Goal: Task Accomplishment & Management: Complete application form

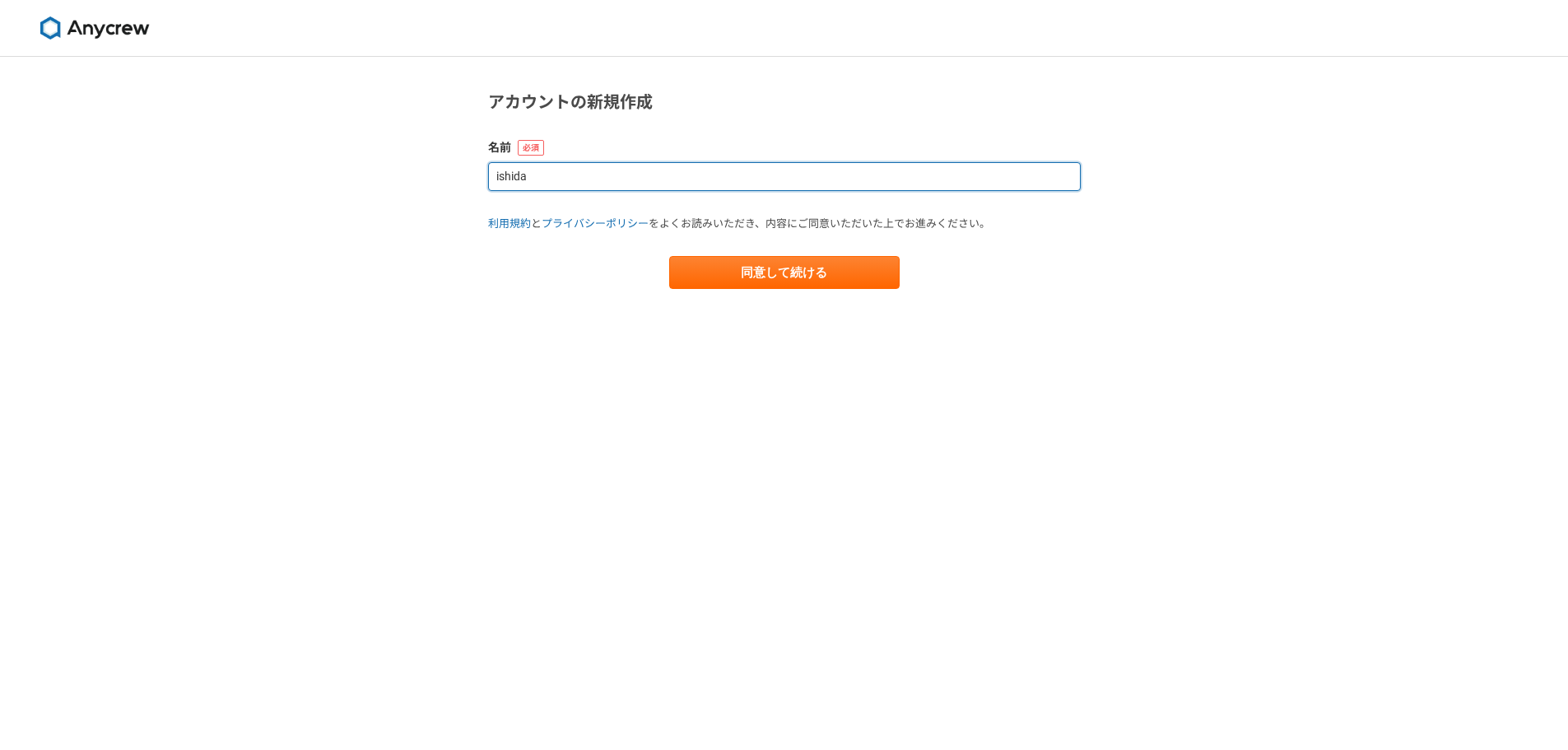
drag, startPoint x: 542, startPoint y: 177, endPoint x: 448, endPoint y: 172, distance: 94.1
click at [448, 173] on div "アカウントの新規作成 名前 ishida 利用規約 と プライバシーポリシー をよくお読みいただき、内容にご同意いただいた上でお進みください。 同意して続ける" at bounding box center [784, 403] width 1568 height 693
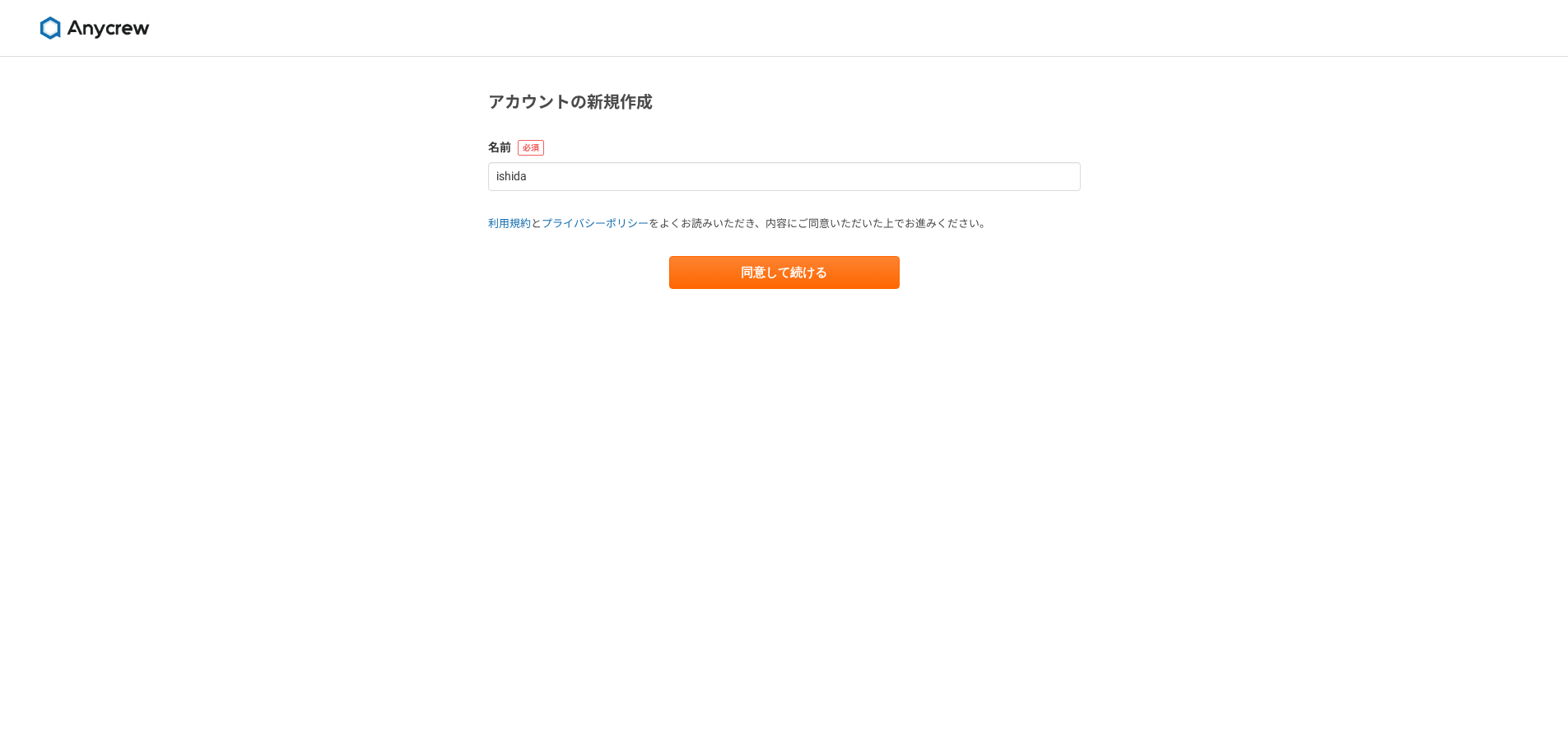
click at [534, 321] on main "アカウントの新規作成 名前 ishida 利用規約 と プライバシーポリシー をよくお読みいただき、内容にご同意いただいた上でお進みください。 同意して続ける" at bounding box center [784, 206] width 626 height 298
click at [720, 284] on button "同意して続ける" at bounding box center [784, 272] width 231 height 33
select select "13"
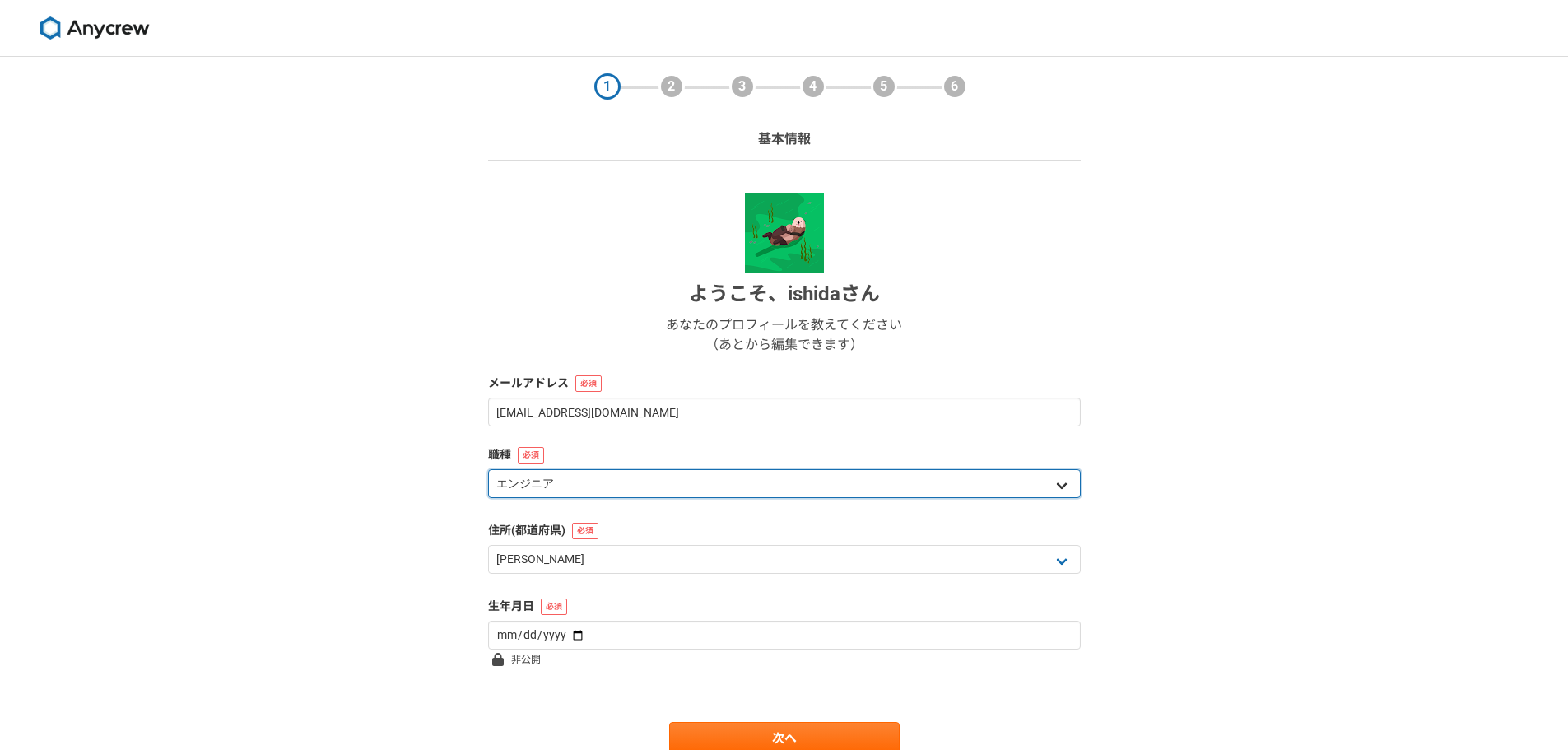
click at [665, 487] on select "エンジニア デザイナー ライター 営業 マーケティング 企画・事業開発 バックオフィス その他" at bounding box center [784, 483] width 593 height 28
select select "5"
click at [488, 469] on select "エンジニア デザイナー ライター 営業 マーケティング 企画・事業開発 バックオフィス その他" at bounding box center [784, 483] width 593 height 28
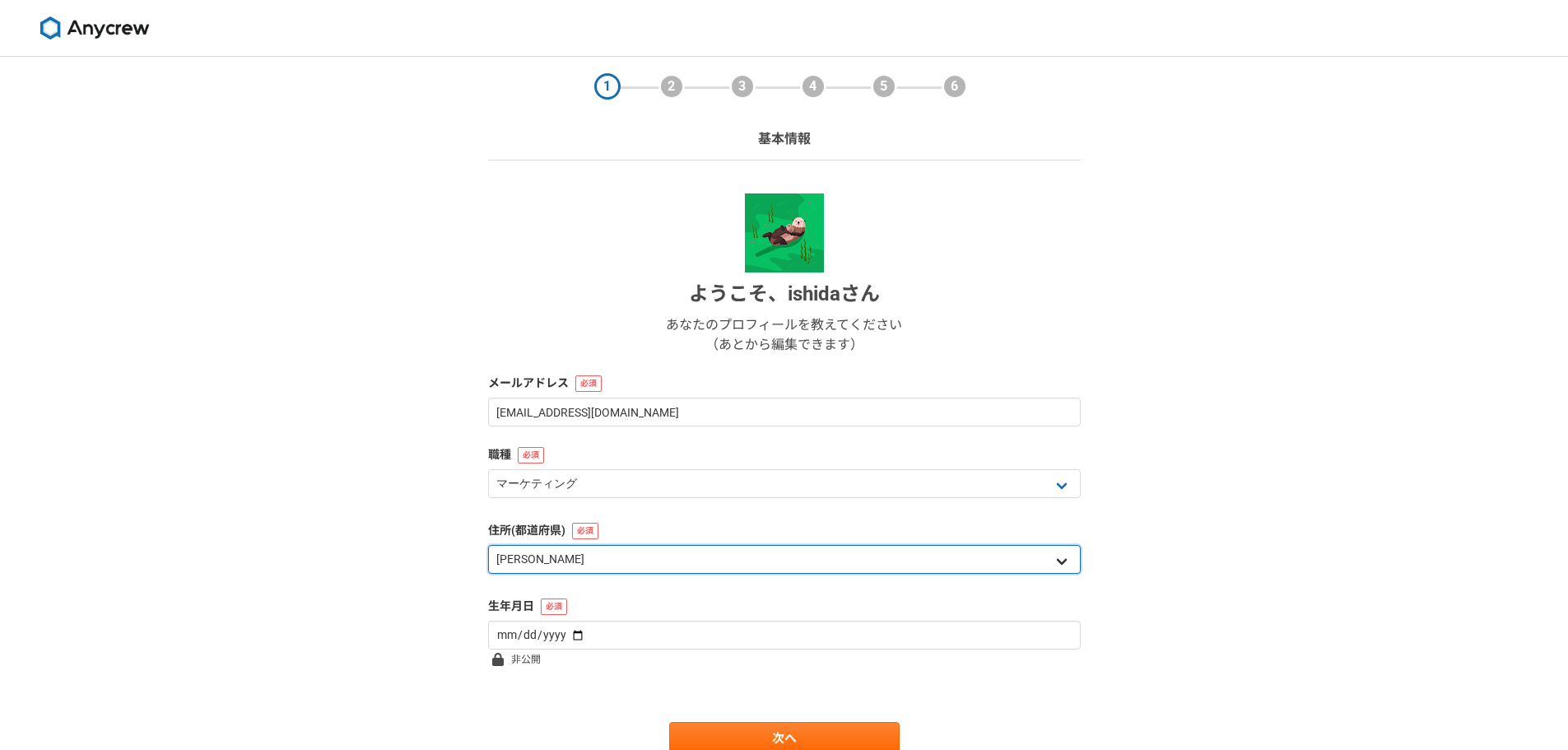
click at [596, 569] on select "北海道 青森県 岩手県 宮城県 秋田県 山形県 福島県 茨城県 栃木県 群馬県 埼玉県 千葉県 東京都 神奈川県 新潟県 富山県 石川県 福井県 山梨県 長野…" at bounding box center [784, 559] width 593 height 28
select select "27"
click at [488, 545] on select "北海道 青森県 岩手県 宮城県 秋田県 山形県 福島県 茨城県 栃木県 群馬県 埼玉県 千葉県 東京都 神奈川県 新潟県 富山県 石川県 福井県 山梨県 長野…" at bounding box center [784, 559] width 593 height 28
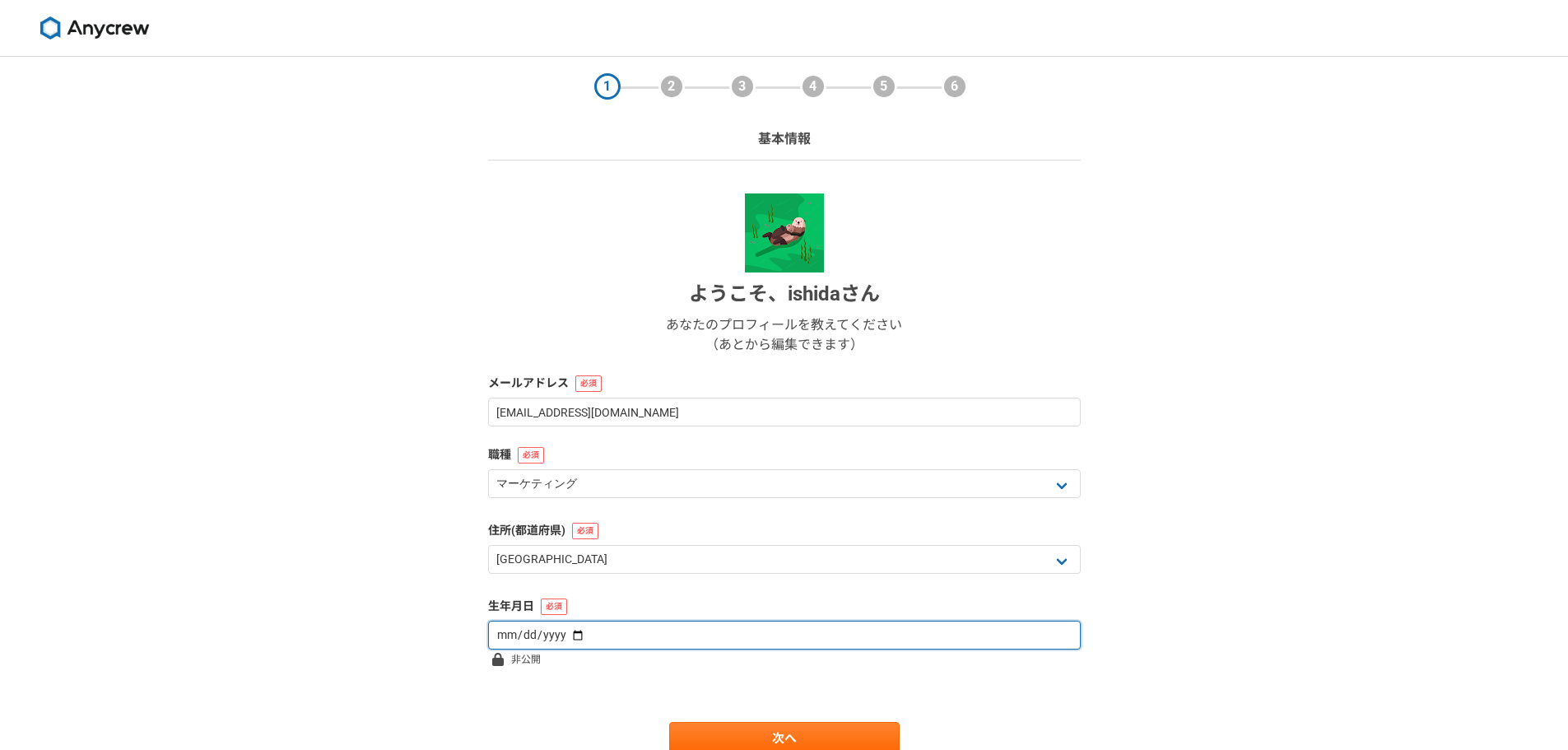
click at [565, 639] on input "date" at bounding box center [784, 635] width 593 height 28
type input "1970-03-12"
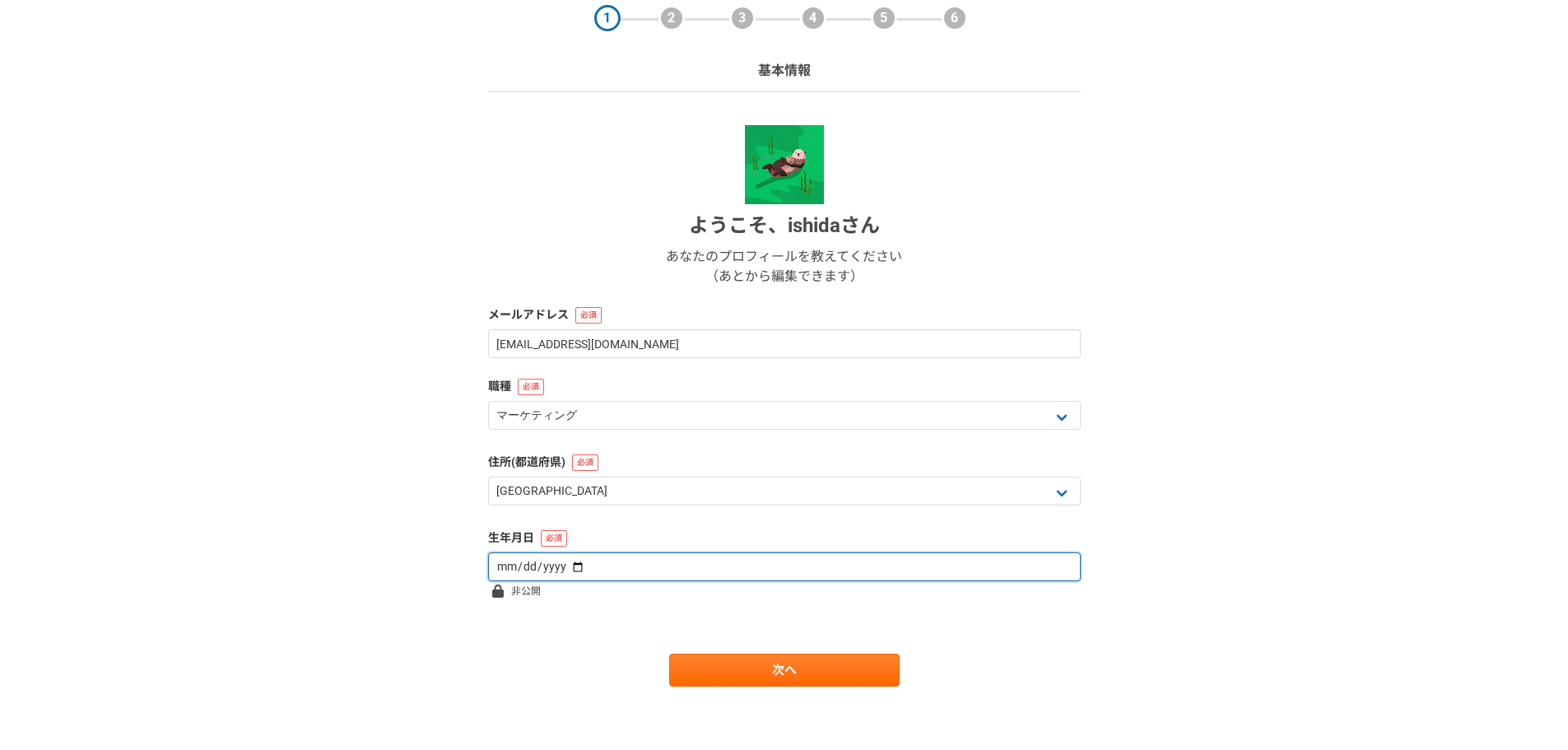
scroll to position [71, 0]
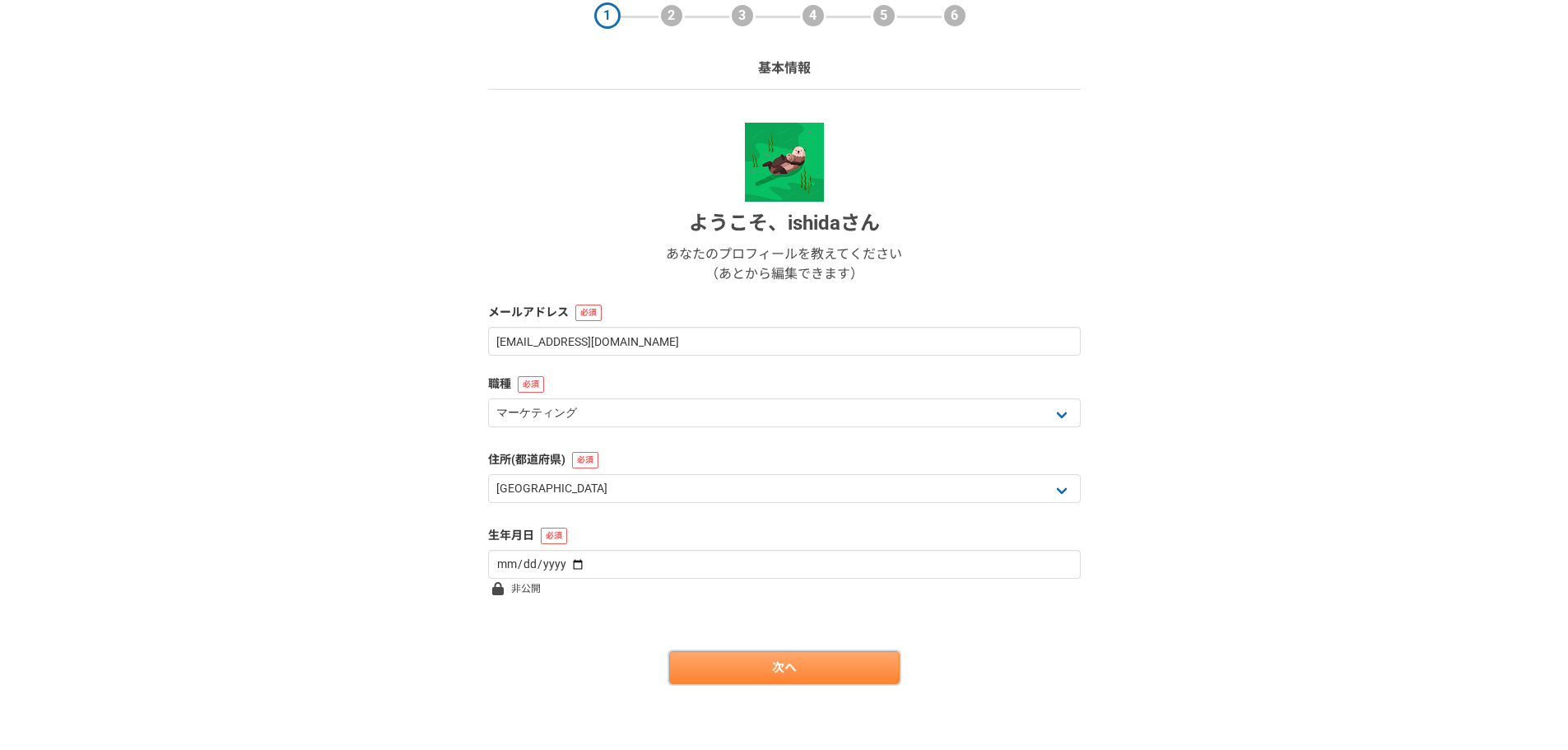
click at [744, 670] on link "次へ" at bounding box center [784, 667] width 231 height 33
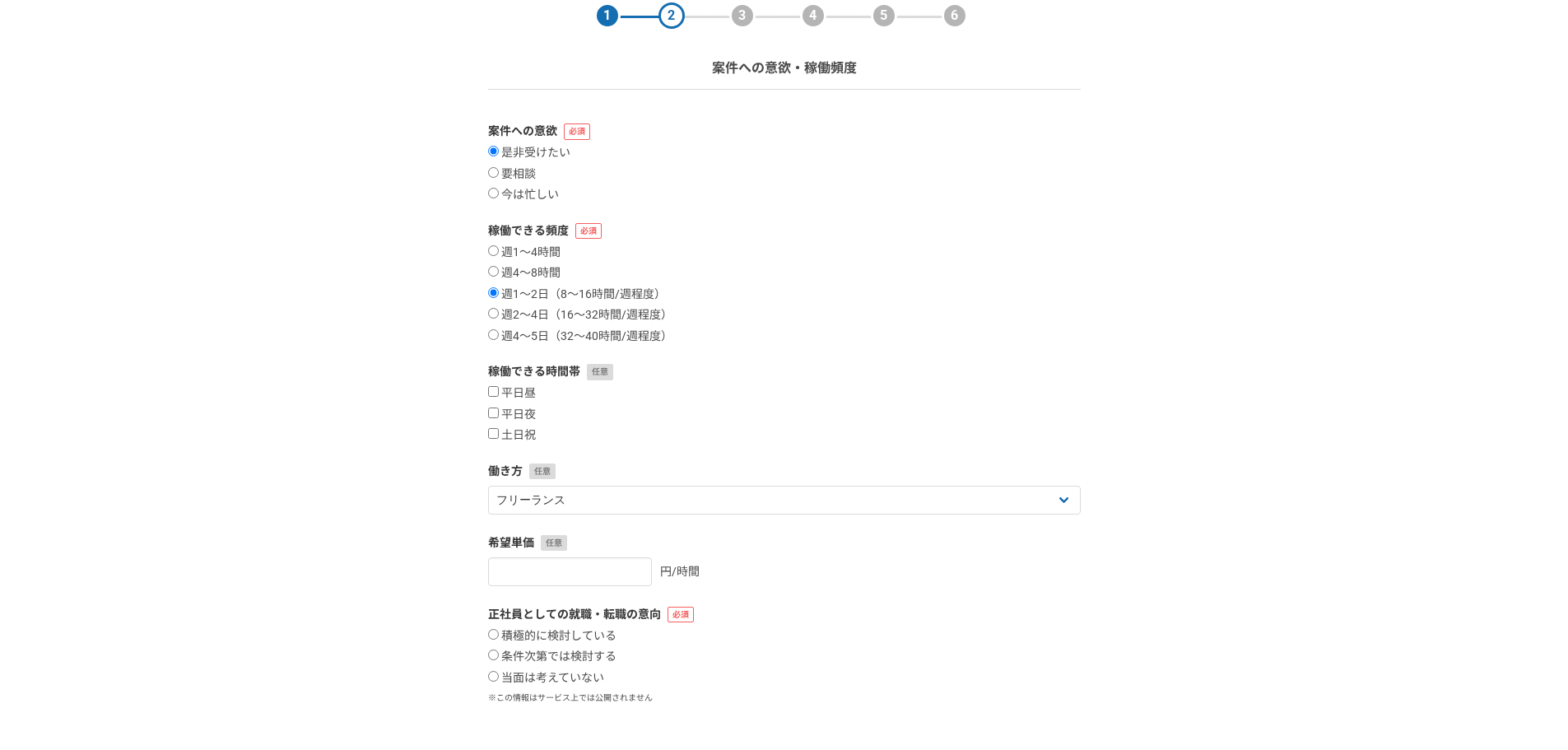
scroll to position [0, 0]
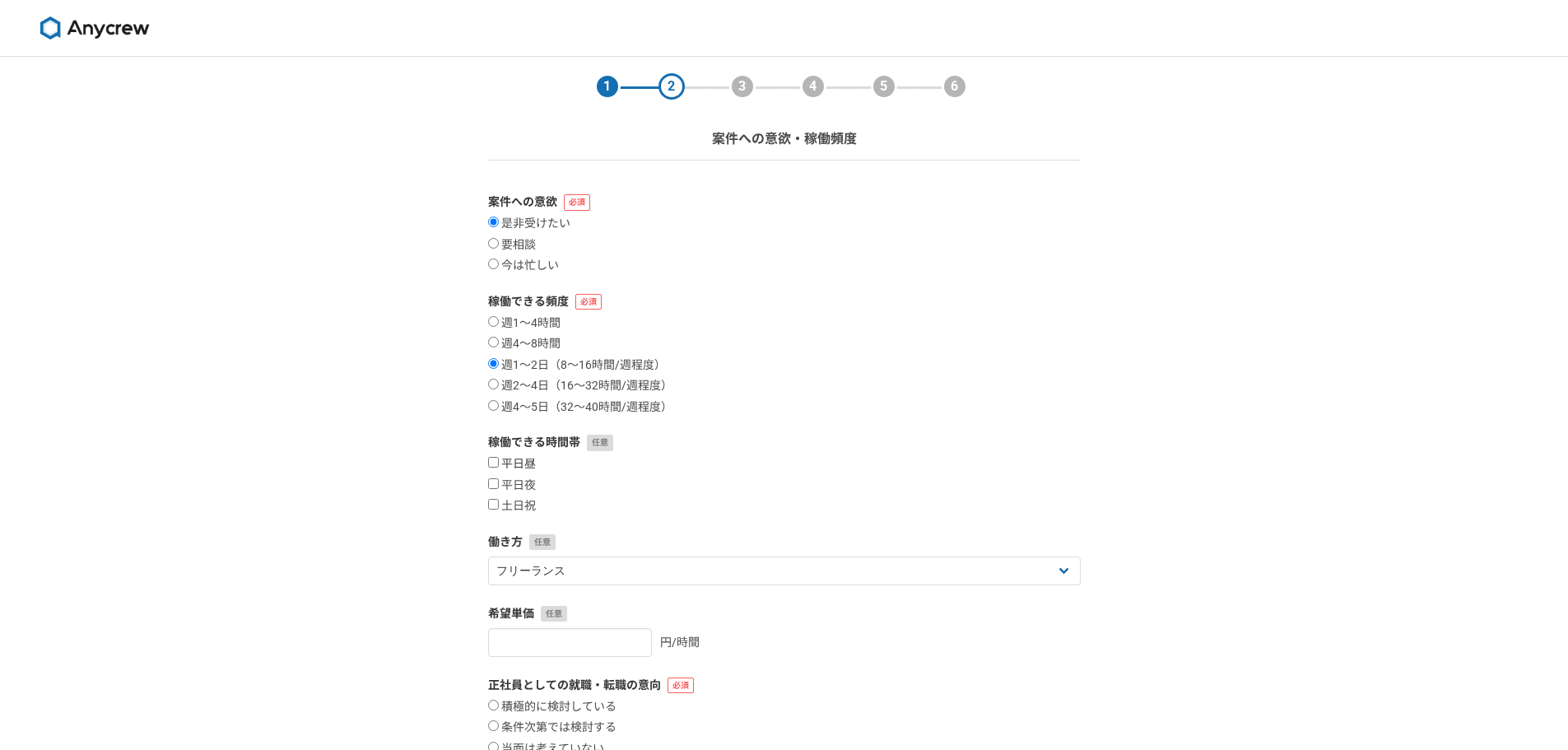
click at [496, 460] on input "平日昼" at bounding box center [493, 461] width 10 height 10
checkbox input "true"
click at [489, 503] on input "土日祝" at bounding box center [493, 503] width 10 height 10
checkbox input "true"
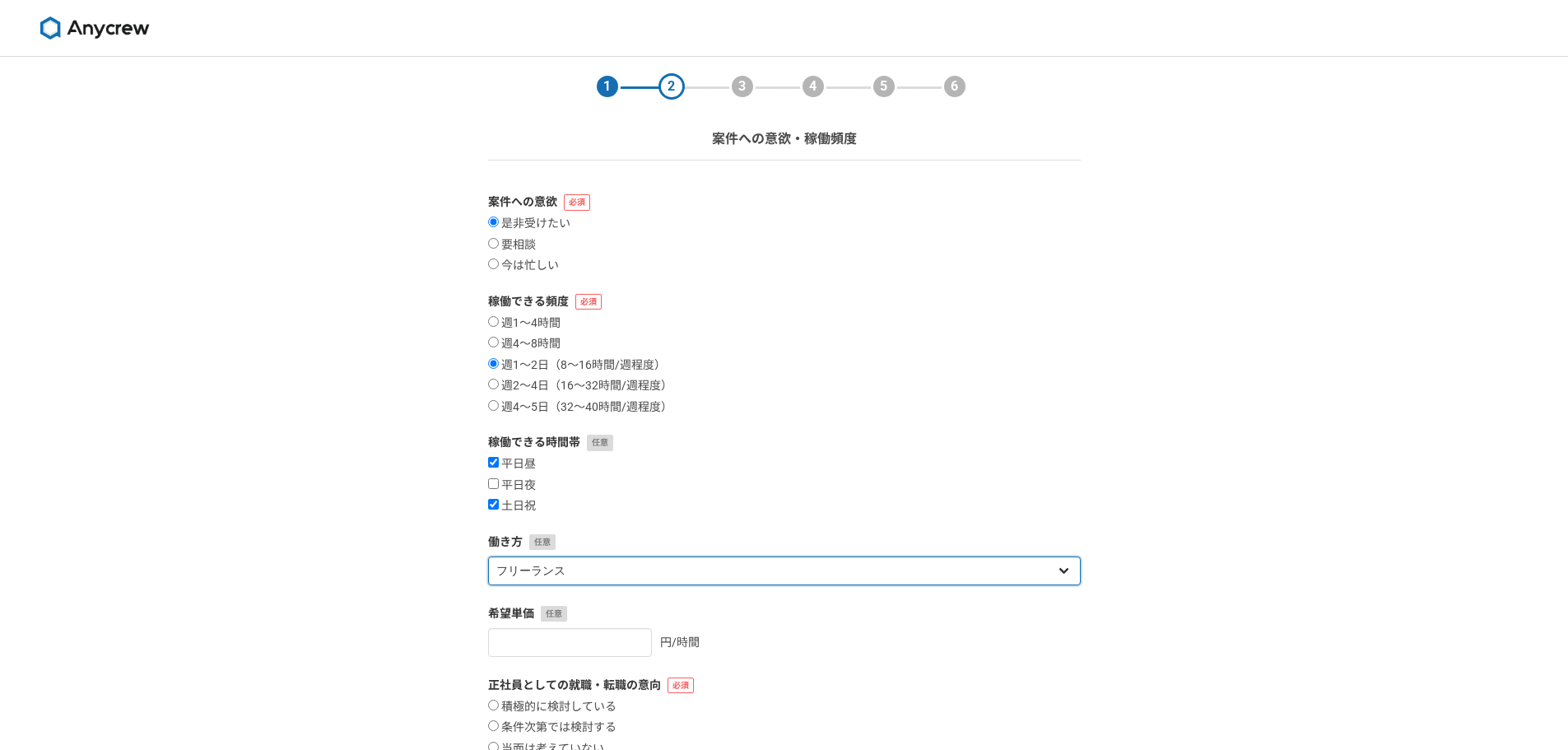
click at [571, 564] on select "フリーランス 副業 その他" at bounding box center [784, 571] width 593 height 28
select select "sidejob"
click at [488, 556] on select "フリーランス 副業 その他" at bounding box center [784, 571] width 593 height 28
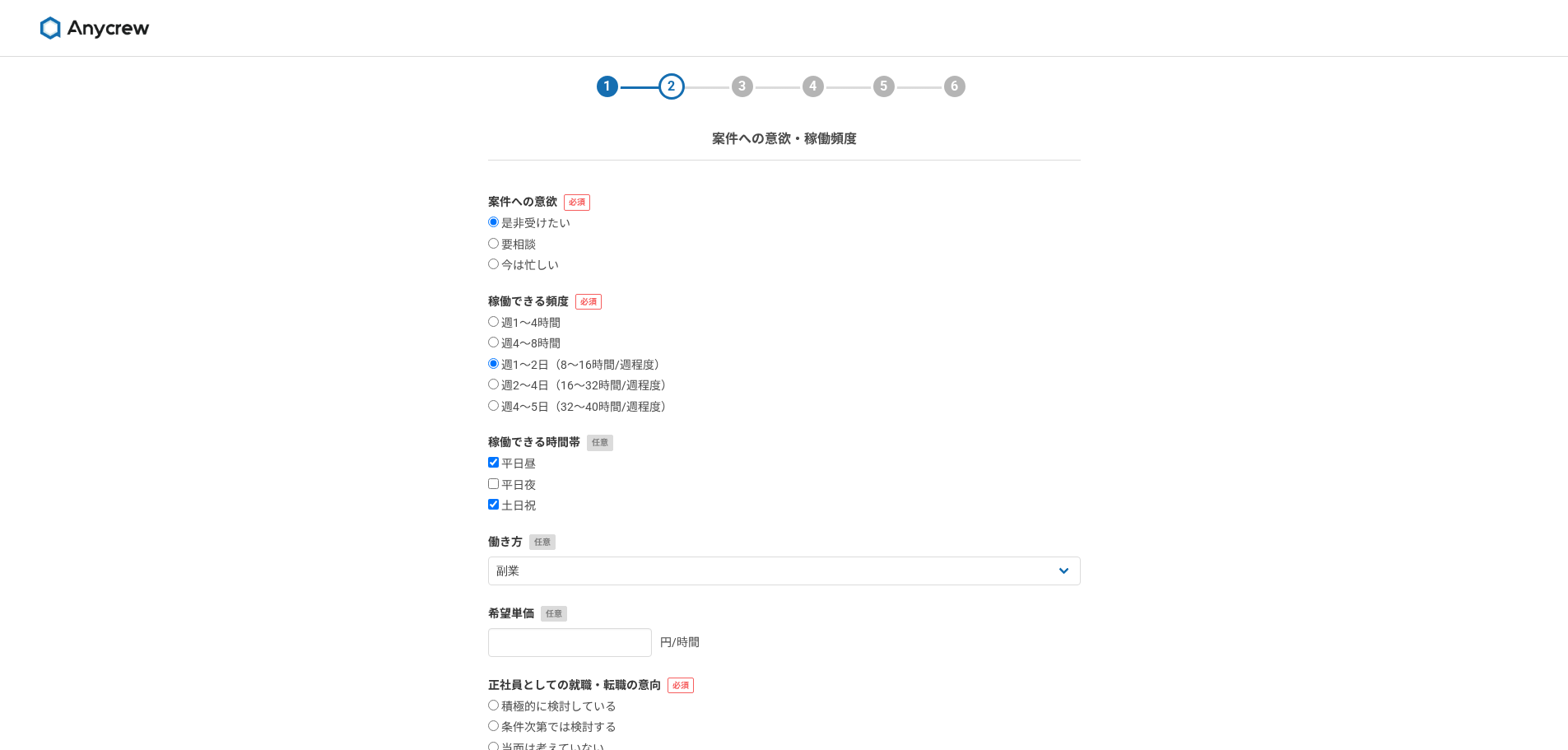
click at [598, 592] on form "案件への意欲 是非受けたい 要相談 今は忙しい 稼働できる頻度 週1〜4時間 週4〜8時間 週1〜2日（8〜16時間/週程度） 週2〜4日（16〜32時間/週…" at bounding box center [784, 527] width 593 height 666
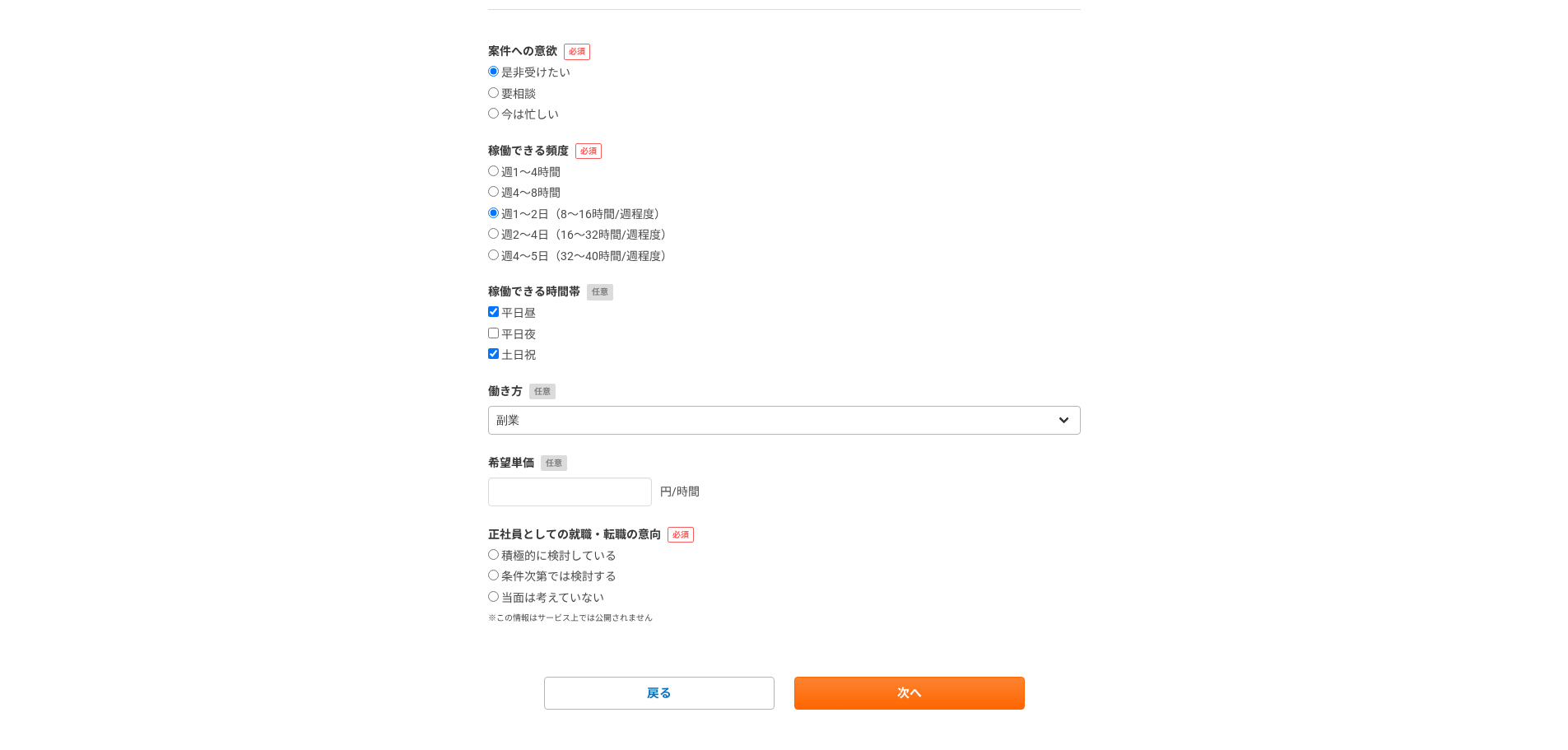
scroll to position [176, 0]
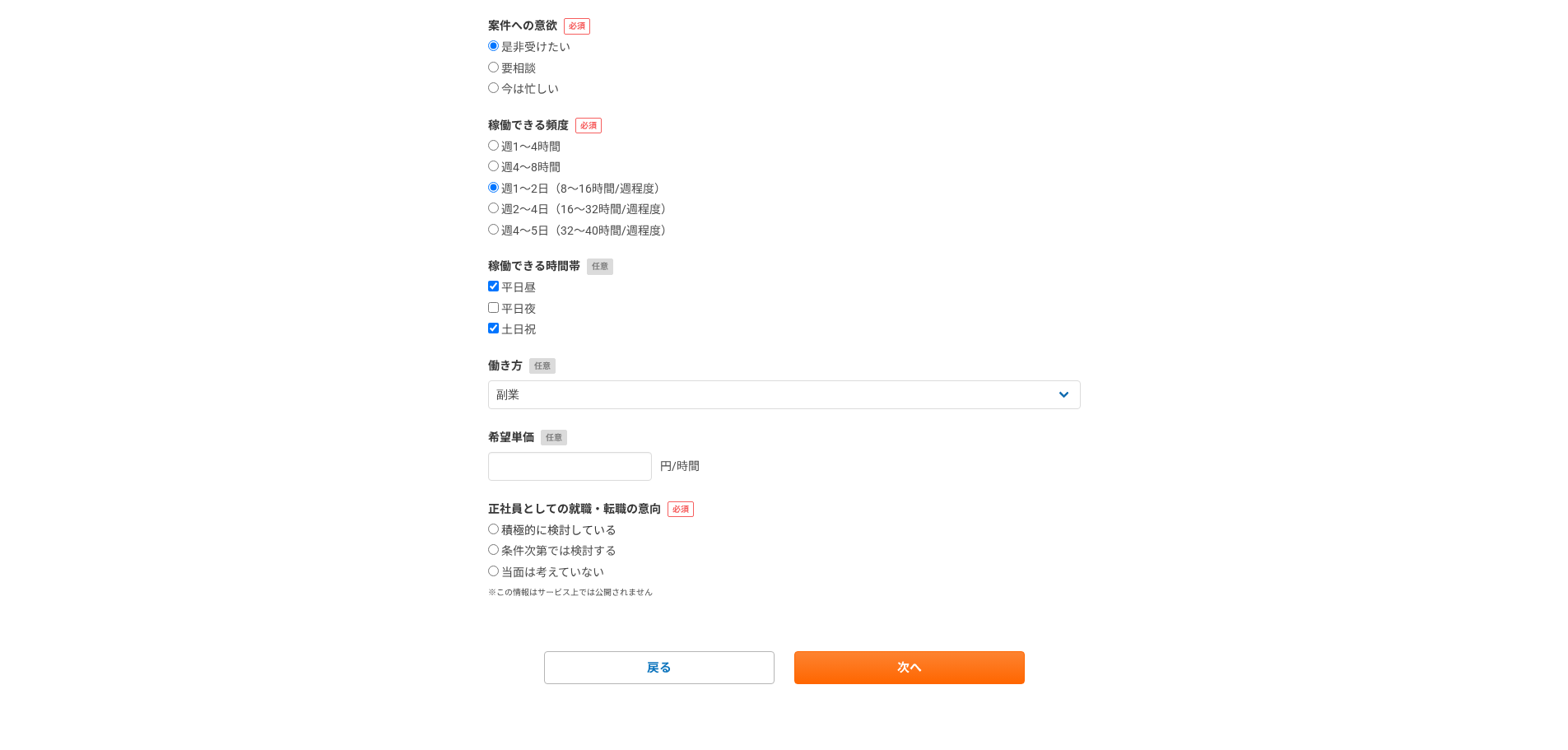
click at [542, 528] on label "積極的に検討している" at bounding box center [552, 531] width 128 height 15
click at [499, 528] on input "積極的に検討している" at bounding box center [493, 528] width 10 height 10
radio input "true"
click at [535, 547] on label "条件次第では検討する" at bounding box center [552, 552] width 128 height 15
click at [499, 547] on input "条件次第では検討する" at bounding box center [493, 549] width 10 height 10
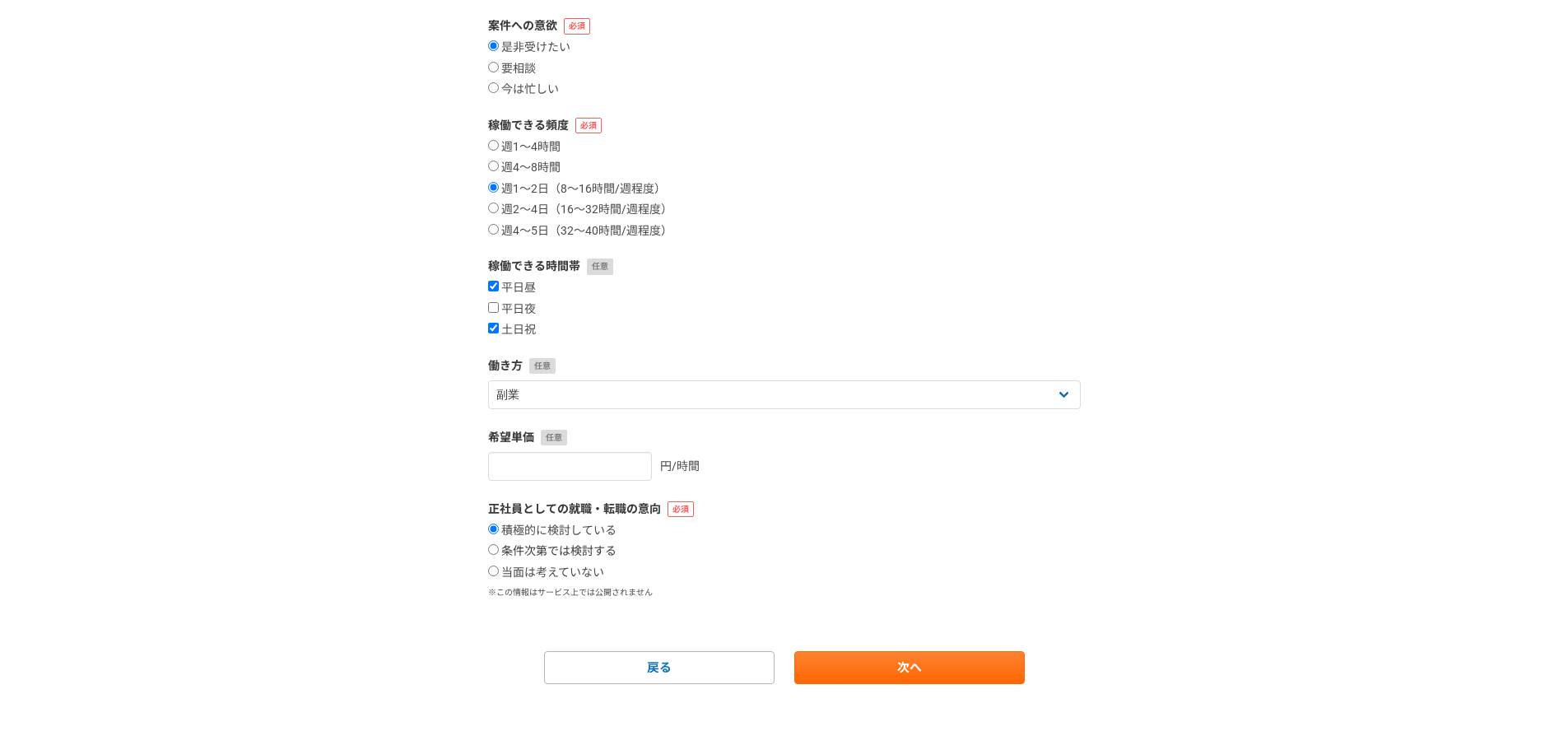
radio input "true"
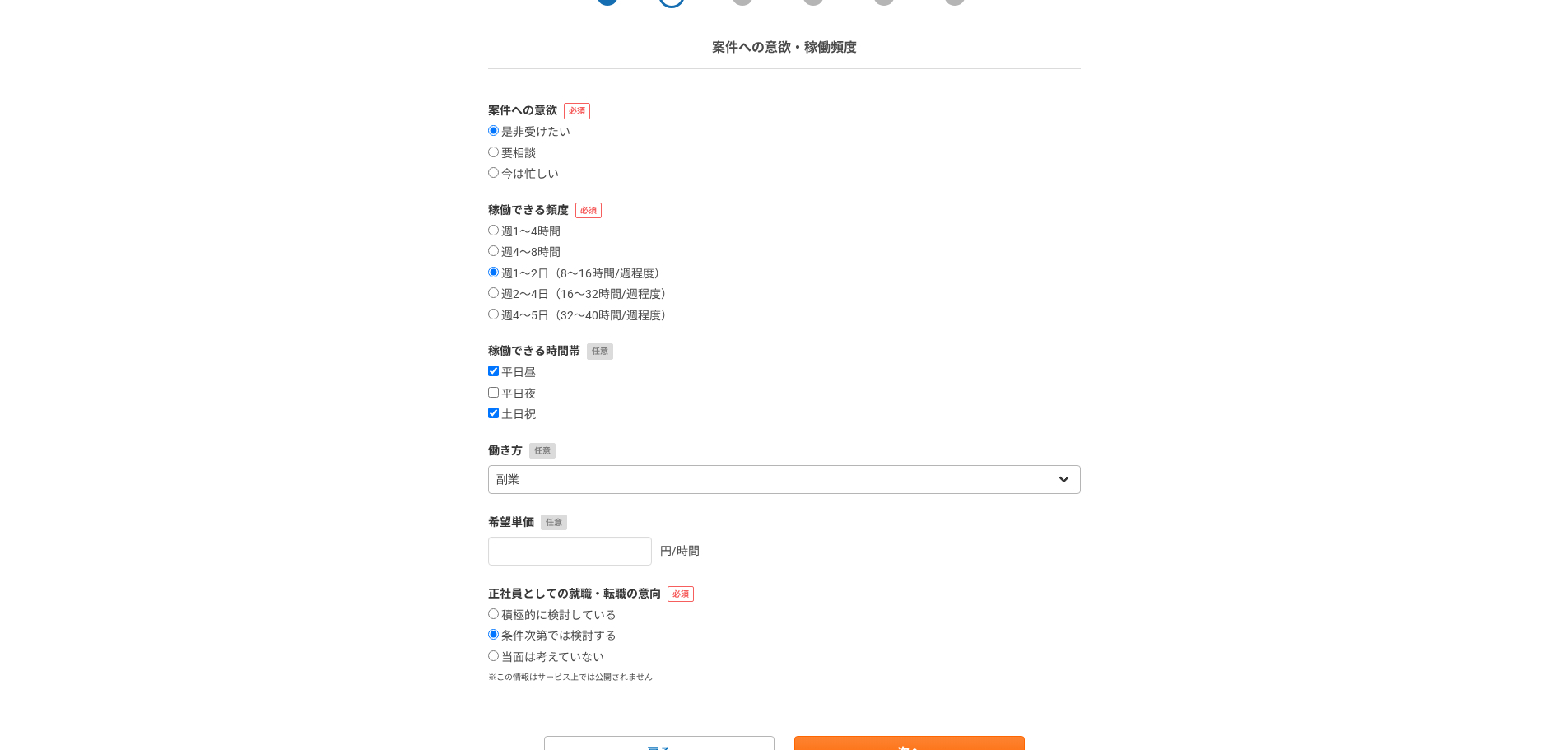
scroll to position [0, 0]
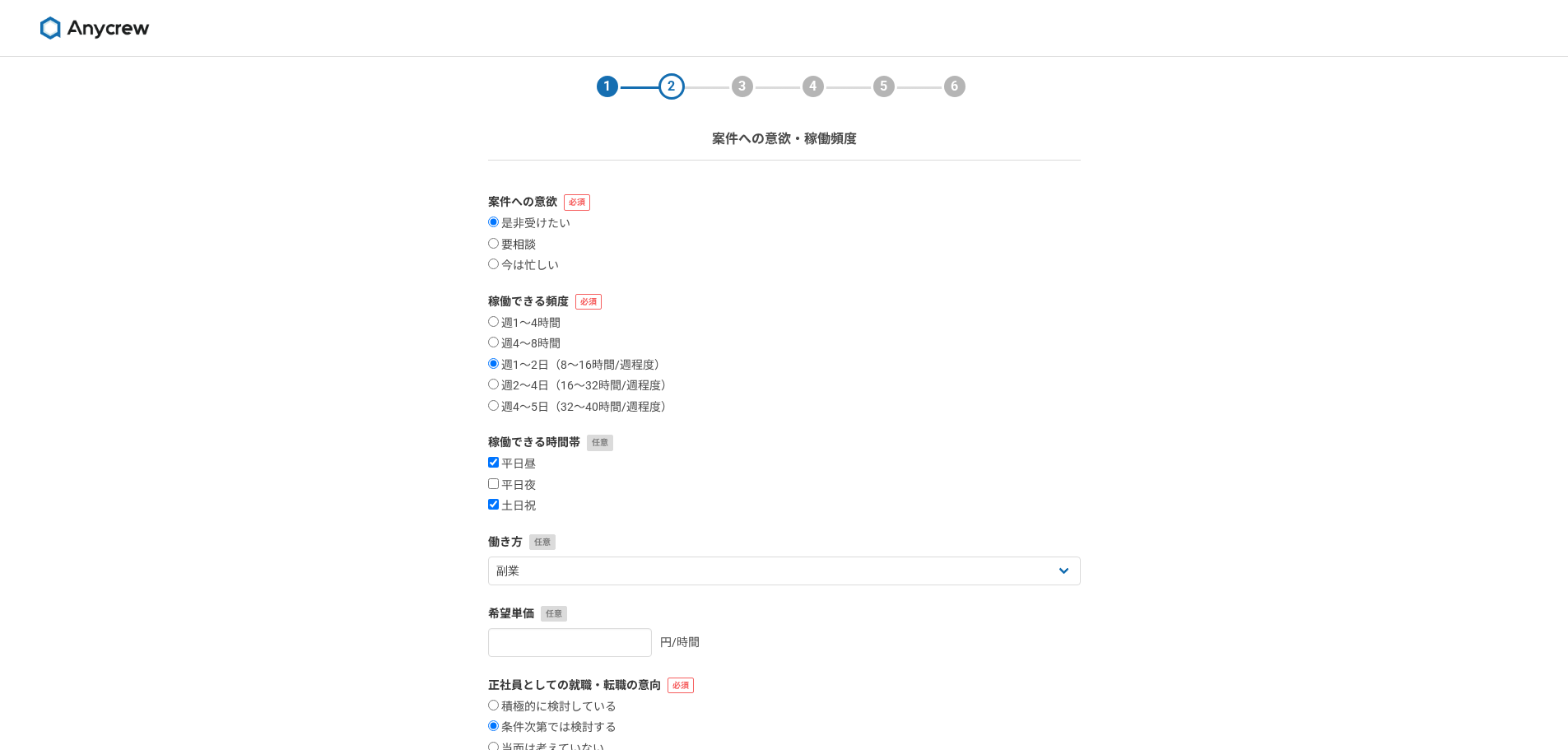
click at [521, 245] on label "要相談" at bounding box center [512, 246] width 47 height 15
click at [499, 245] on input "要相談" at bounding box center [493, 243] width 10 height 10
radio input "true"
click at [530, 225] on label "是非受けたい" at bounding box center [529, 224] width 83 height 15
click at [499, 225] on input "是非受けたい" at bounding box center [493, 221] width 10 height 10
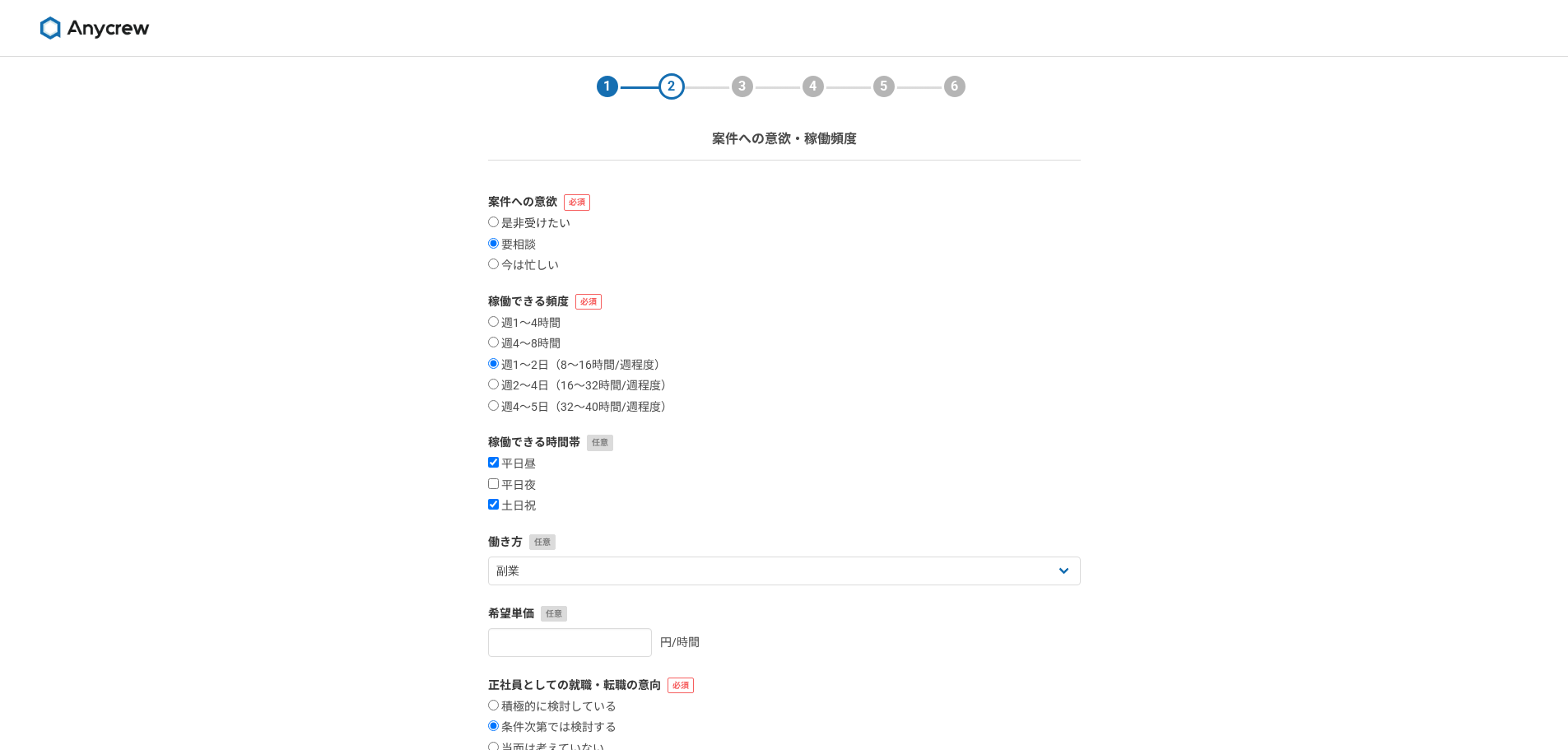
radio input "true"
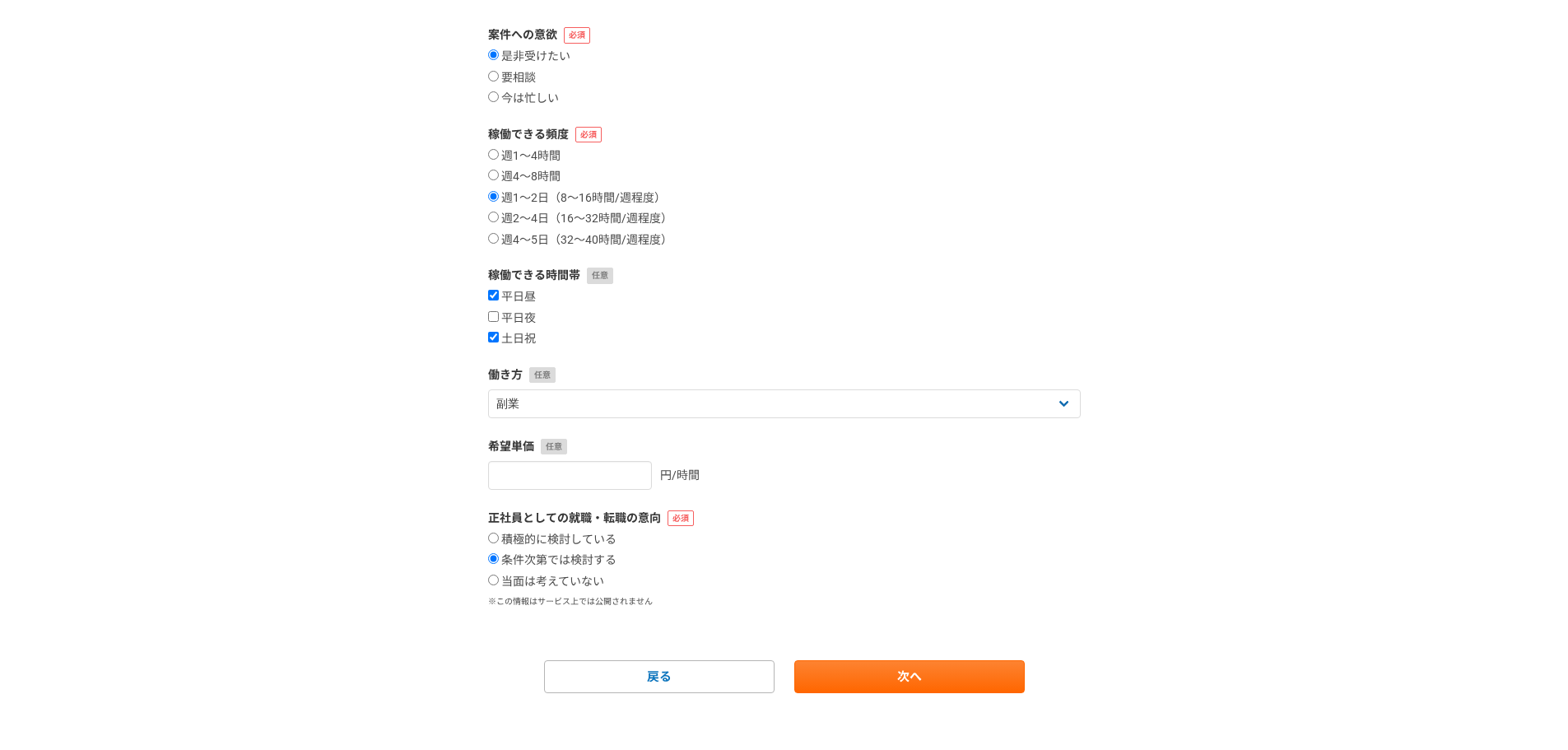
scroll to position [176, 0]
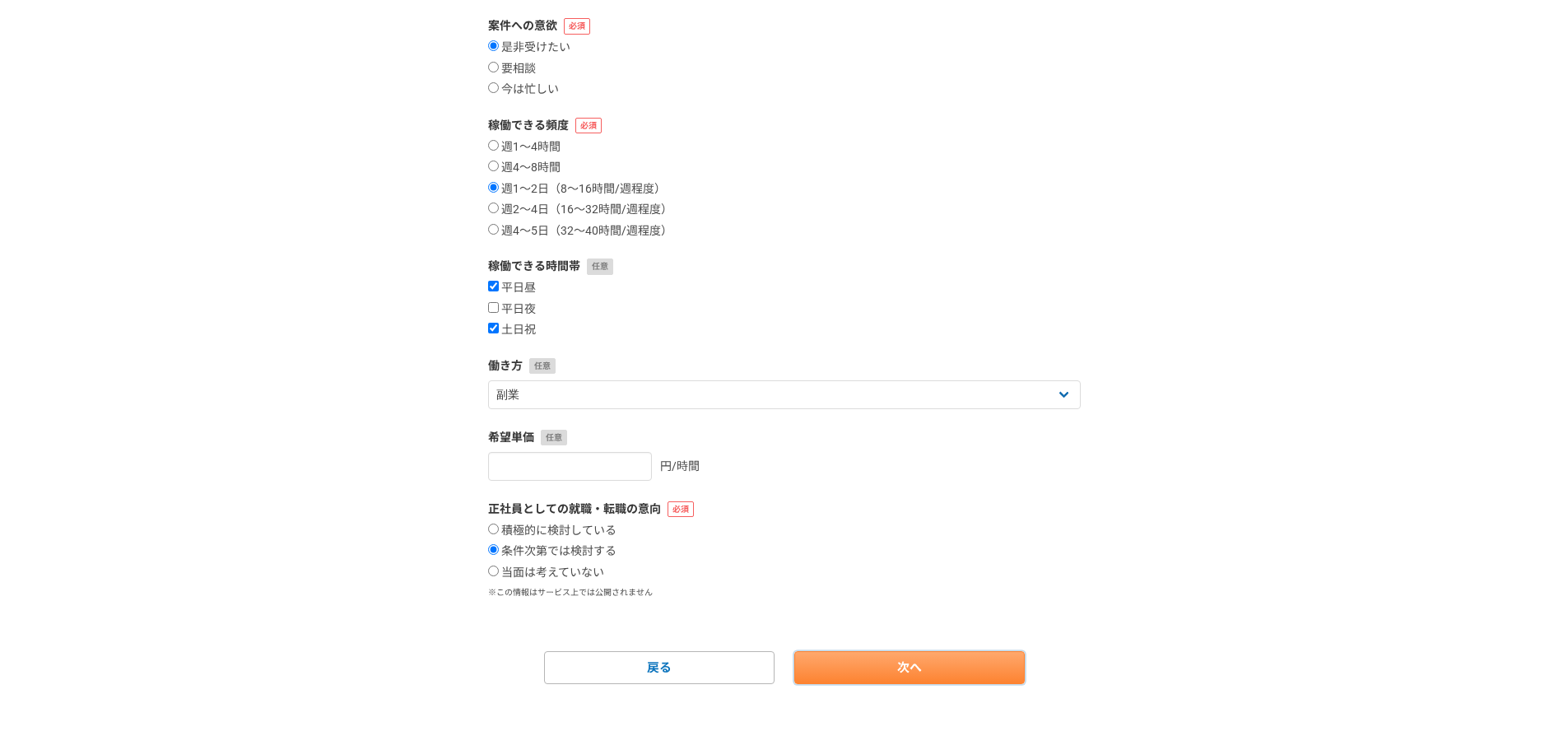
click at [855, 666] on link "次へ" at bounding box center [909, 667] width 231 height 33
select select
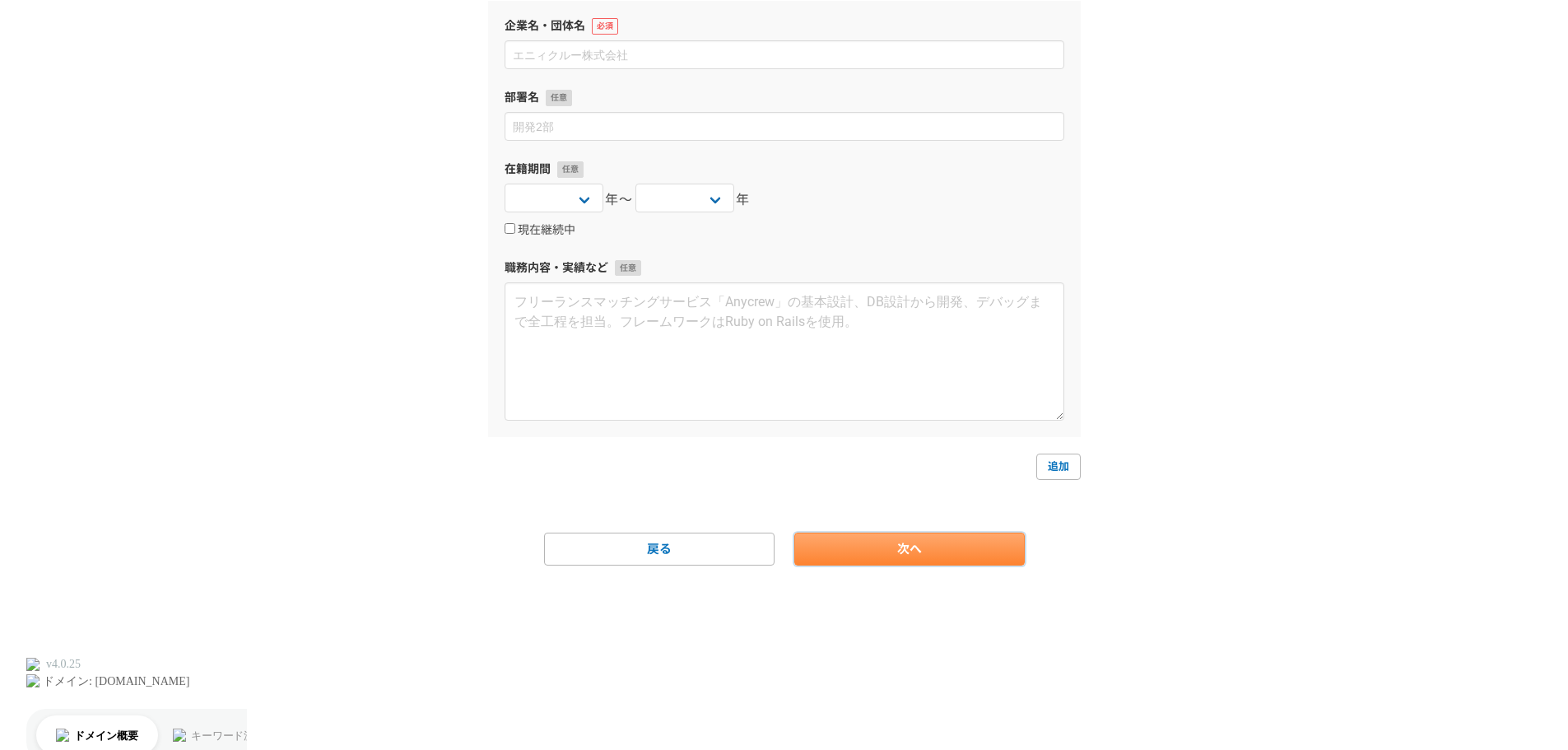
scroll to position [0, 0]
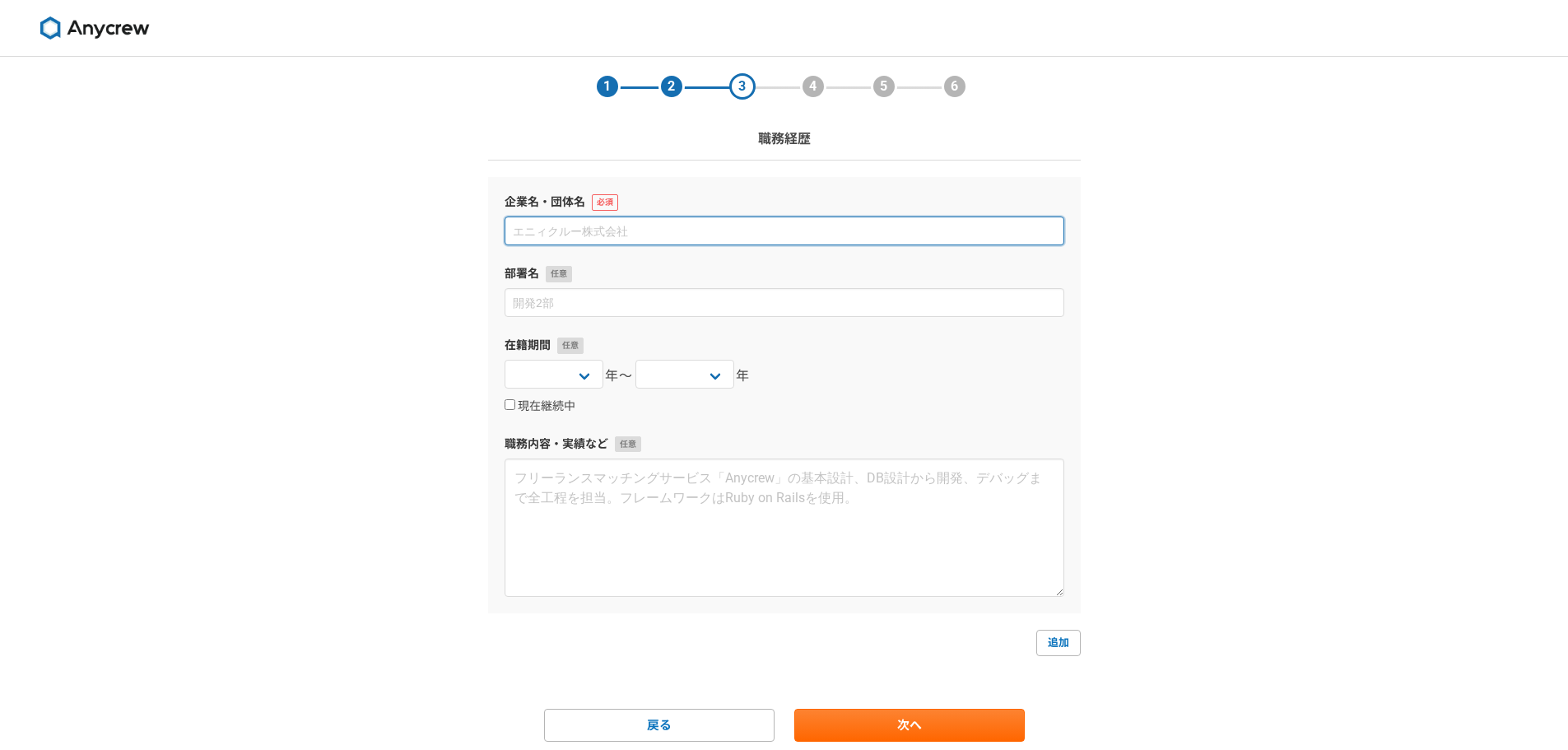
click at [627, 236] on input at bounding box center [784, 231] width 559 height 28
click at [557, 230] on input at bounding box center [784, 231] width 559 height 28
paste input "株式会社アイ工務店"
type input "株式会社アイ工務店"
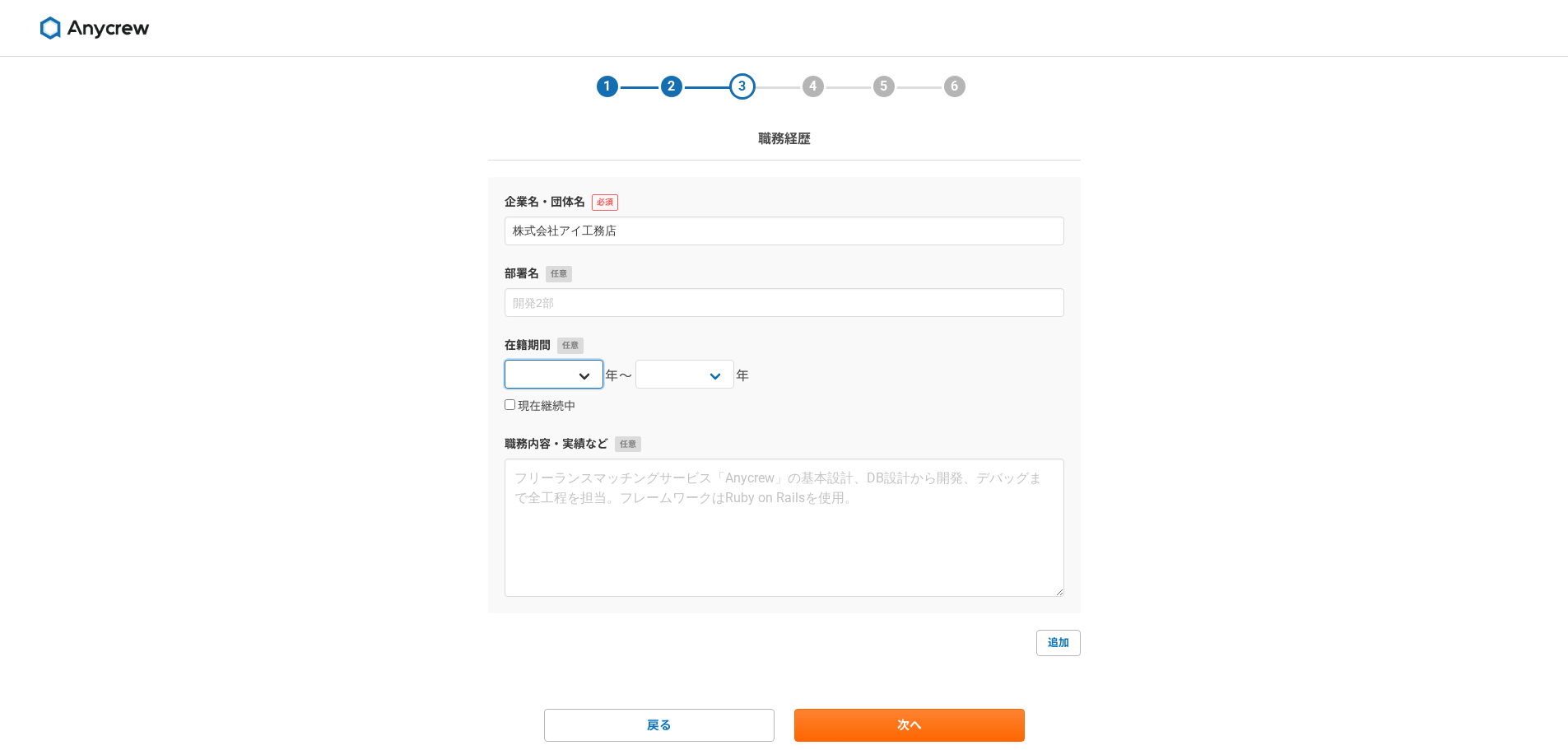
click at [582, 375] on select "2025 2024 2023 2022 2021 2020 2019 2018 2017 2016 2015 2014 2013 2012 2011 2010…" at bounding box center [554, 374] width 99 height 28
select select "2025"
click at [504, 360] on select "2025 2024 2023 2022 2021 2020 2019 2018 2017 2016 2015 2014 2013 2012 2011 2010…" at bounding box center [554, 374] width 99 height 28
click at [540, 404] on label "現在継続中" at bounding box center [539, 406] width 71 height 15
click at [516, 404] on input "現在継続中" at bounding box center [509, 403] width 10 height 10
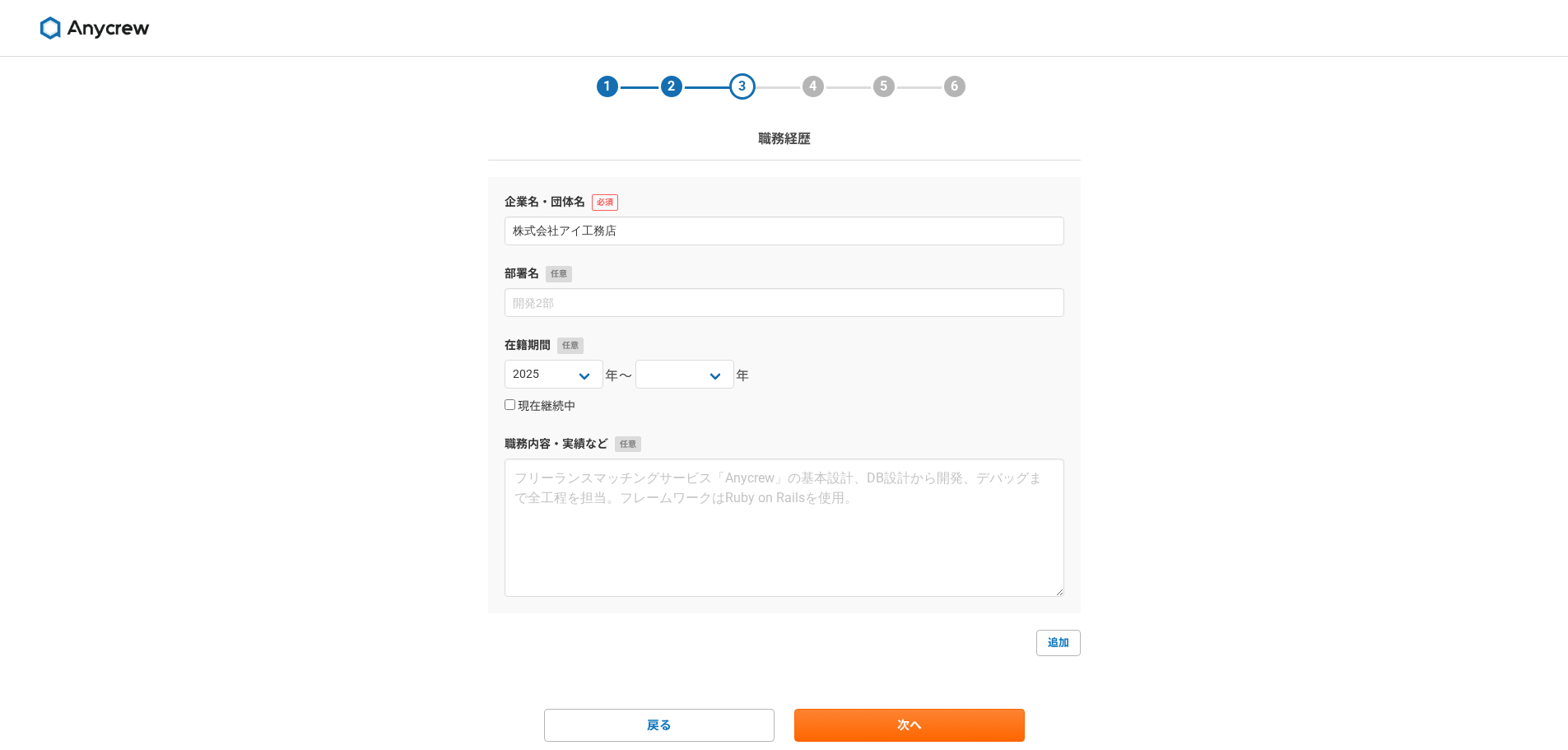
checkbox input "true"
click at [541, 489] on textarea at bounding box center [784, 528] width 559 height 139
paste textarea "営業推進職として、マーケティングと人材育成を担当。 【業務内容】 ・マーケティング戦略の立案: 市場調査に基づくターゲット設定 ・広告キャンペーンの実施: S…"
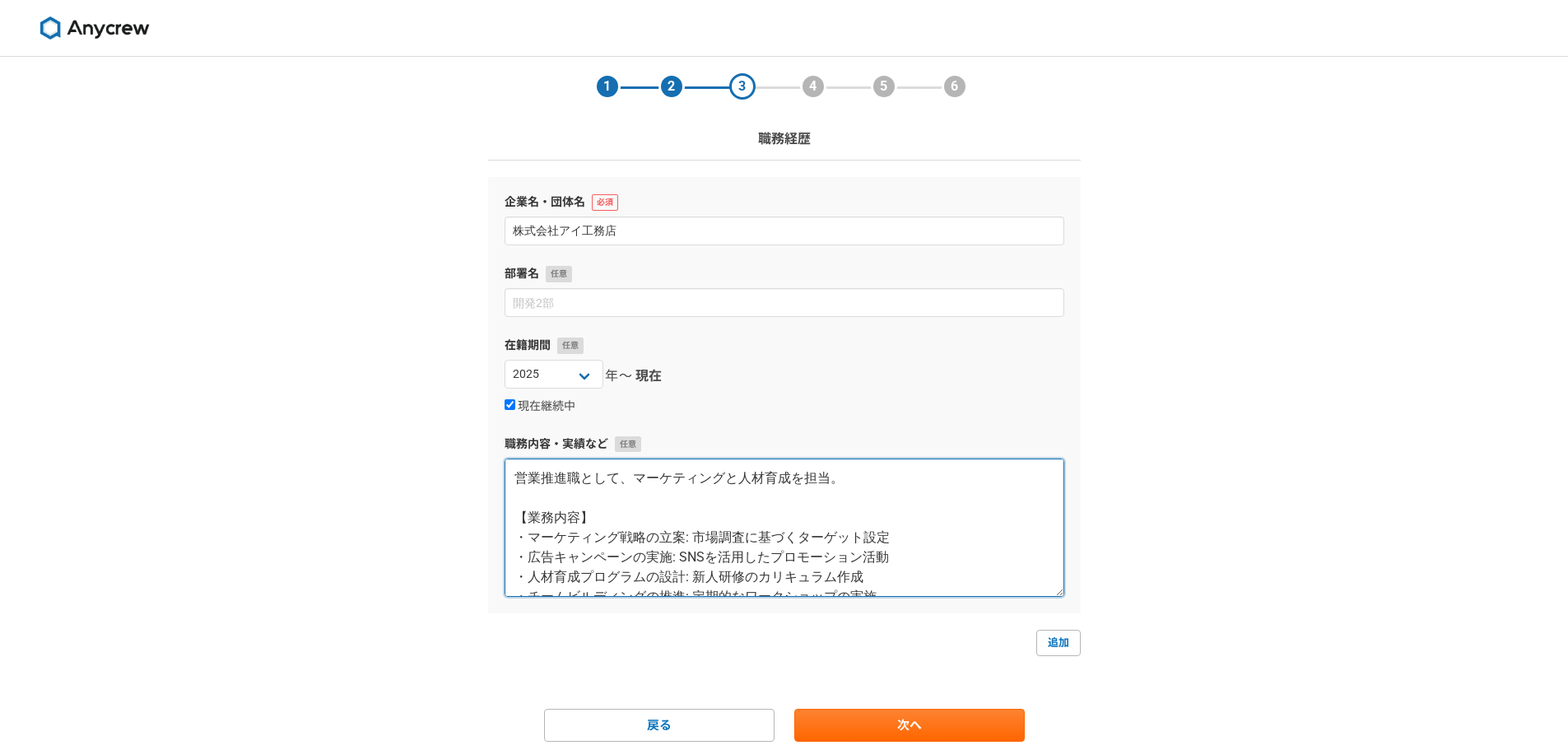
scroll to position [187, 0]
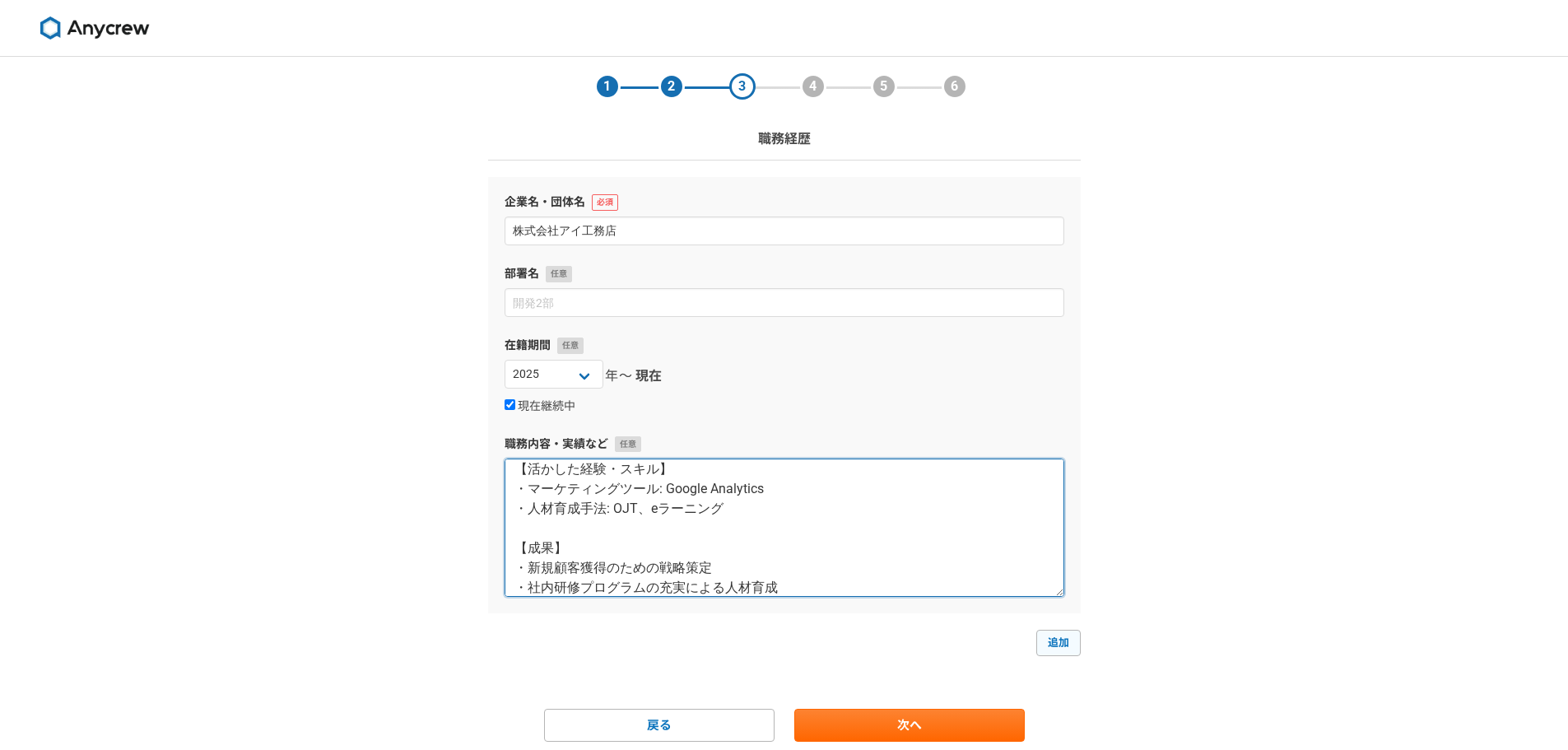
type textarea "営業推進職として、マーケティングと人材育成を担当。 【業務内容】 ・マーケティング戦略の立案: 市場調査に基づくターゲット設定 ・広告キャンペーンの実施: S…"
click at [1064, 646] on link "追加" at bounding box center [1058, 643] width 45 height 27
select select
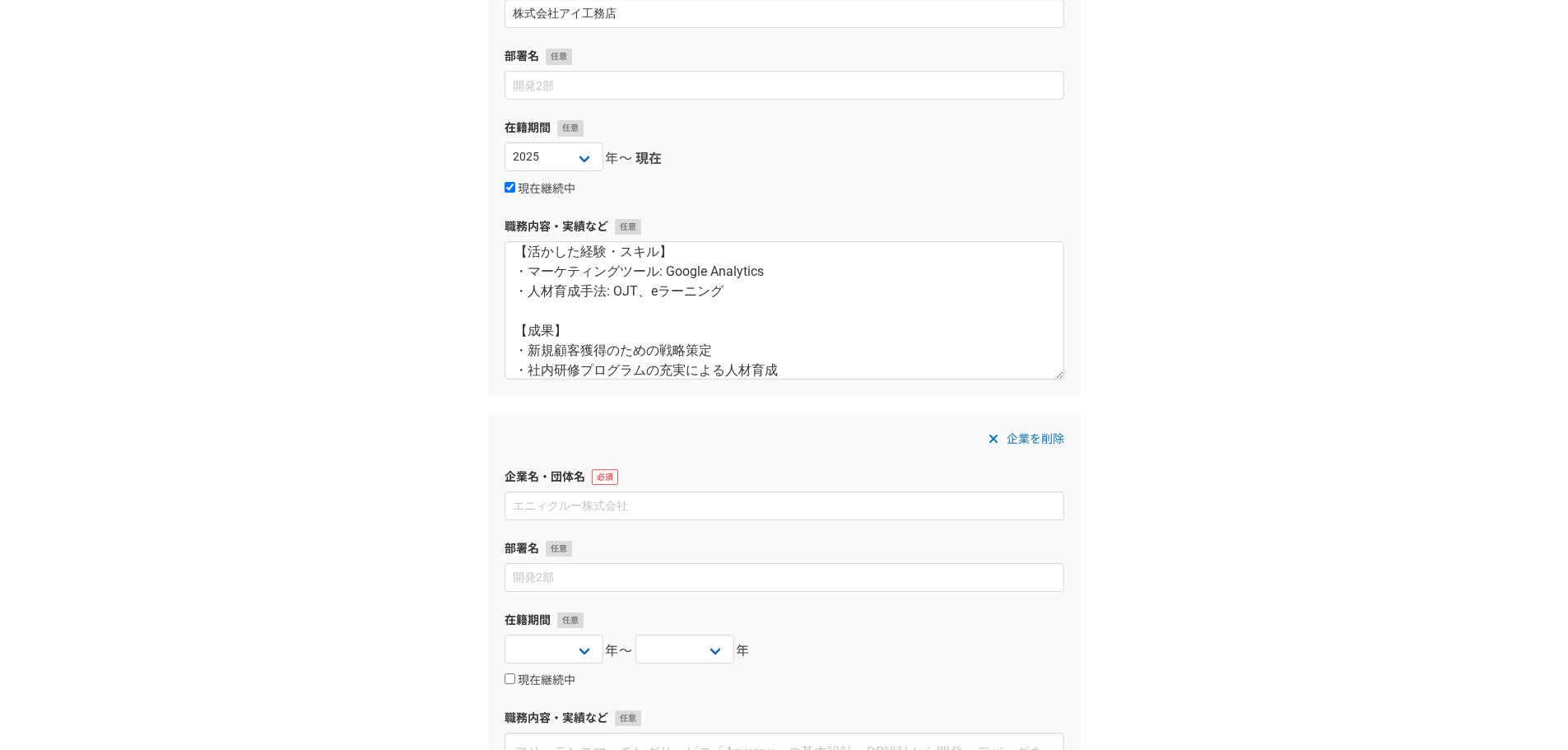
scroll to position [219, 0]
click at [637, 508] on input at bounding box center [784, 503] width 559 height 28
paste input "株式会社大澤都市開発"
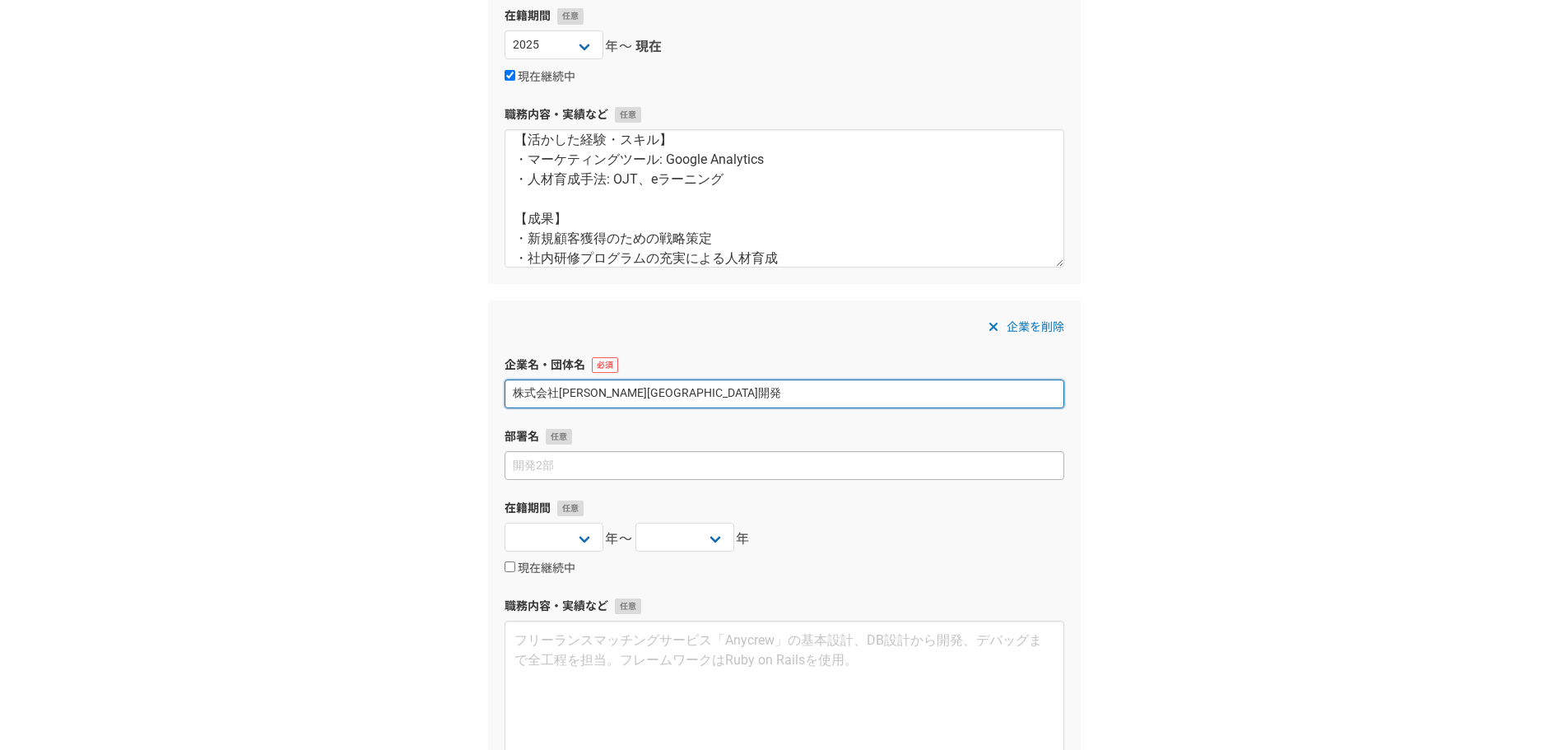
scroll to position [439, 0]
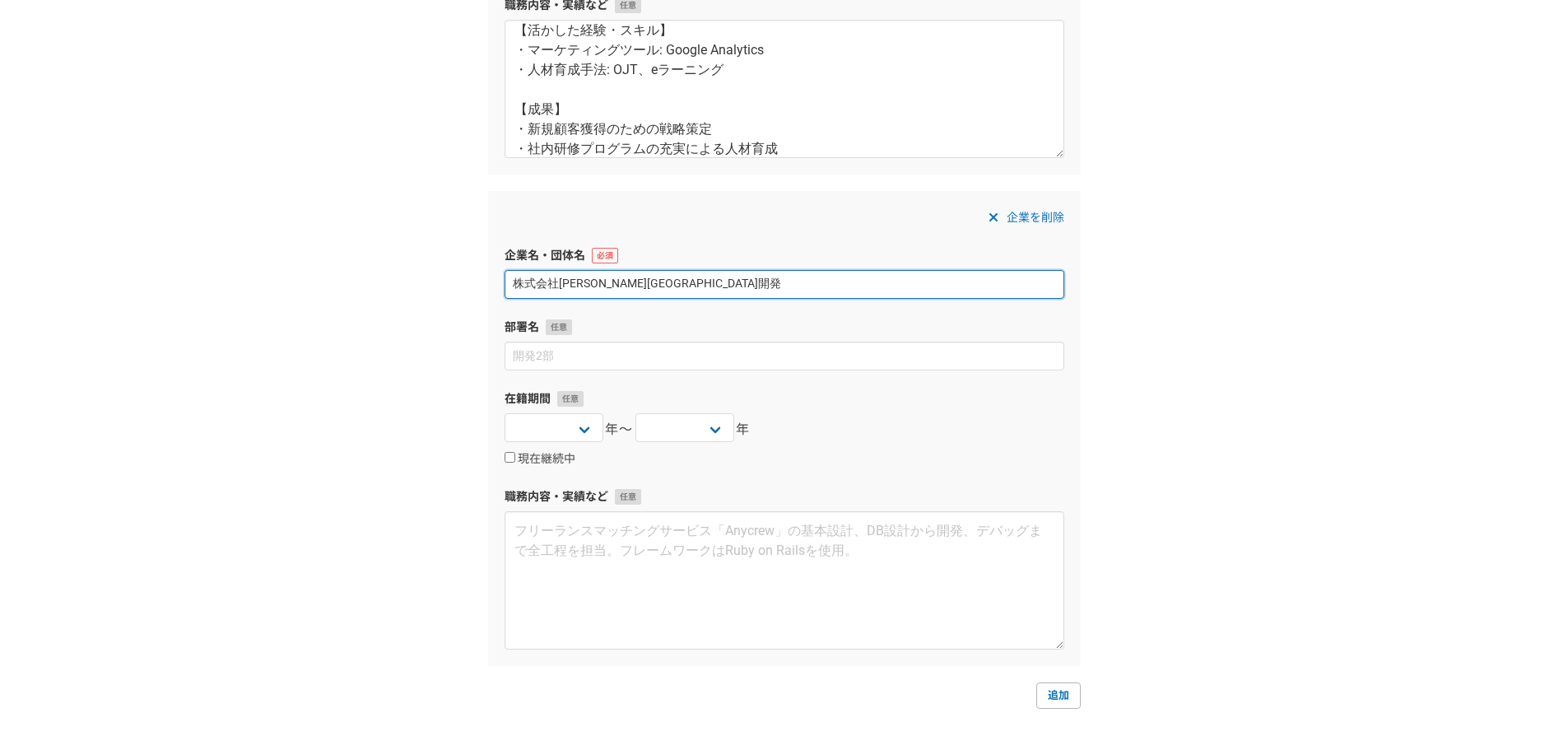
type input "株式会社大澤都市開発"
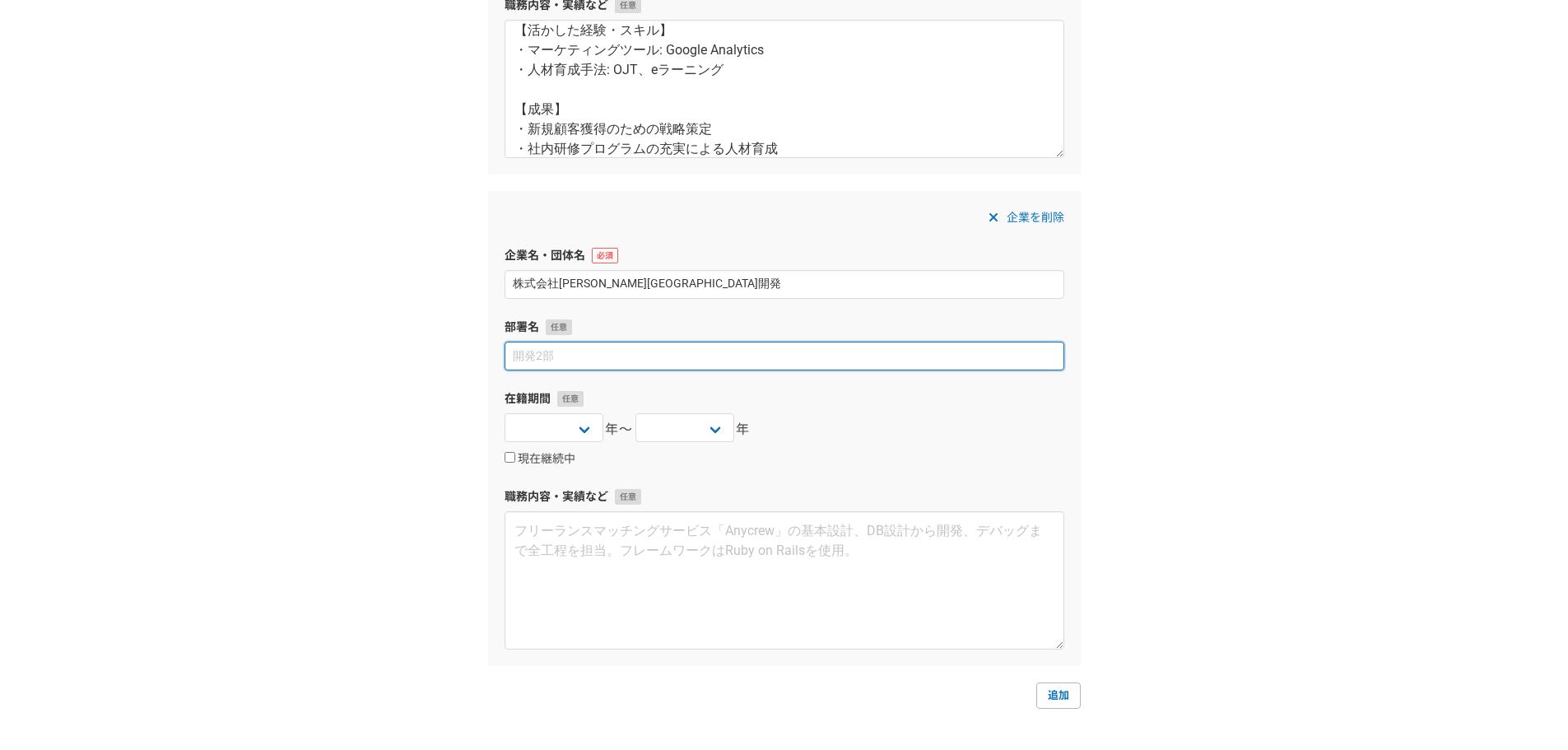
click at [572, 356] on input at bounding box center [784, 356] width 559 height 28
paste input "取締役（CMO)"
type input "取締役（CMO)"
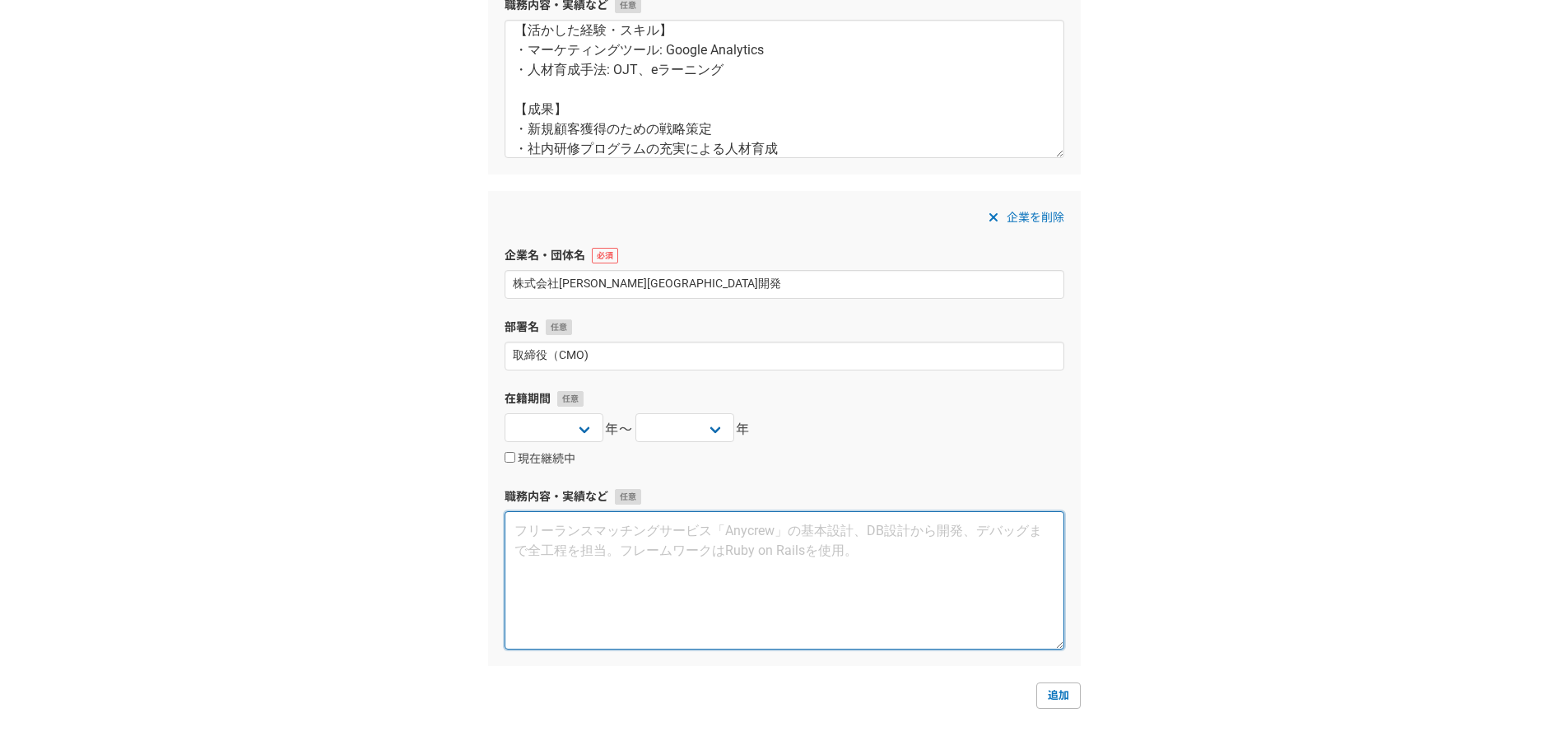
click at [560, 538] on textarea at bounding box center [784, 580] width 559 height 139
paste textarea "----------------------------------------- 【会社概要】 ・事業内容：不動産開発・住宅分譲・総合建設業・不動産コンサル…"
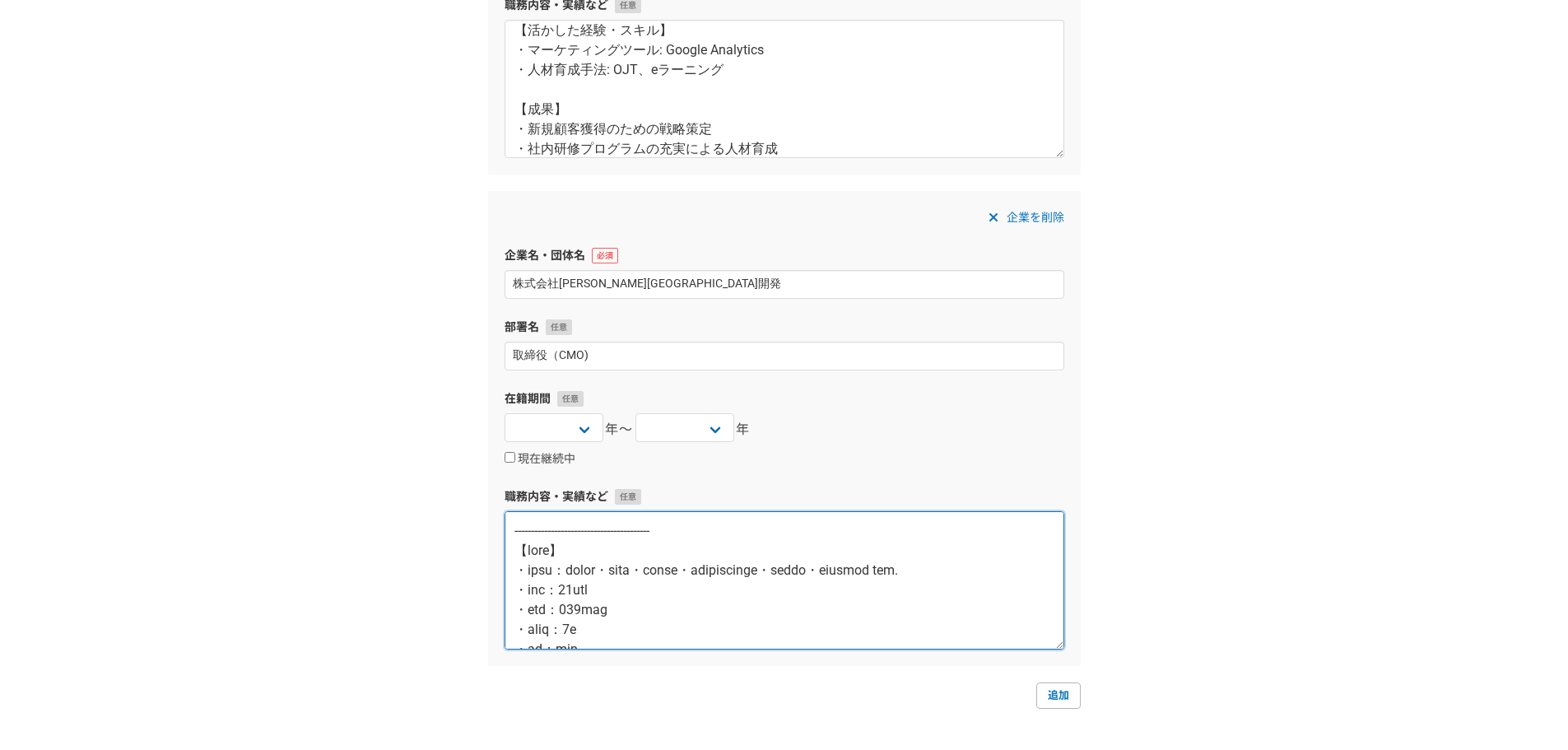
scroll to position [483, 0]
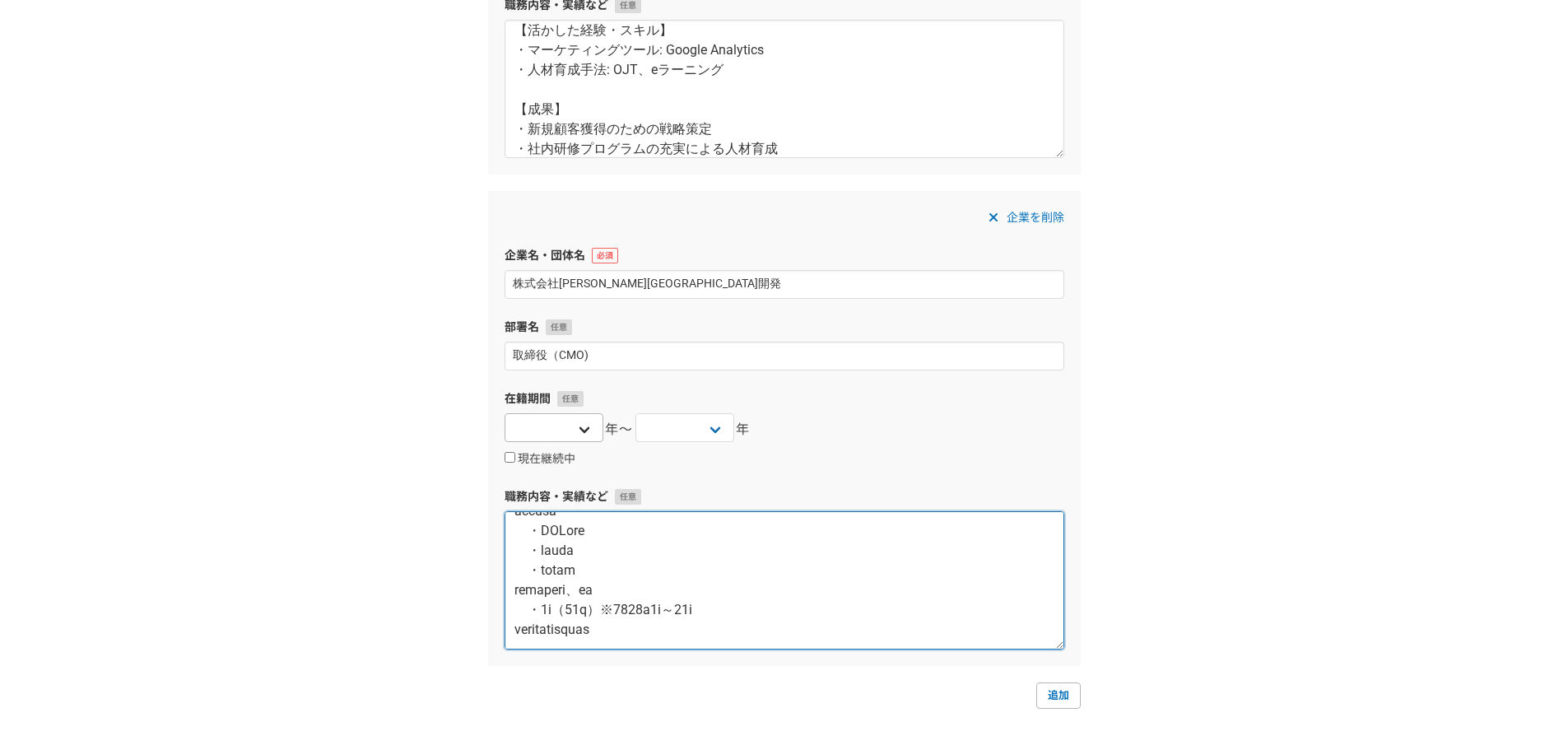
type textarea "----------------------------------------- 【会社概要】 ・事業内容：不動産開発・住宅分譲・総合建設業・不動産コンサル…"
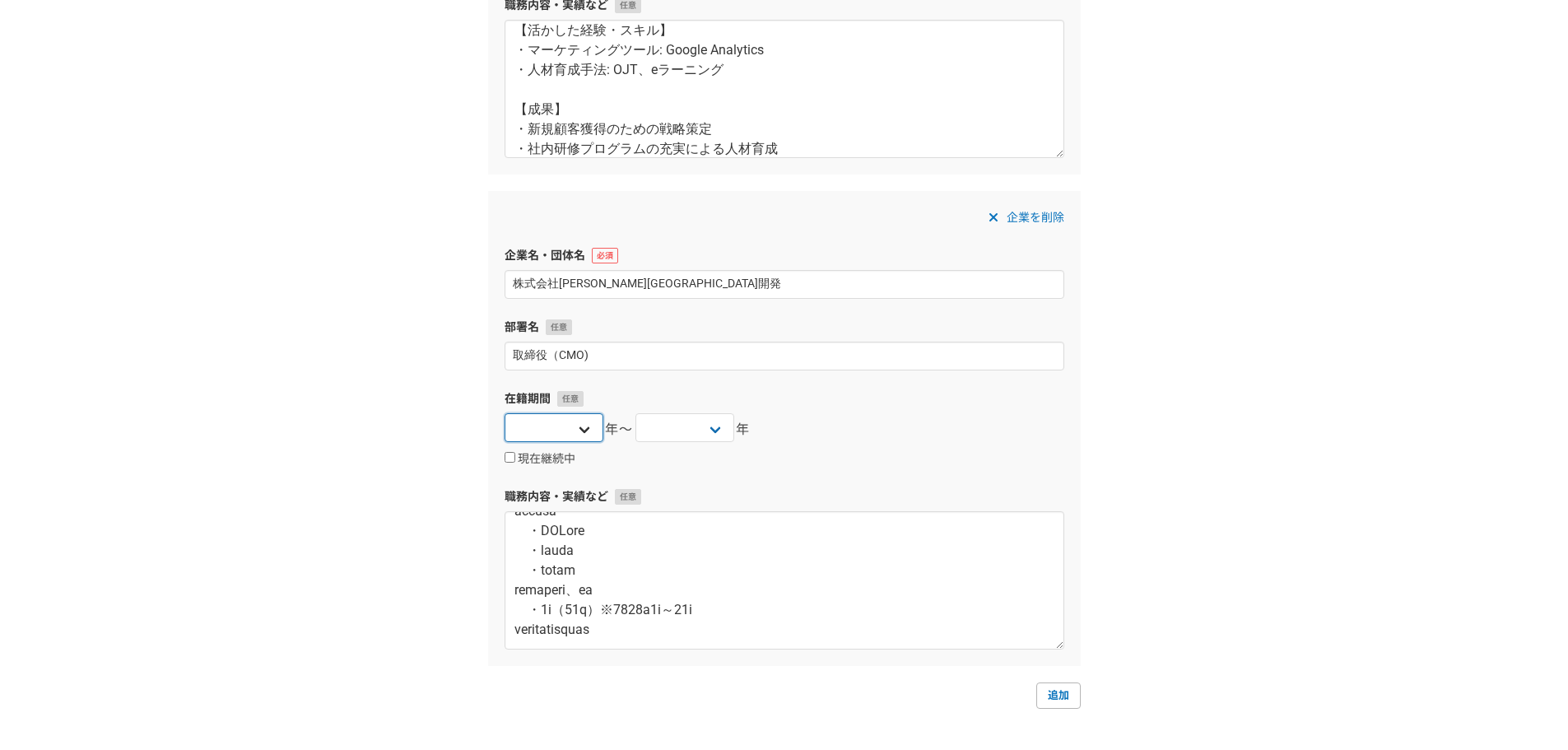
click at [586, 427] on select "2025 2024 2023 2022 2021 2020 2019 2018 2017 2016 2015 2014 2013 2012 2011 2010…" at bounding box center [554, 427] width 99 height 28
select select "2023"
click at [504, 413] on select "2025 2024 2023 2022 2021 2020 2019 2018 2017 2016 2015 2014 2013 2012 2011 2010…" at bounding box center [554, 427] width 99 height 28
click at [708, 425] on select "2025 2024 2023 2022 2021 2020 2019 2018 2017 2016 2015 2014 2013 2012 2011 2010…" at bounding box center [685, 427] width 99 height 28
select select "2024"
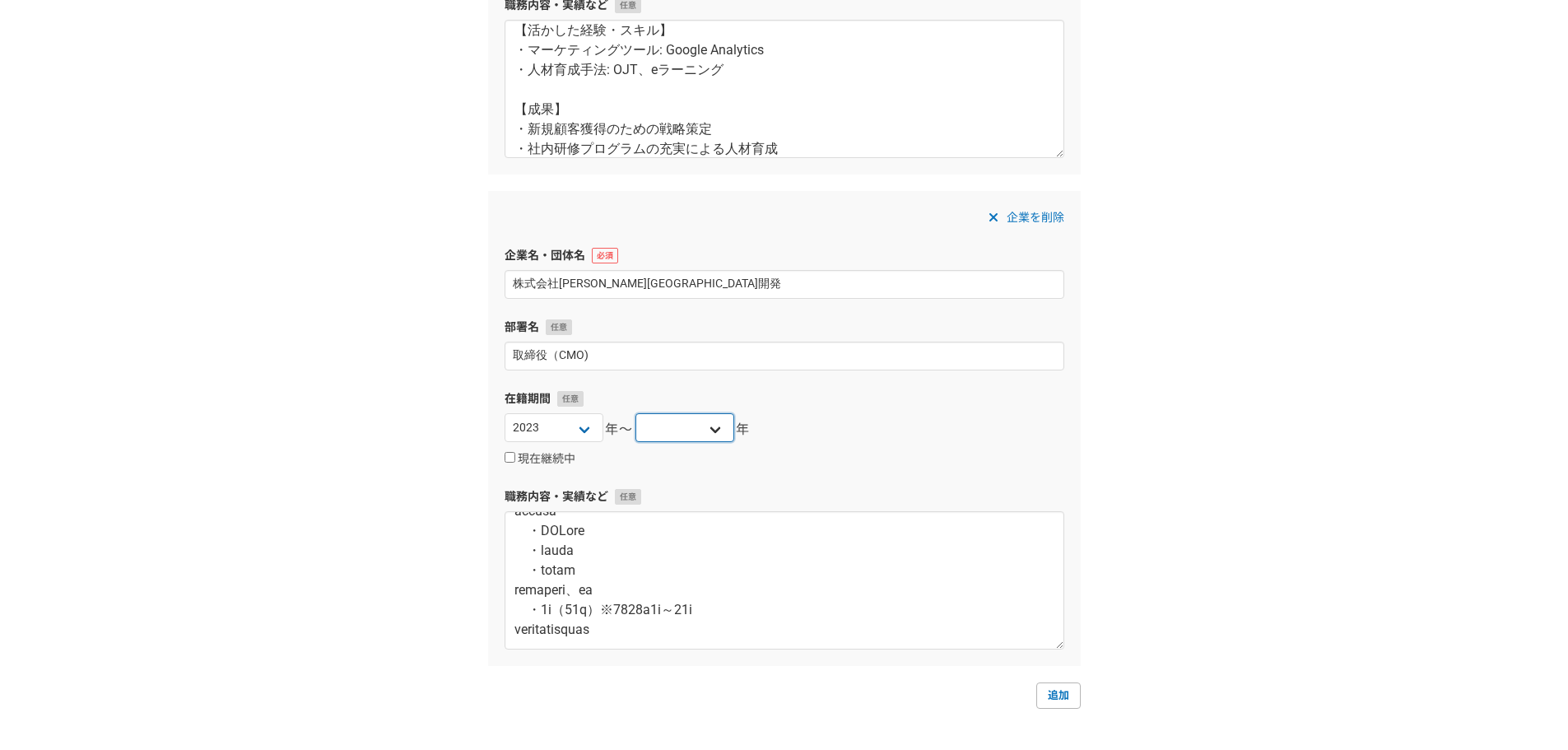
click at [635, 413] on select "2025 2024 2023 2022 2021 2020 2019 2018 2017 2016 2015 2014 2013 2012 2011 2010…" at bounding box center [685, 427] width 99 height 28
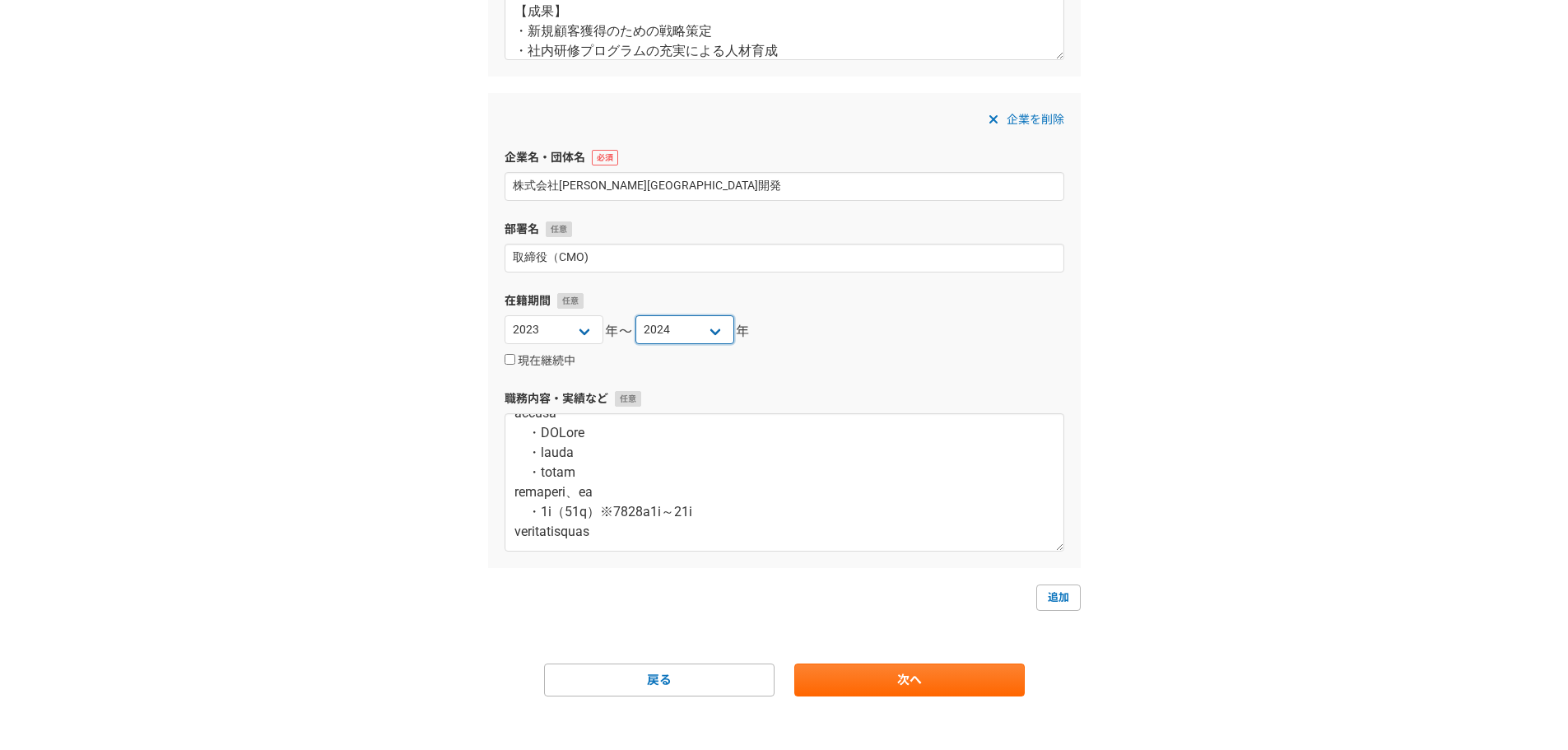
scroll to position [549, 0]
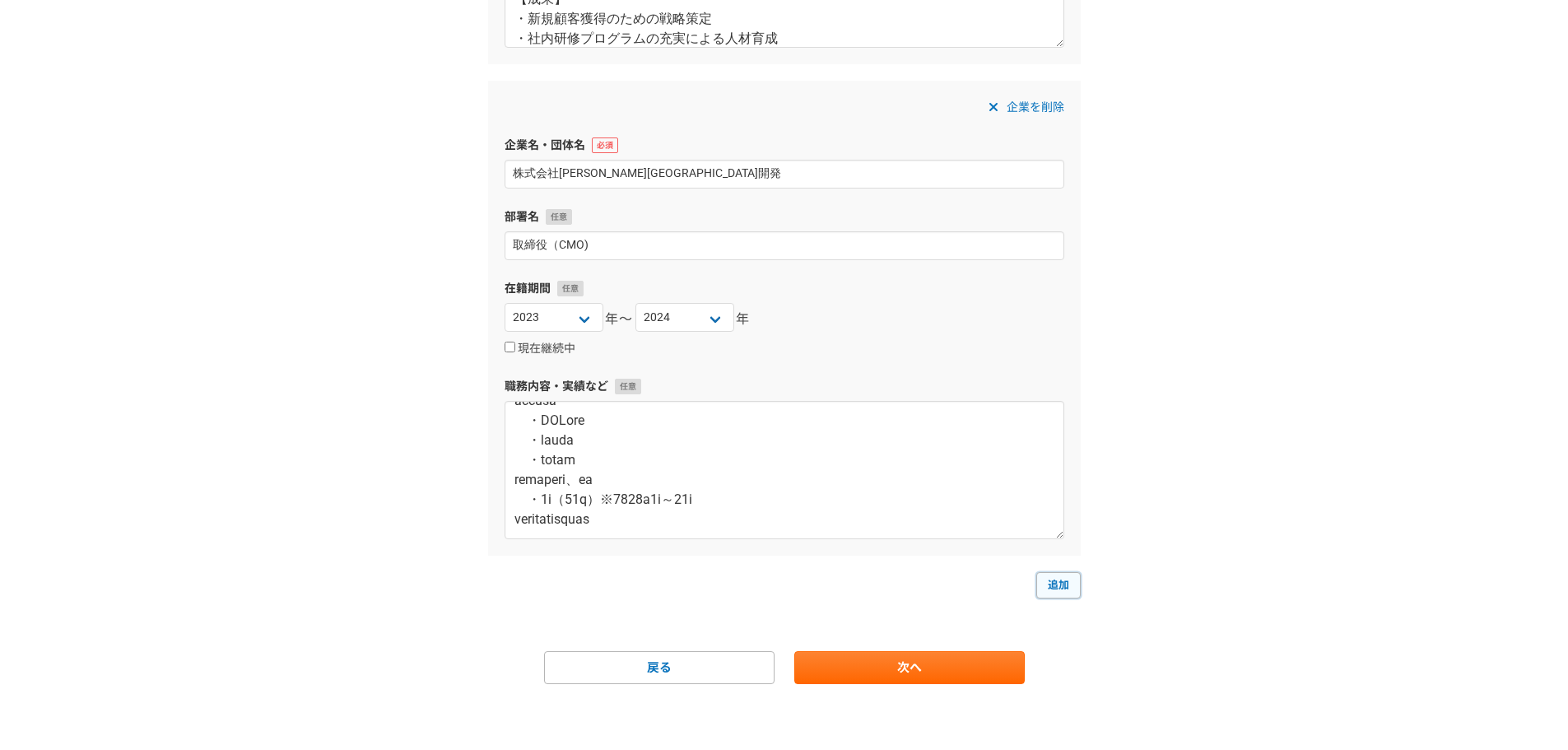
click at [1059, 592] on link "追加" at bounding box center [1058, 585] width 45 height 27
select select
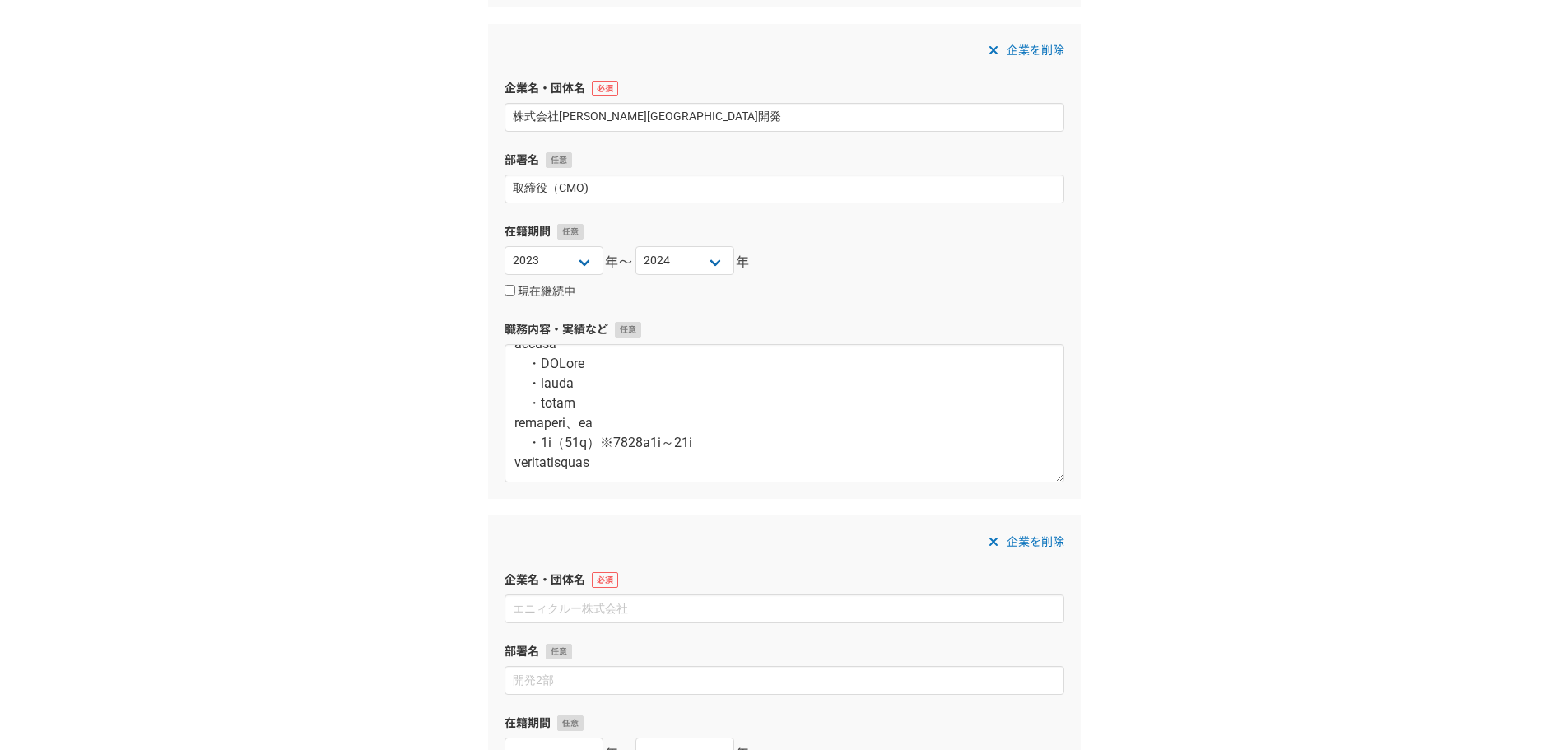
scroll to position [658, 0]
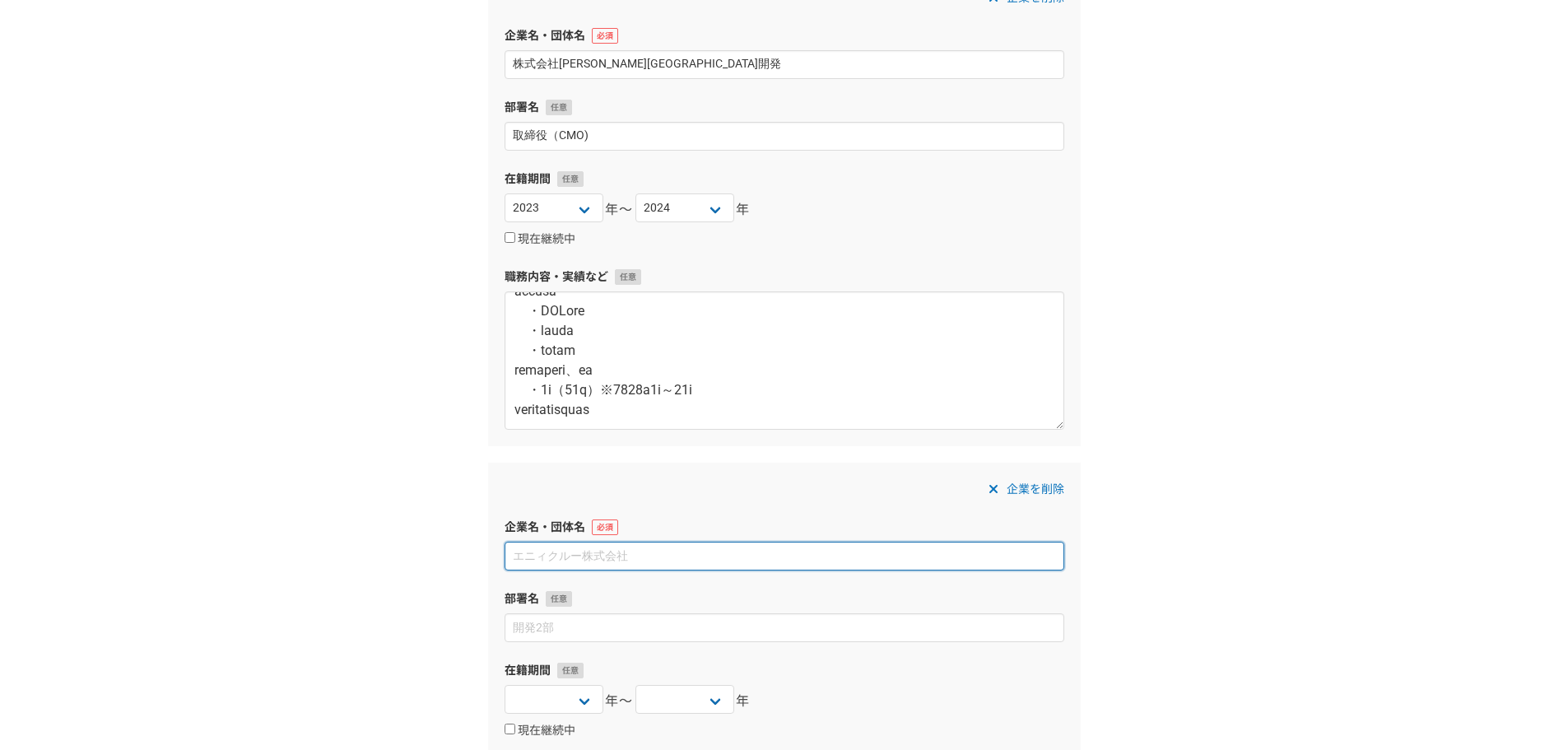
click at [544, 548] on input at bounding box center [784, 555] width 559 height 28
paste input "株式会社トーコー"
type input "株式会社トーコー"
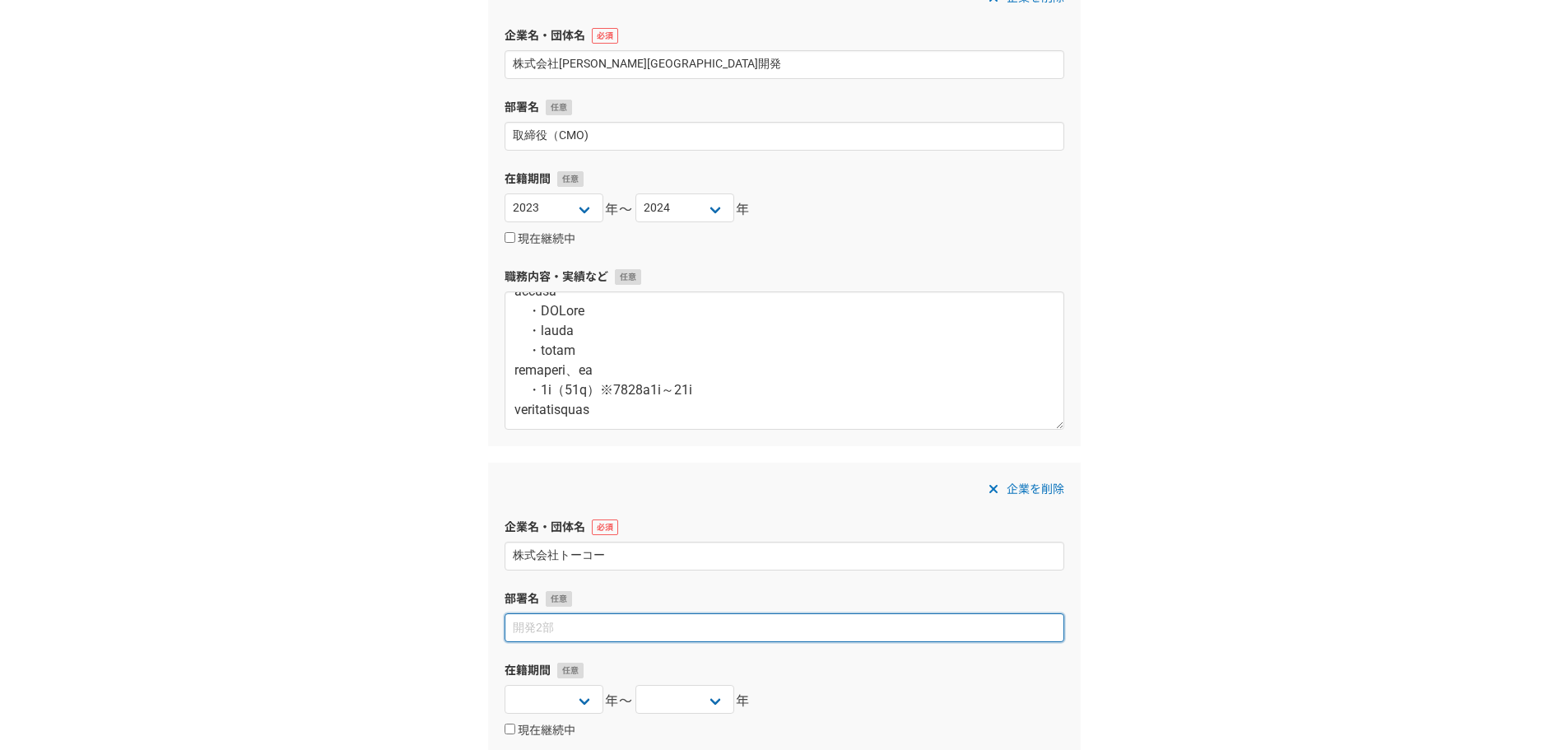
click at [553, 625] on input at bounding box center [784, 628] width 559 height 28
paste input "商品開発部　商品企画課／マーケティング課"
type input "商品開発部　商品企画課／マーケティング課"
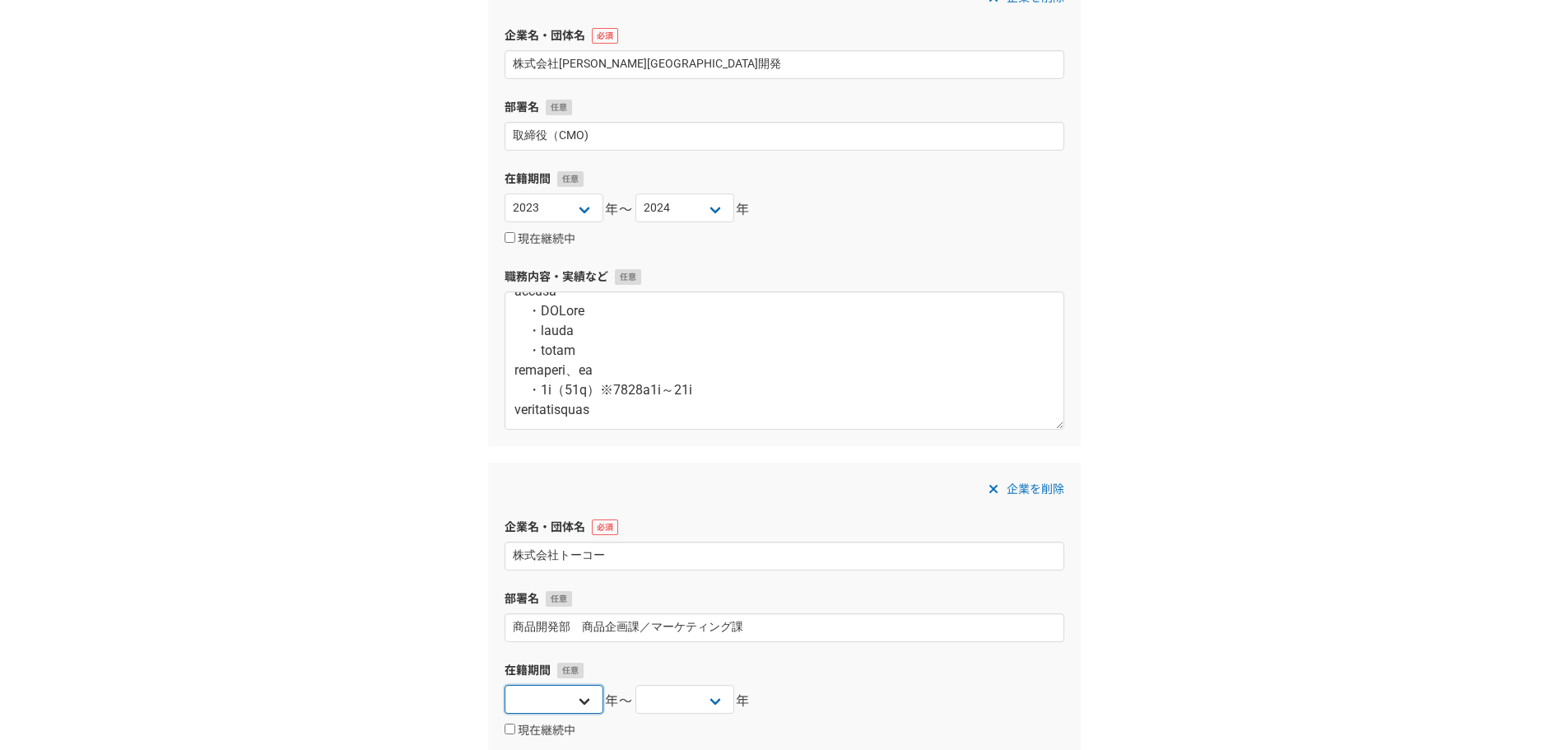
click at [584, 700] on select "2025 2024 2023 2022 2021 2020 2019 2018 2017 2016 2015 2014 2013 2012 2011 2010…" at bounding box center [554, 699] width 99 height 28
select select "2015"
click at [504, 684] on select "2025 2024 2023 2022 2021 2020 2019 2018 2017 2016 2015 2014 2013 2012 2011 2010…" at bounding box center [554, 699] width 99 height 28
click at [680, 700] on select "2025 2024 2023 2022 2021 2020 2019 2018 2017 2016 2015 2014 2013 2012 2011 2010…" at bounding box center [685, 699] width 99 height 28
select select "2023"
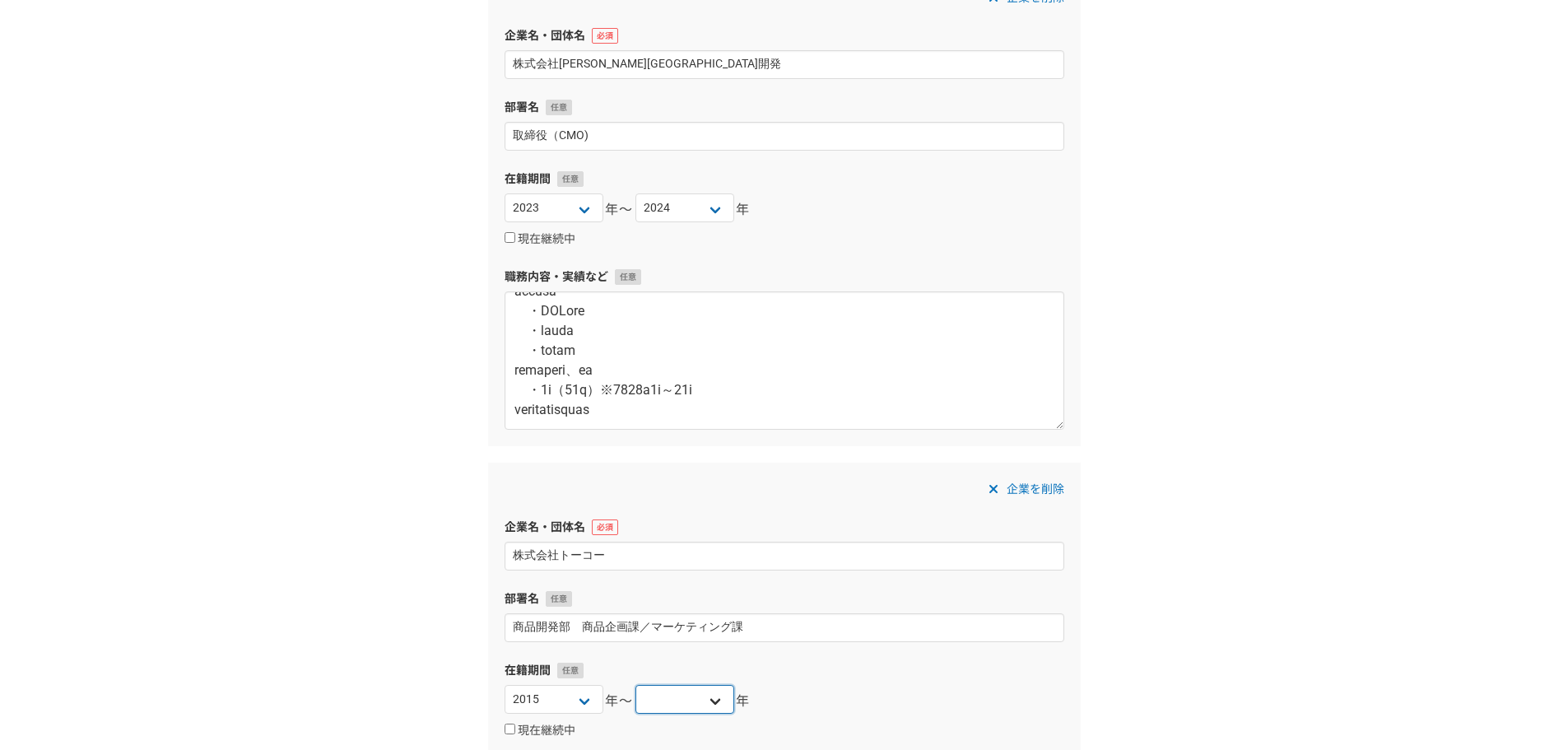
click at [635, 684] on select "2025 2024 2023 2022 2021 2020 2019 2018 2017 2016 2015 2014 2013 2012 2011 2010…" at bounding box center [685, 699] width 99 height 28
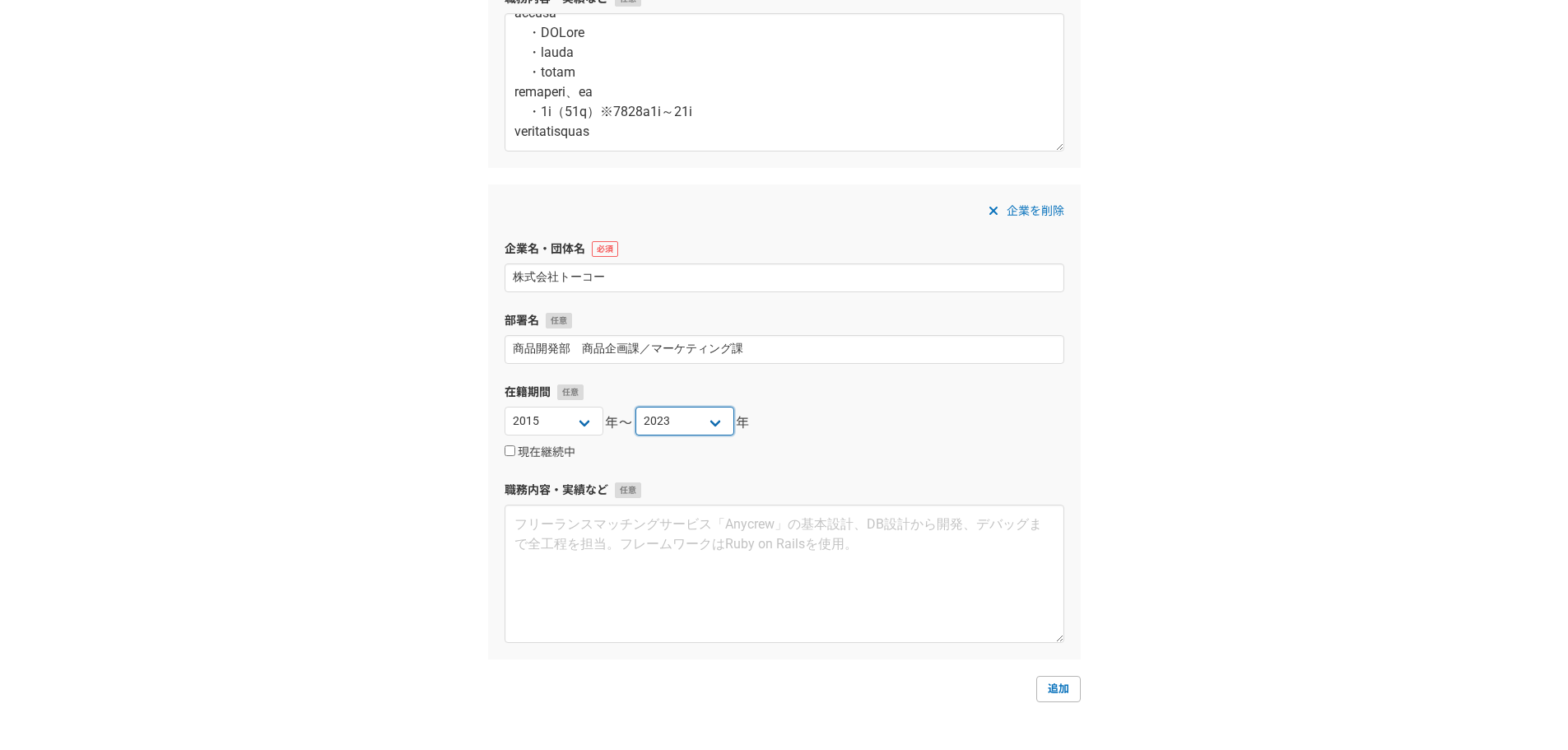
scroll to position [987, 0]
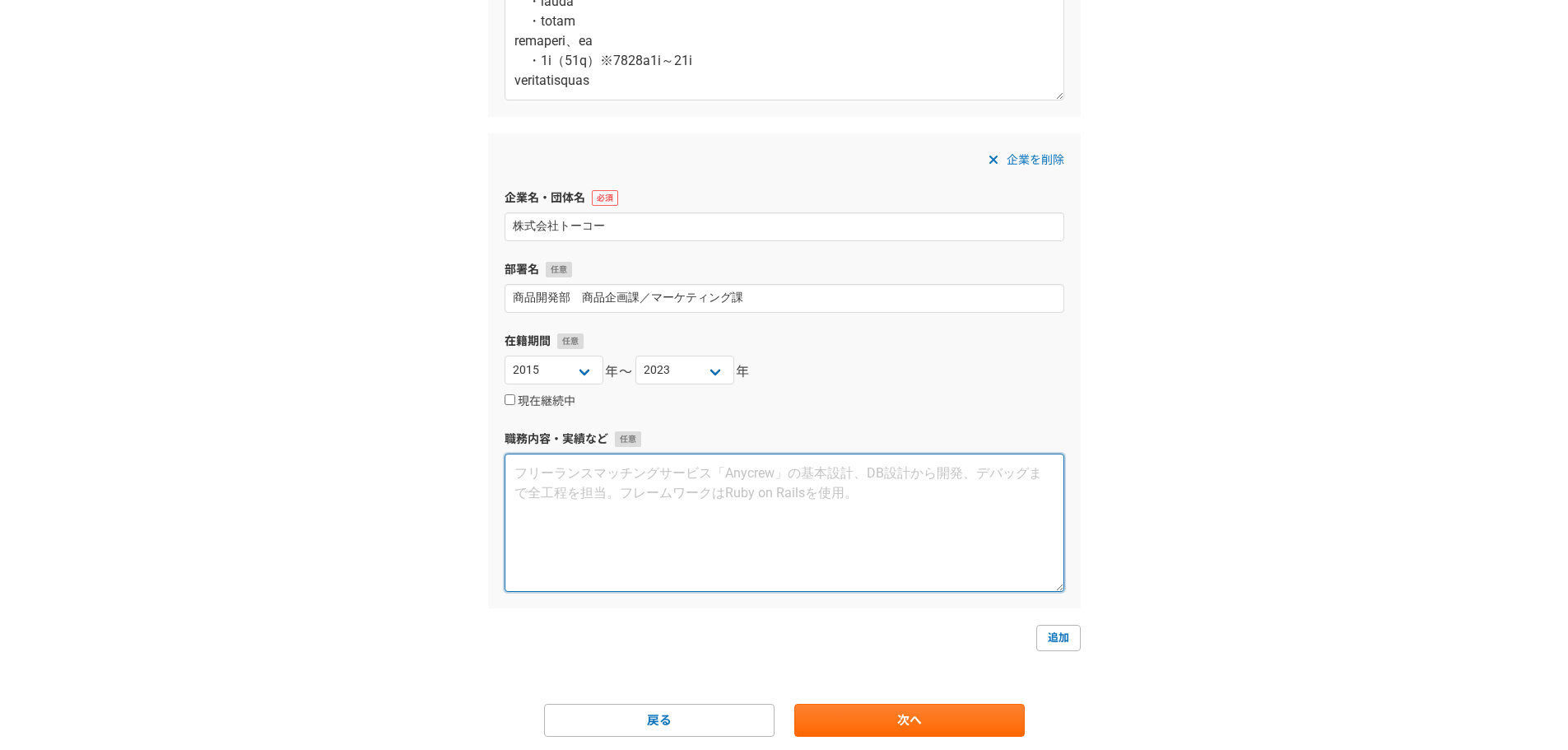
click at [607, 485] on textarea at bounding box center [784, 523] width 559 height 139
paste textarea "----------------------------------------- 【会社概要】 ・事業内容：住宅の屋根・壁まわりに使用される製品の開発・製造…"
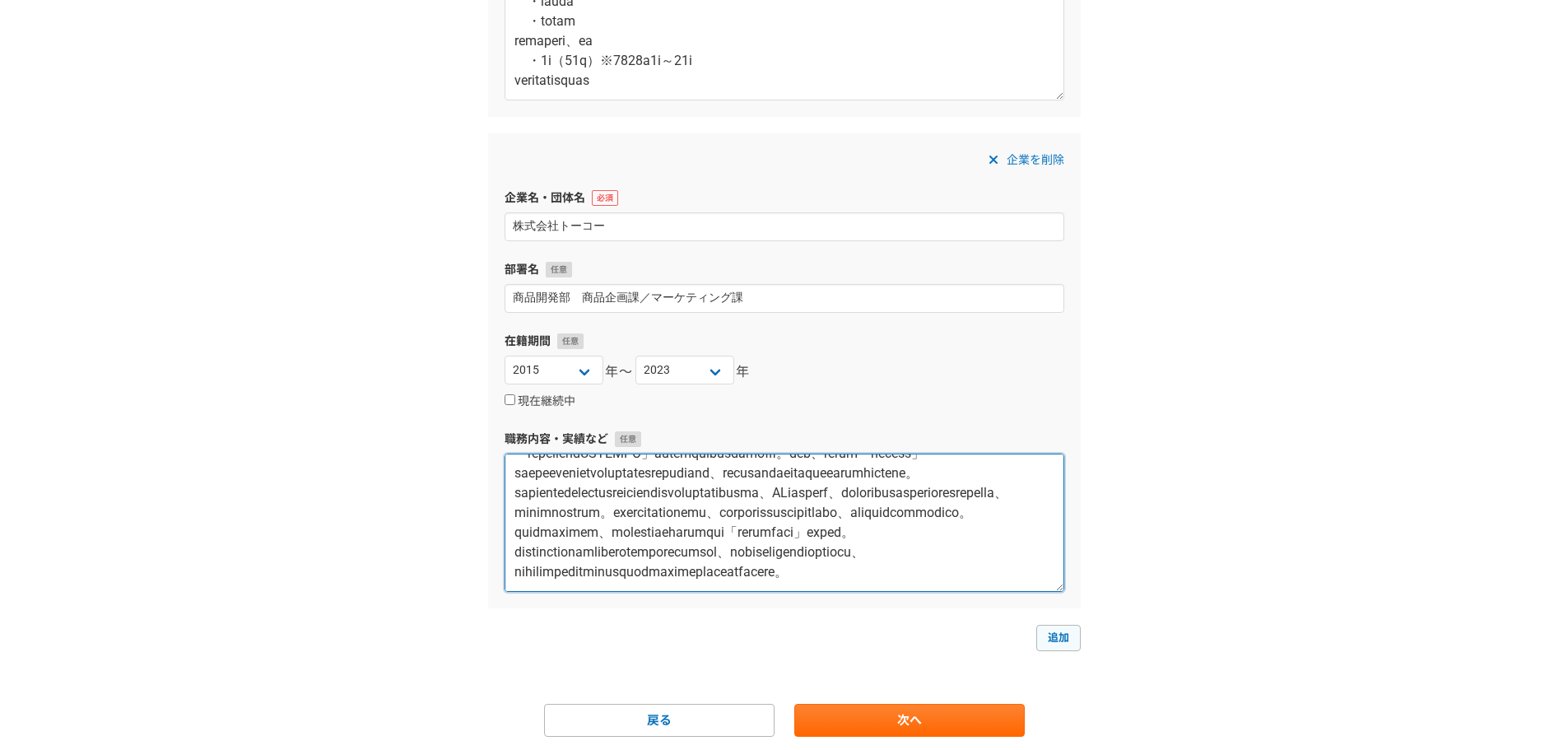
type textarea "----------------------------------------- 【会社概要】 ・事業内容：住宅の屋根・壁まわりに使用される製品の開発・製造…"
click at [1048, 638] on link "追加" at bounding box center [1058, 638] width 45 height 27
select select
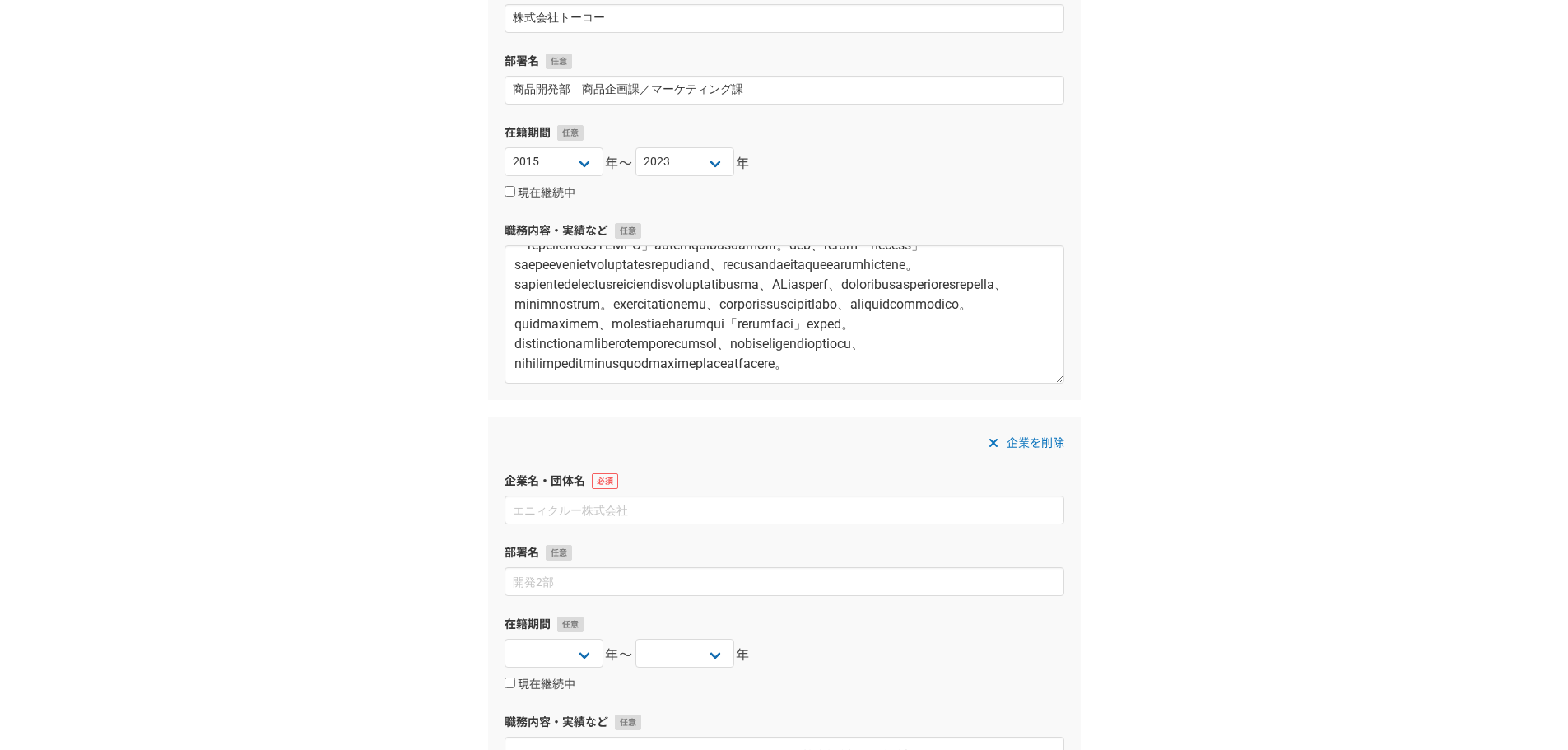
scroll to position [1208, 0]
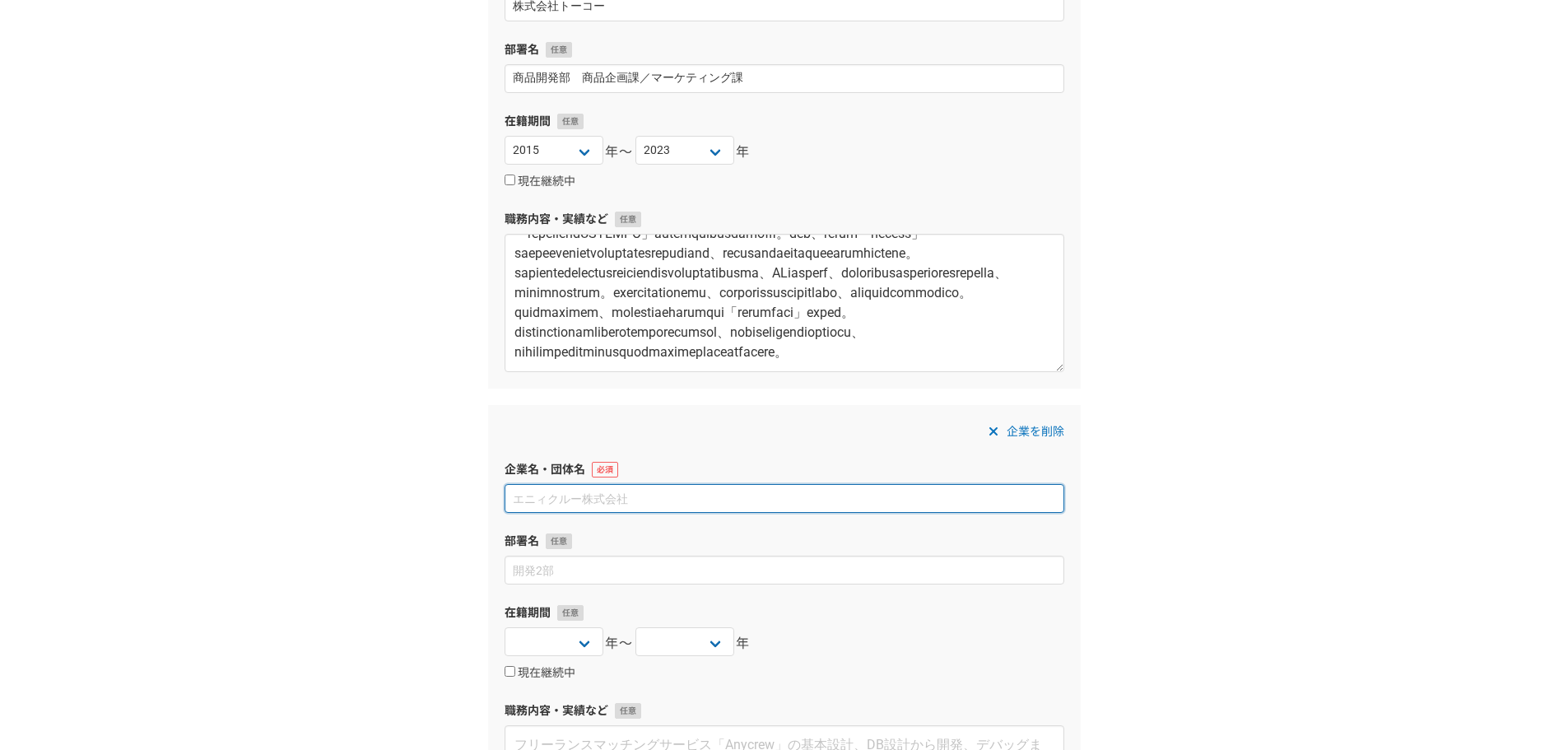
click at [555, 497] on input at bounding box center [784, 498] width 559 height 28
paste input "アイリスチトセ株式会社"
type input "アイリスチトセ株式会社"
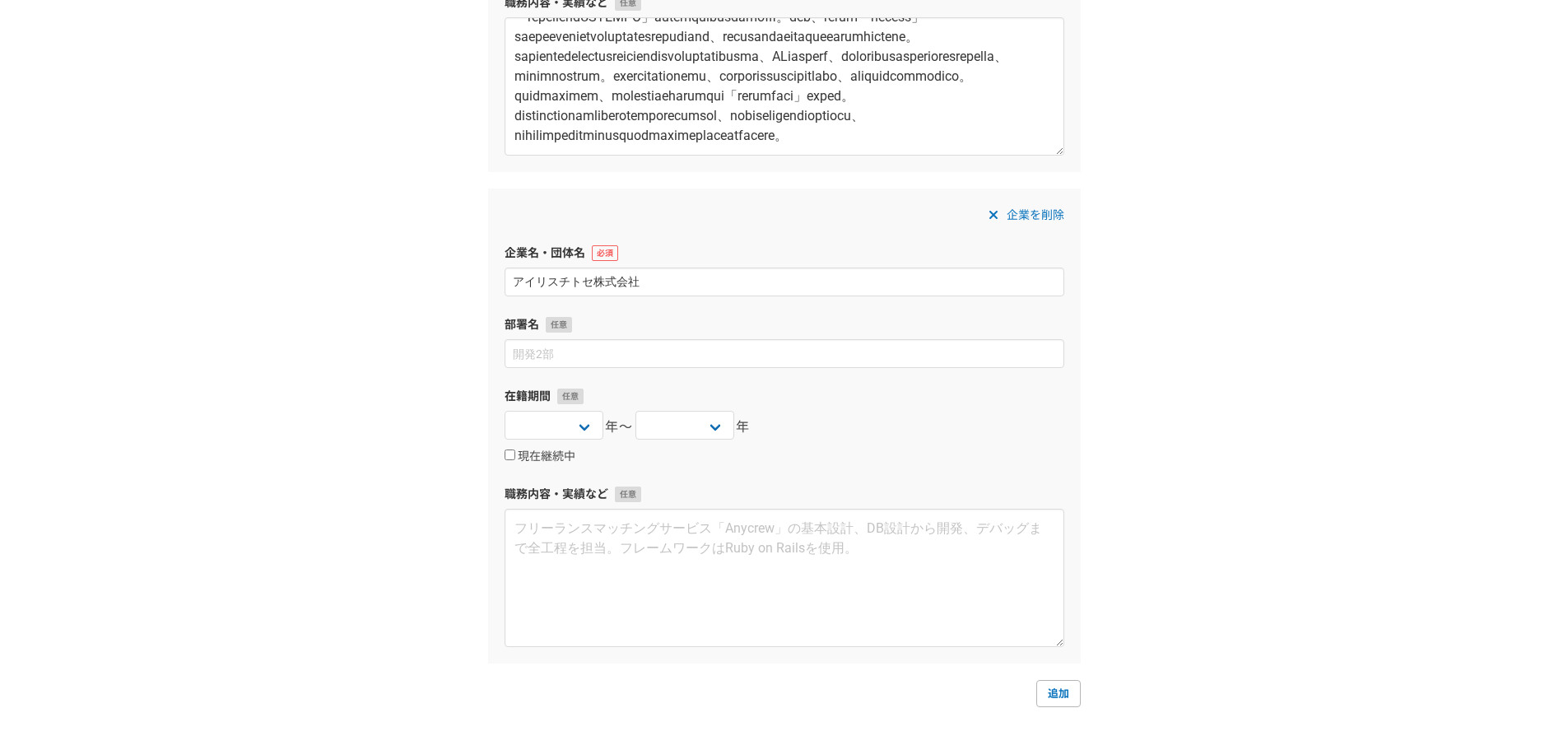
scroll to position [1427, 0]
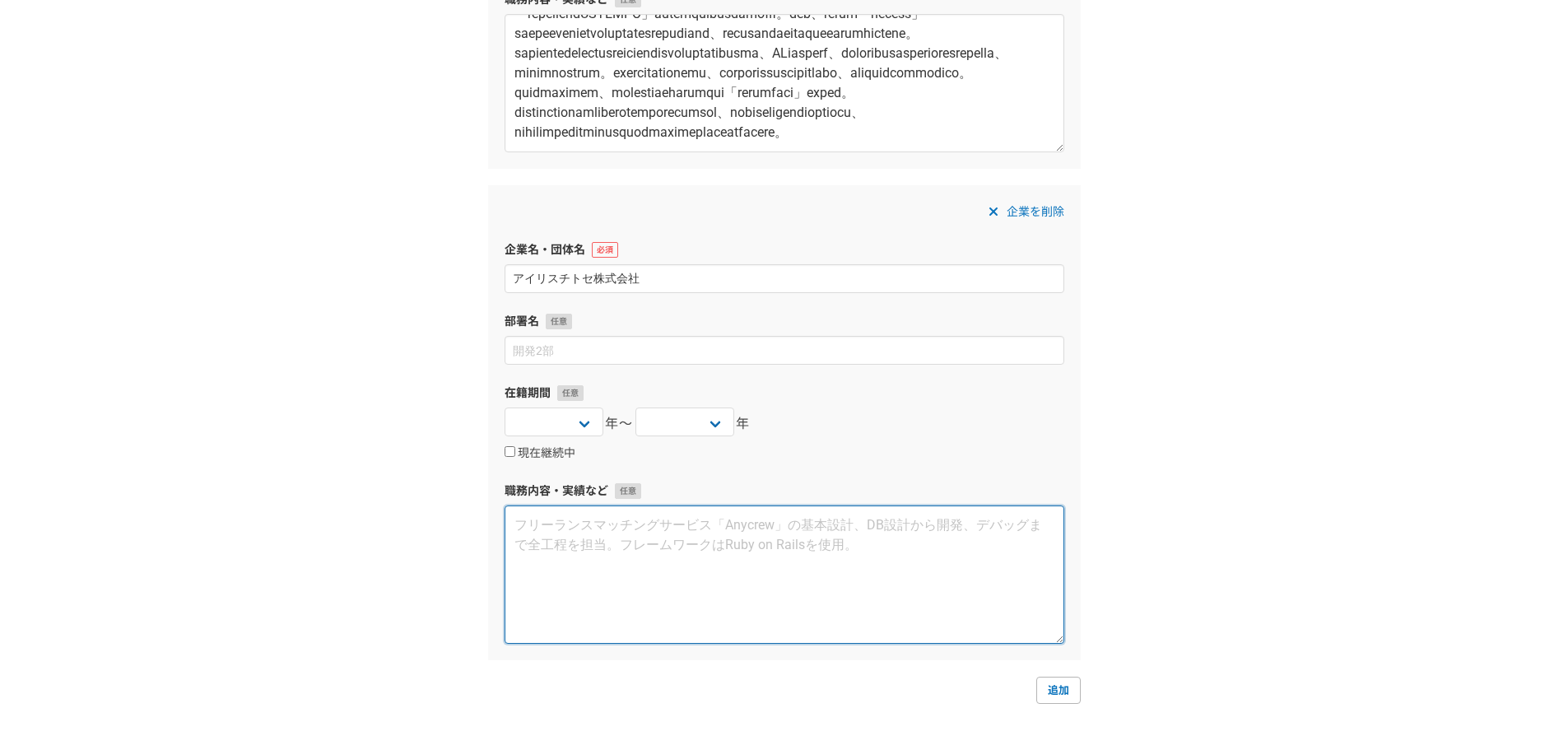
click at [576, 523] on textarea at bounding box center [784, 574] width 559 height 139
paste textarea "営業　東京支店　支店長 2014年5月〜2015年8月 ----------------------------------------- 【会社概要】 ・事…"
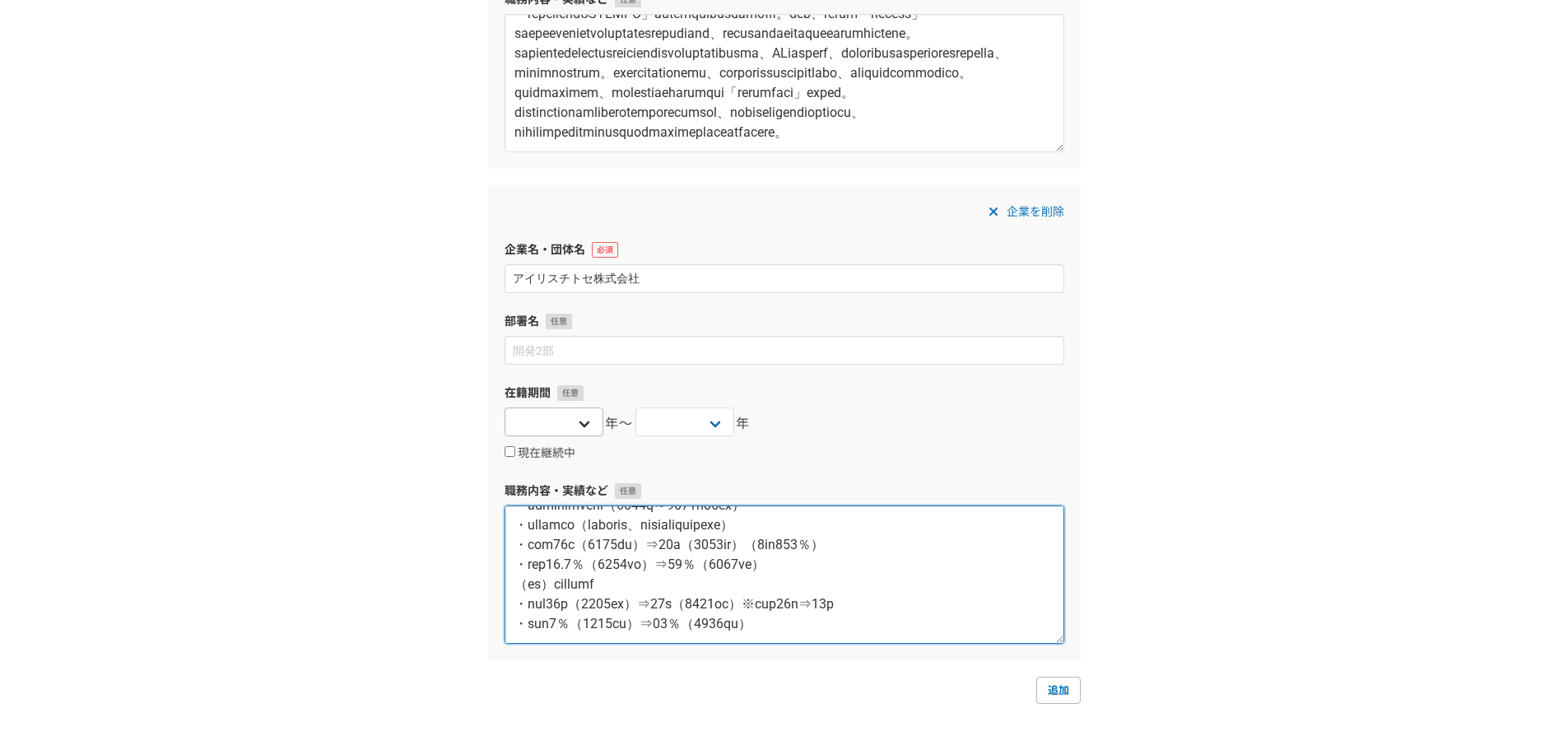
type textarea "営業　東京支店　支店長 2014年5月〜2015年8月 ----------------------------------------- 【会社概要】 ・事…"
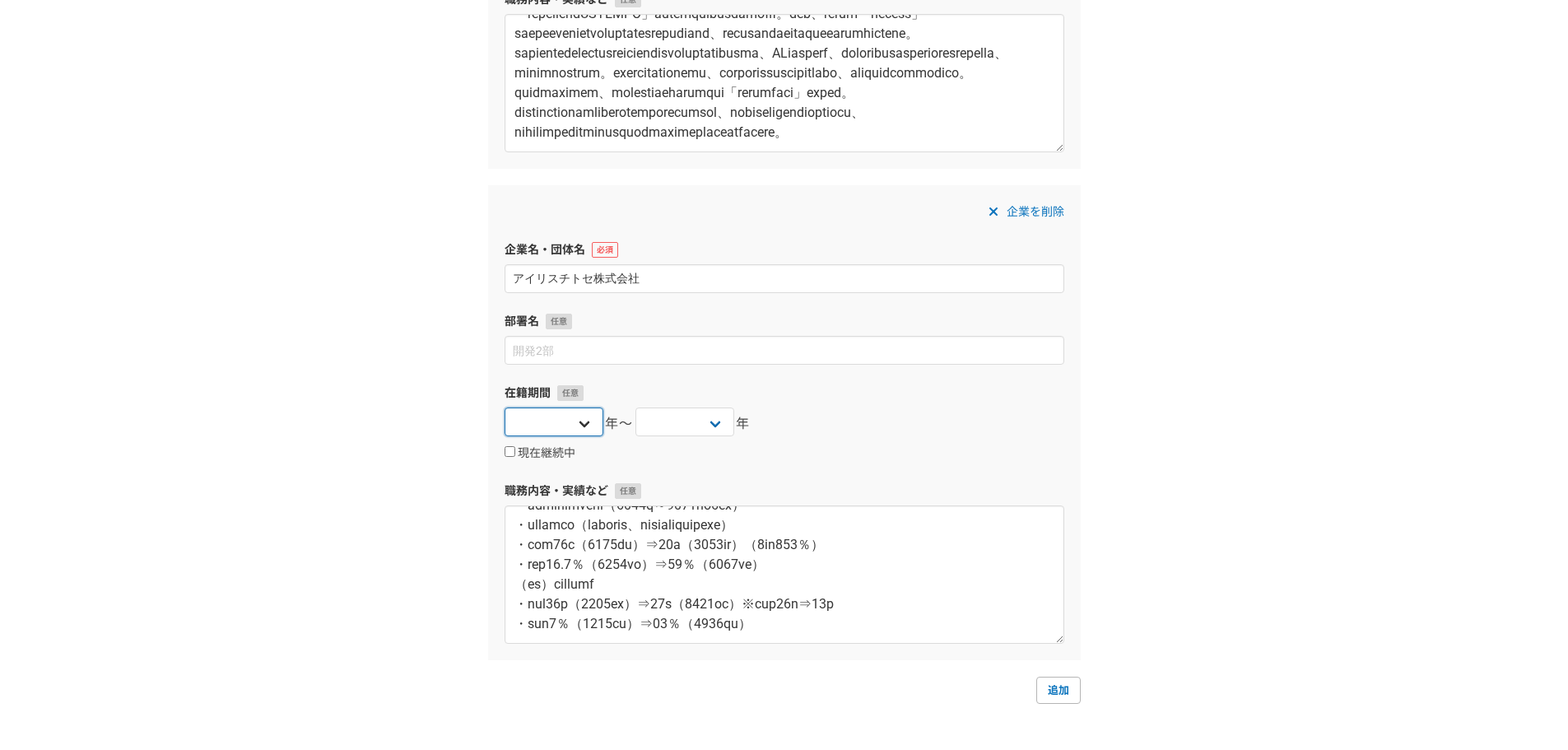
click at [580, 421] on select "2025 2024 2023 2022 2021 2020 2019 2018 2017 2016 2015 2014 2013 2012 2011 2010…" at bounding box center [554, 422] width 99 height 28
select select "2010"
click at [504, 407] on select "2025 2024 2023 2022 2021 2020 2019 2018 2017 2016 2015 2014 2013 2012 2011 2010…" at bounding box center [554, 422] width 99 height 28
click at [677, 423] on select "2025 2024 2023 2022 2021 2020 2019 2018 2017 2016 2015 2014 2013 2012 2011 2010…" at bounding box center [685, 422] width 99 height 28
select select "2015"
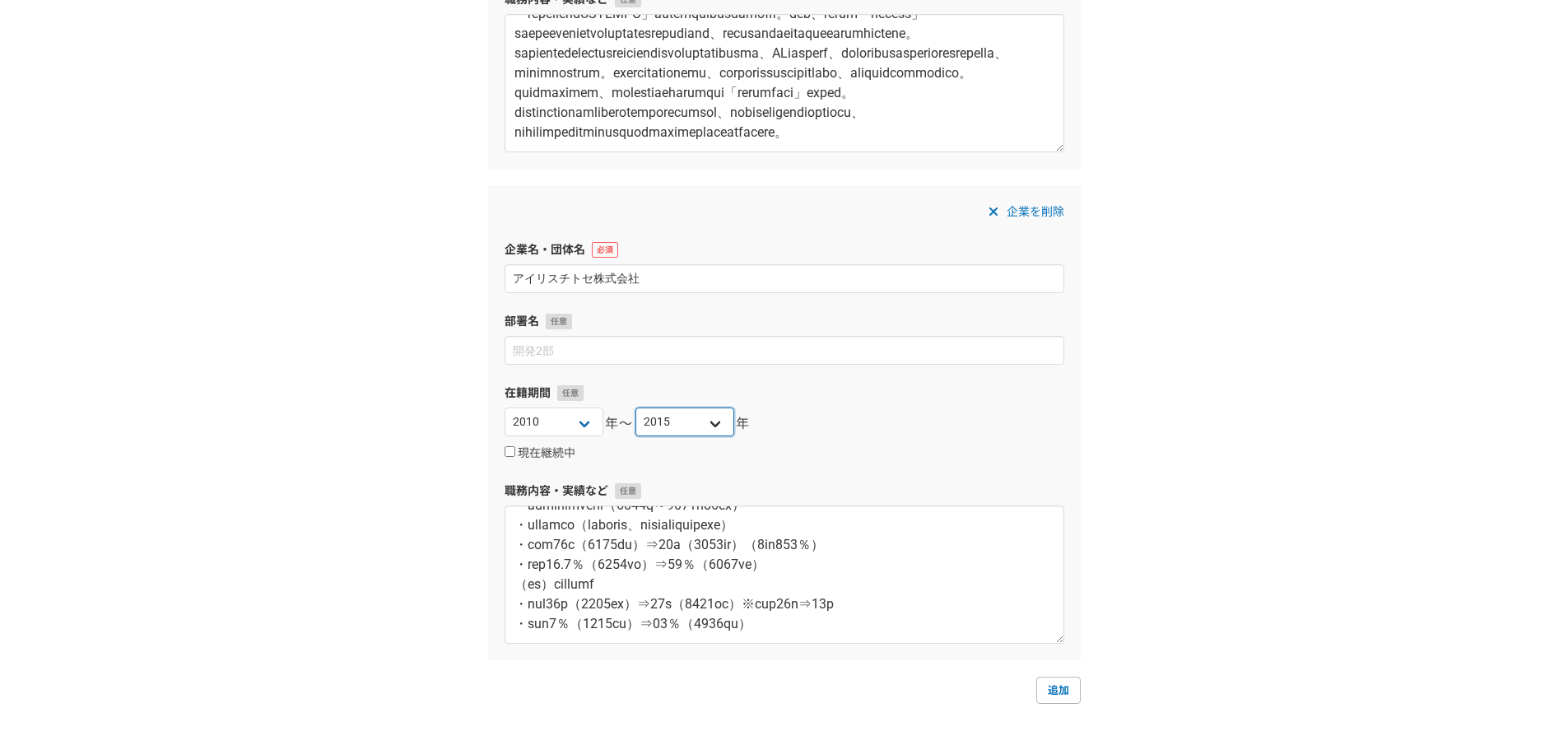
click at [635, 407] on select "2025 2024 2023 2022 2021 2020 2019 2018 2017 2016 2015 2014 2013 2012 2011 2010…" at bounding box center [685, 422] width 99 height 28
click at [1050, 693] on link "追加" at bounding box center [1058, 690] width 45 height 27
select select
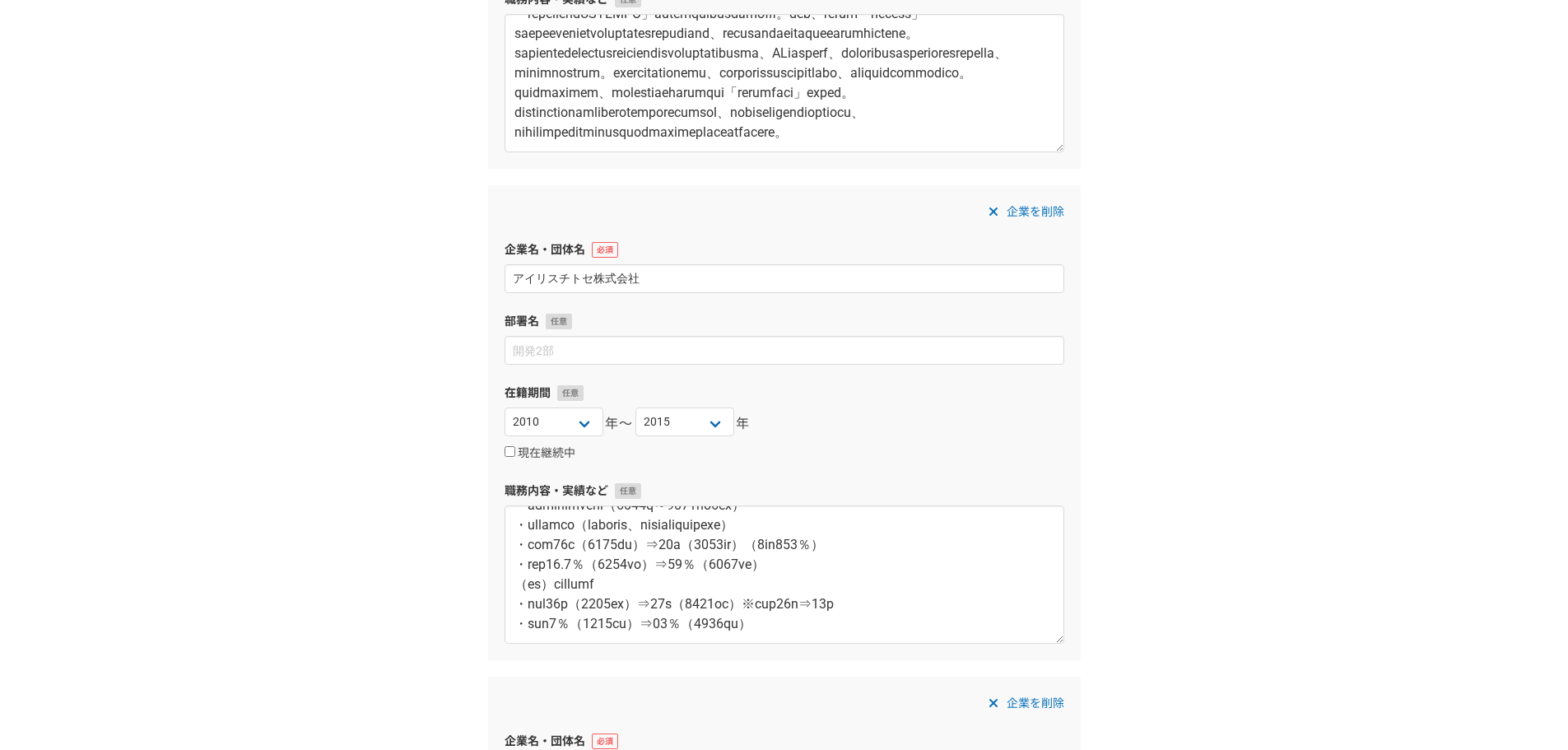
scroll to position [1822, 0]
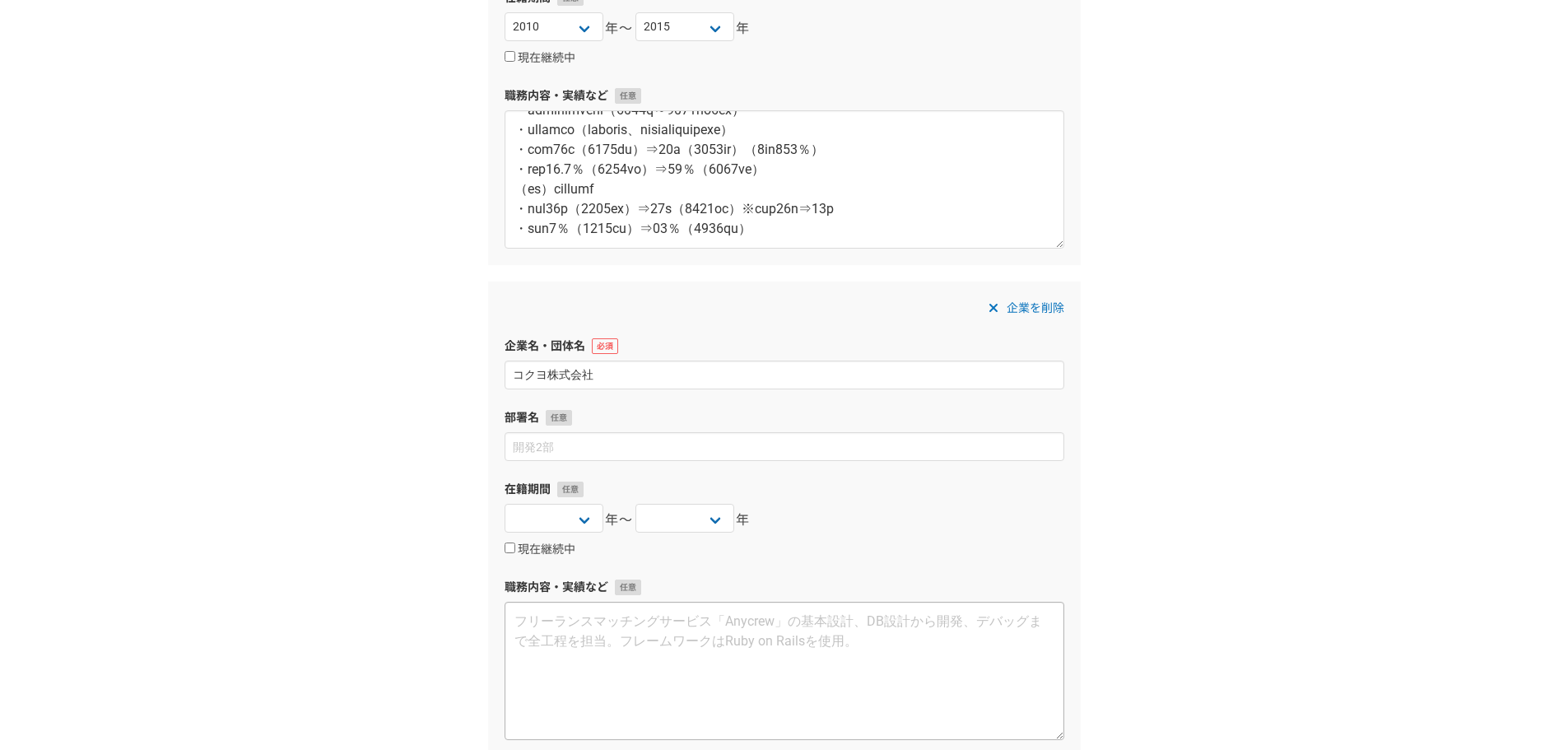
type input "コクヨ株式会社"
click at [522, 618] on textarea at bounding box center [784, 671] width 559 height 139
paste textarea "----------------------------------------- 【会社概要】 ・事業内容：オフィス家具の製造・仕入れ・販売、空間デザイン・…"
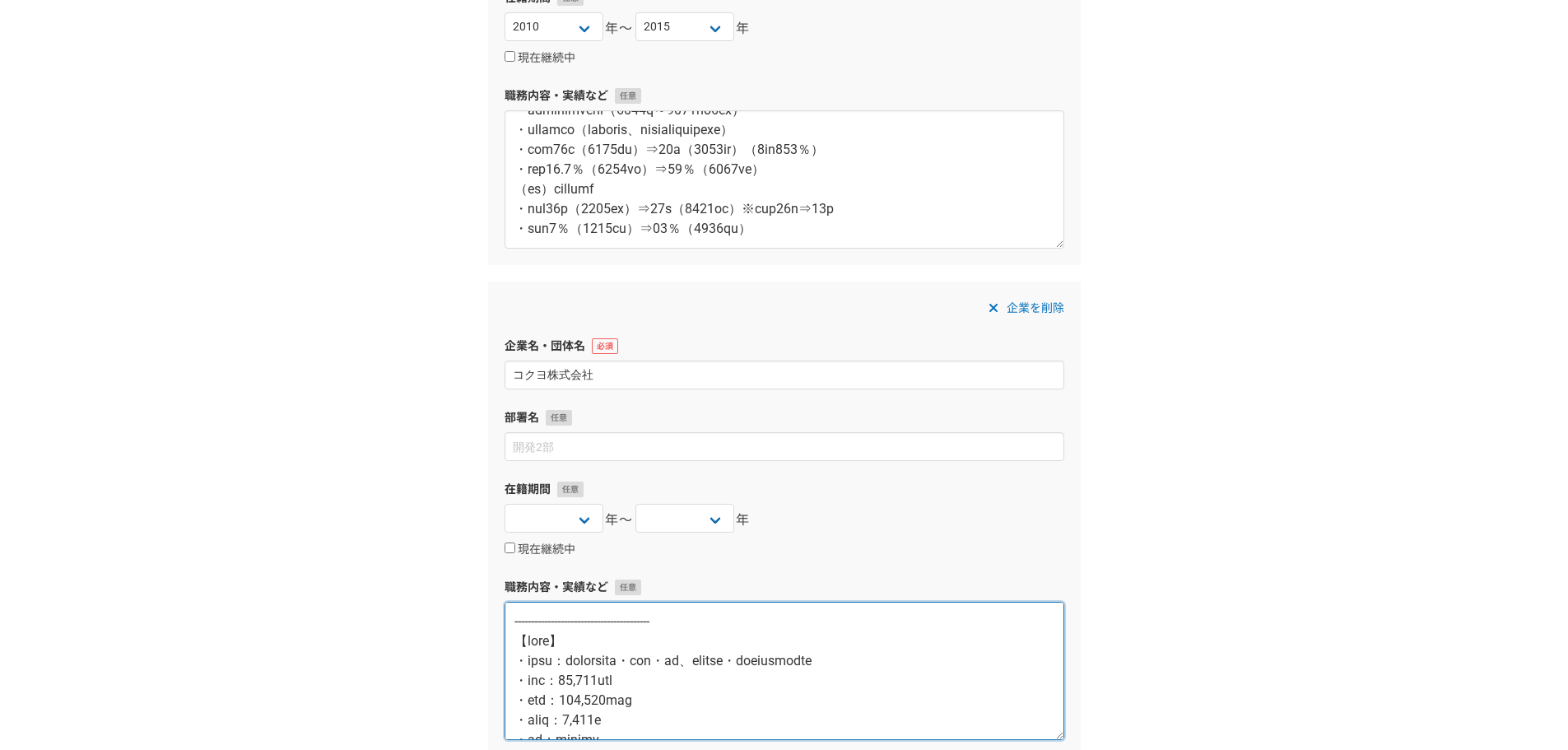
scroll to position [1333, 0]
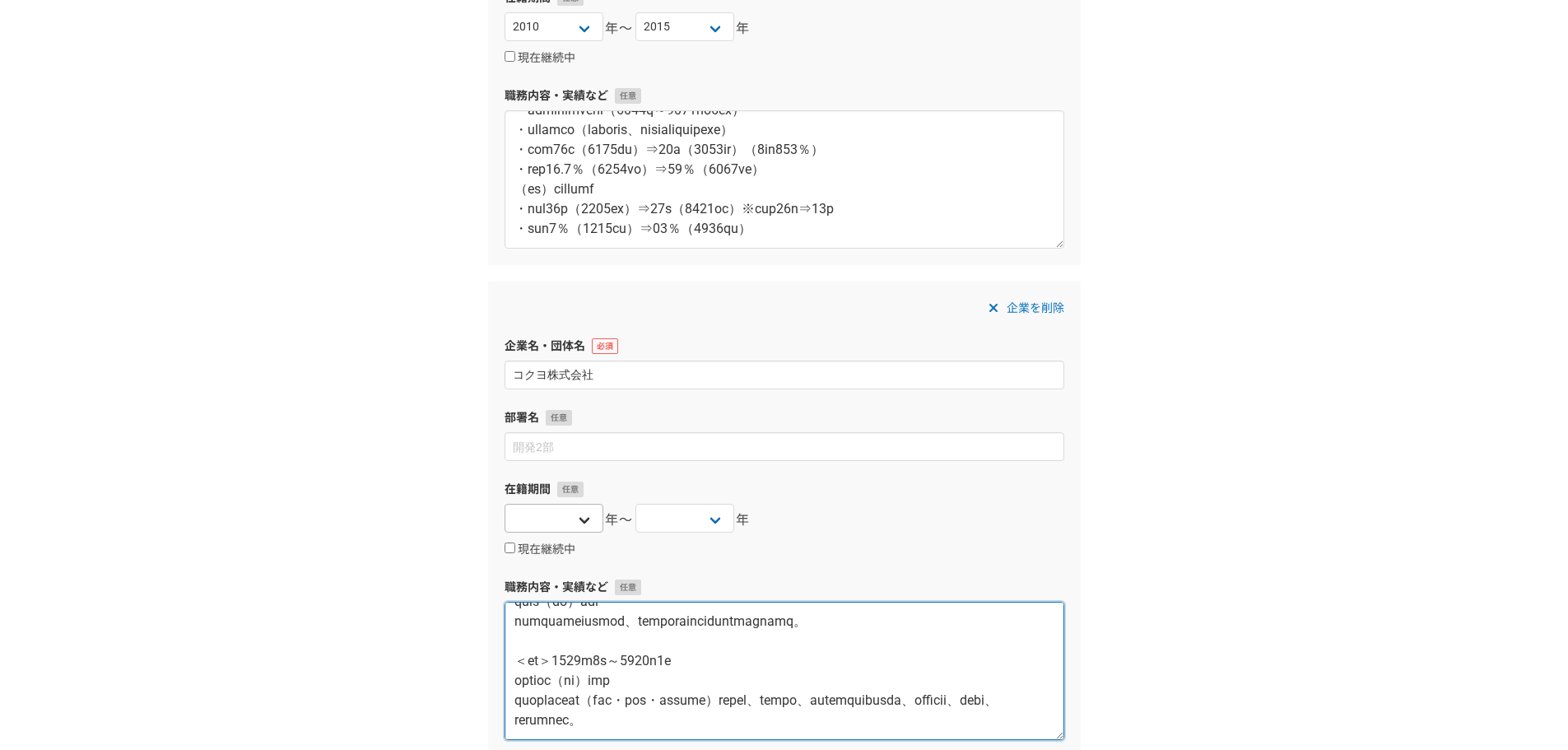
type textarea "----------------------------------------- 【会社概要】 ・事業内容：オフィス家具の製造・仕入れ・販売、空間デザイン・…"
click at [590, 517] on select "2025 2024 2023 2022 2021 2020 2019 2018 2017 2016 2015 2014 2013 2012 2011 2010…" at bounding box center [554, 517] width 99 height 28
select select "2004"
click at [504, 503] on select "2025 2024 2023 2022 2021 2020 2019 2018 2017 2016 2015 2014 2013 2012 2011 2010…" at bounding box center [554, 517] width 99 height 28
click at [712, 518] on select "2025 2024 2023 2022 2021 2020 2019 2018 2017 2016 2015 2014 2013 2012 2011 2010…" at bounding box center [685, 517] width 99 height 28
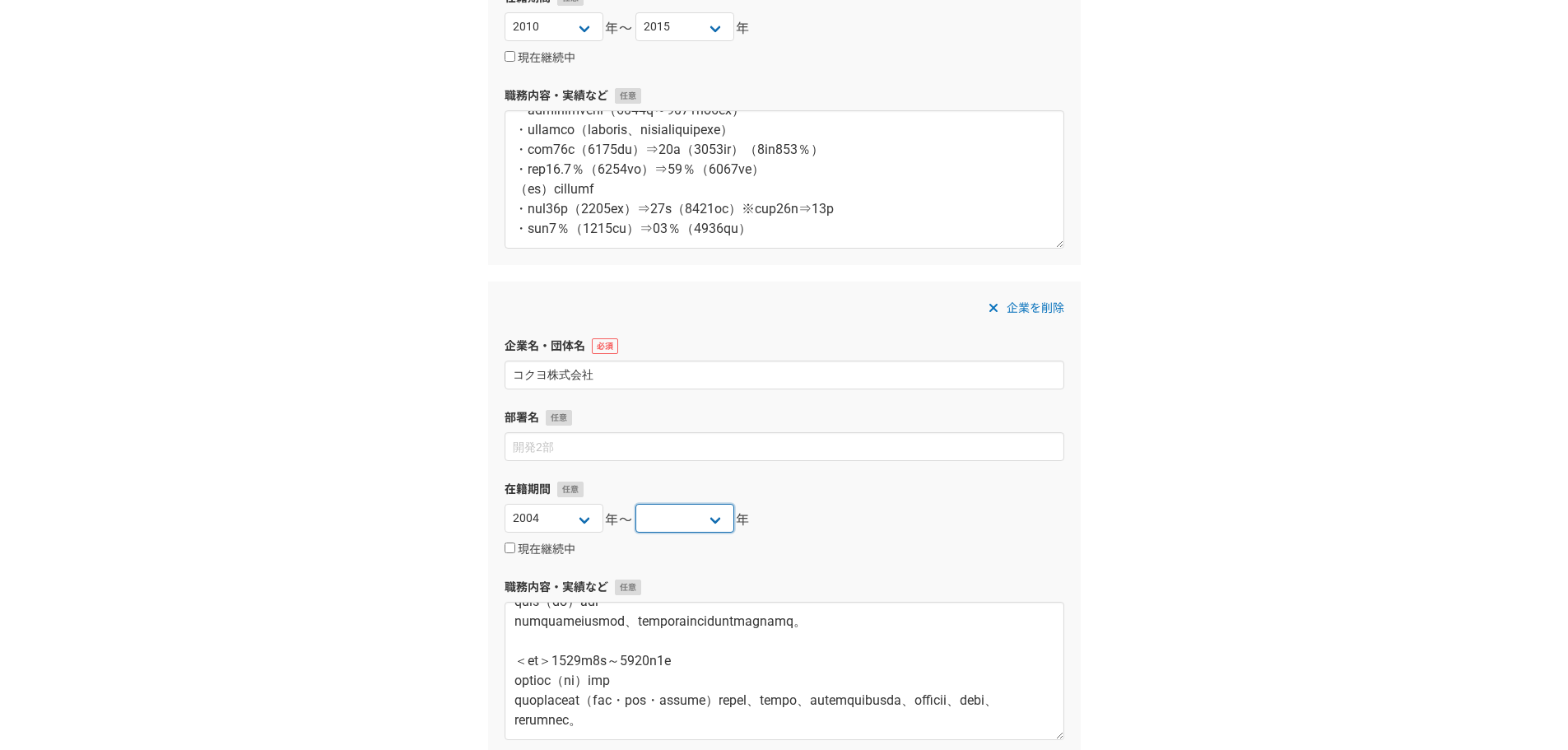
select select "2009"
click at [635, 503] on select "2025 2024 2023 2022 2021 2020 2019 2018 2017 2016 2015 2014 2013 2012 2011 2010…" at bounding box center [685, 517] width 99 height 28
click at [583, 519] on select "2025 2024 2023 2022 2021 2020 2019 2018 2017 2016 2015 2014 2013 2012 2011 2010…" at bounding box center [554, 517] width 99 height 28
select select "1990"
click at [504, 503] on select "2025 2024 2023 2022 2021 2020 2019 2018 2017 2016 2015 2014 2013 2012 2011 2010…" at bounding box center [554, 517] width 99 height 28
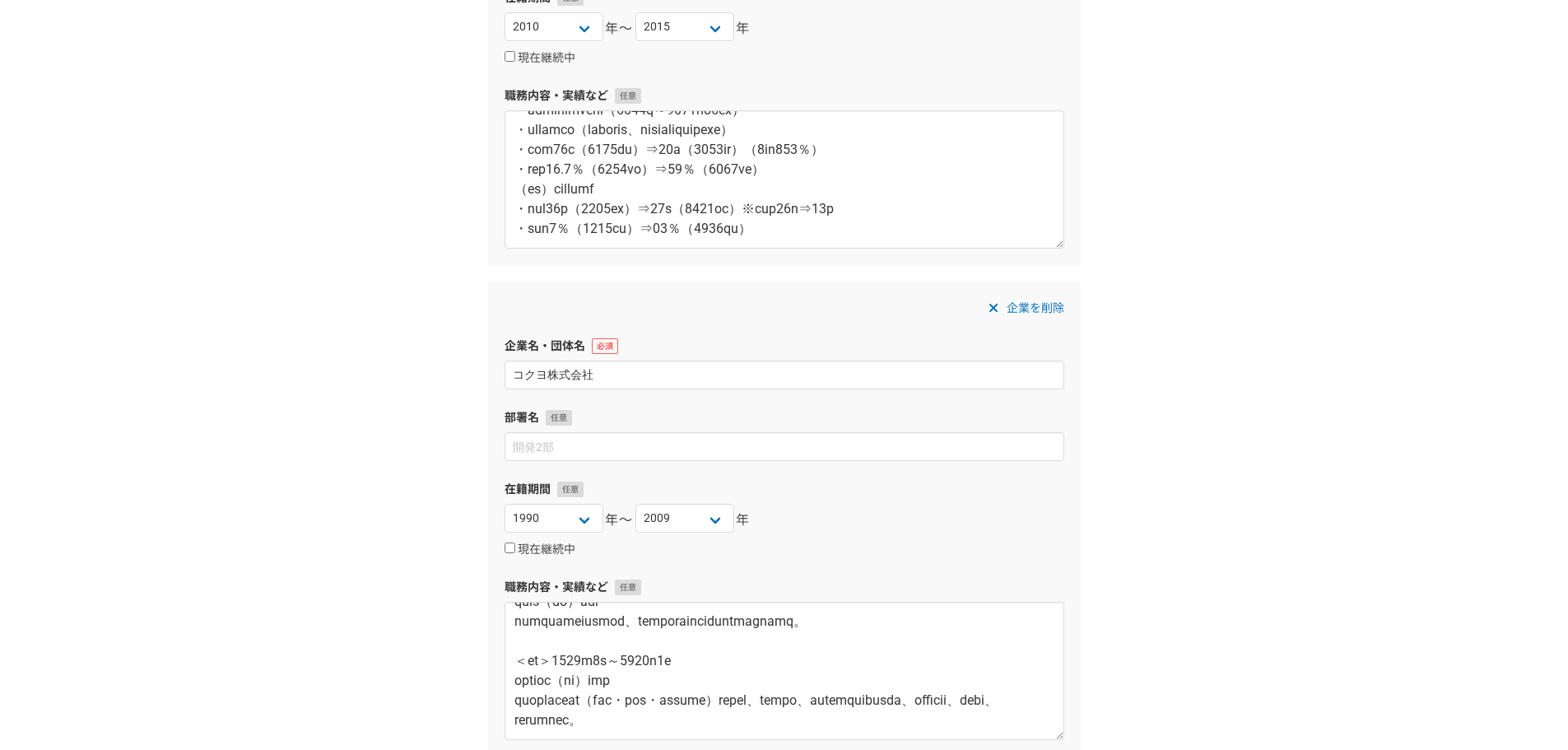
click at [781, 537] on div "在籍期間 2025 2024 2023 2022 2021 2020 2019 2018 2017 2016 2015 2014 2013 2012 2011…" at bounding box center [784, 519] width 559 height 78
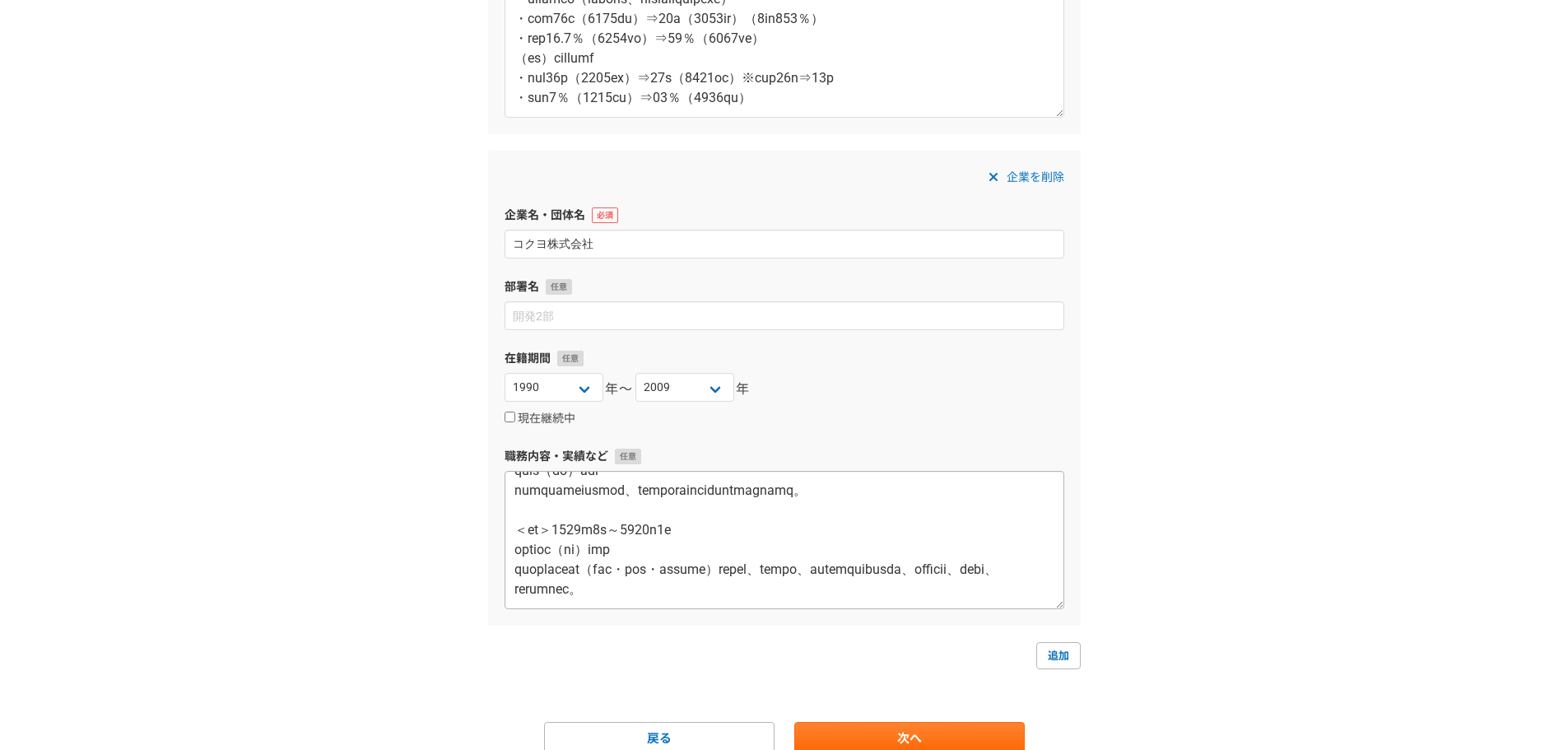
scroll to position [2023, 0]
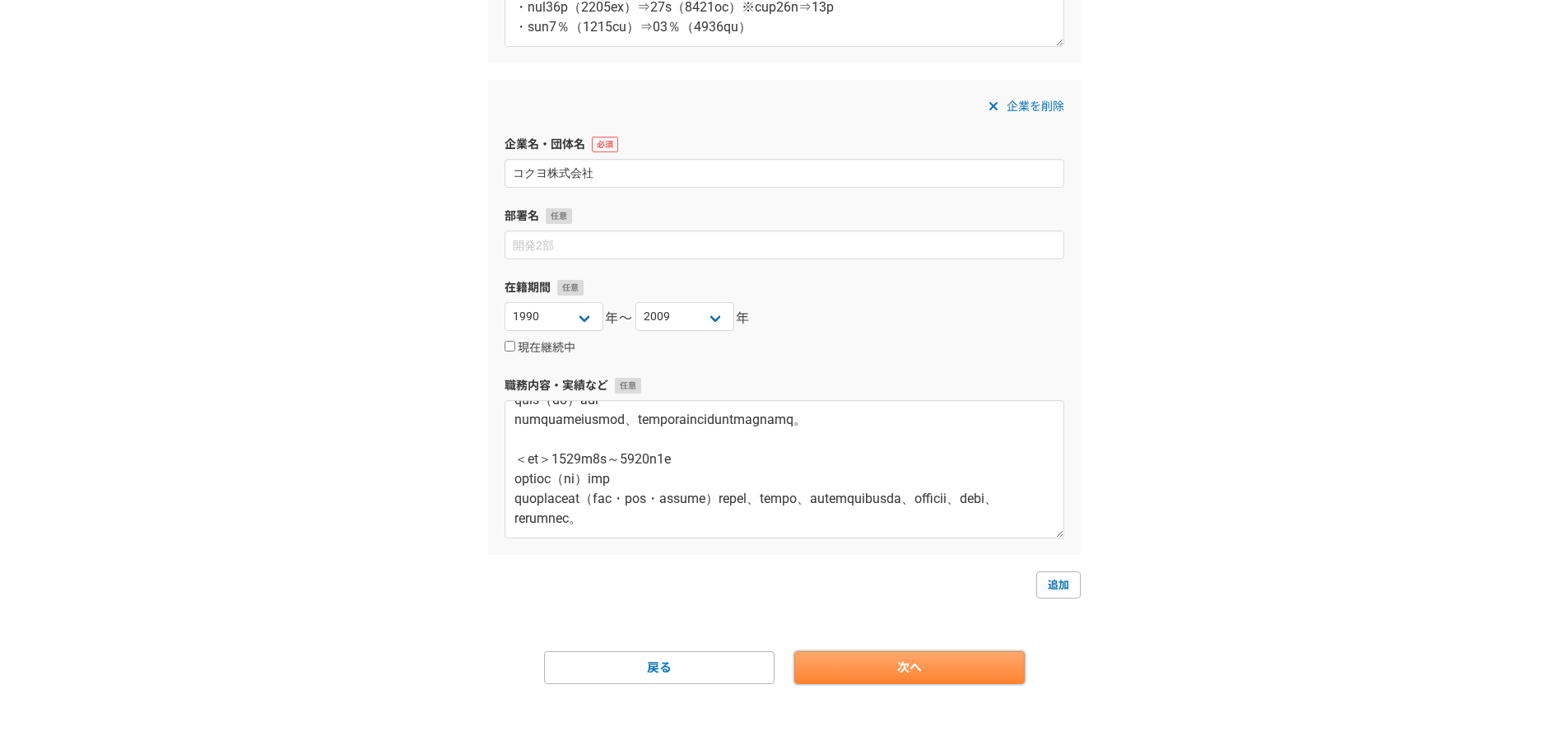
click at [854, 653] on link "次へ" at bounding box center [909, 667] width 231 height 33
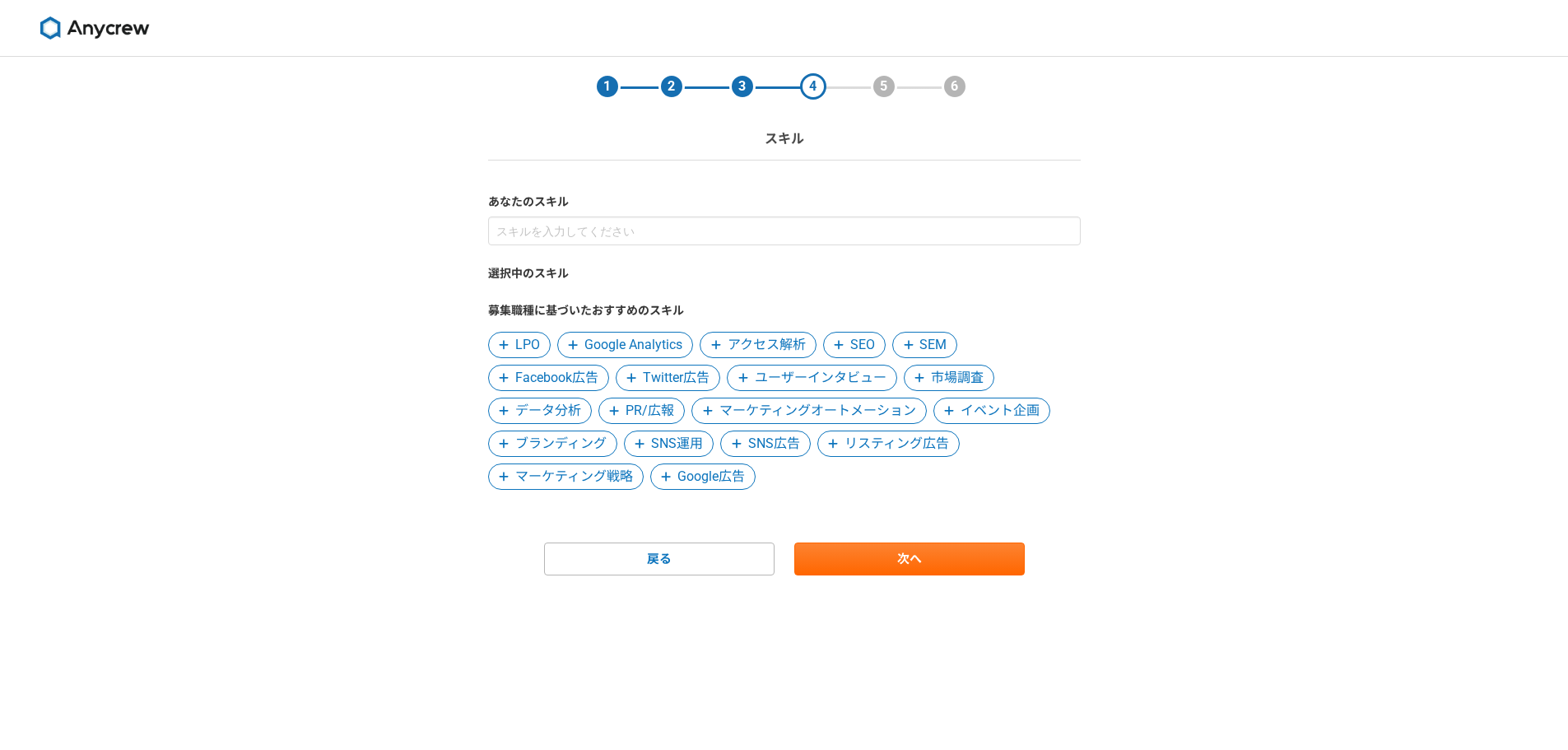
click at [843, 341] on icon at bounding box center [839, 345] width 9 height 11
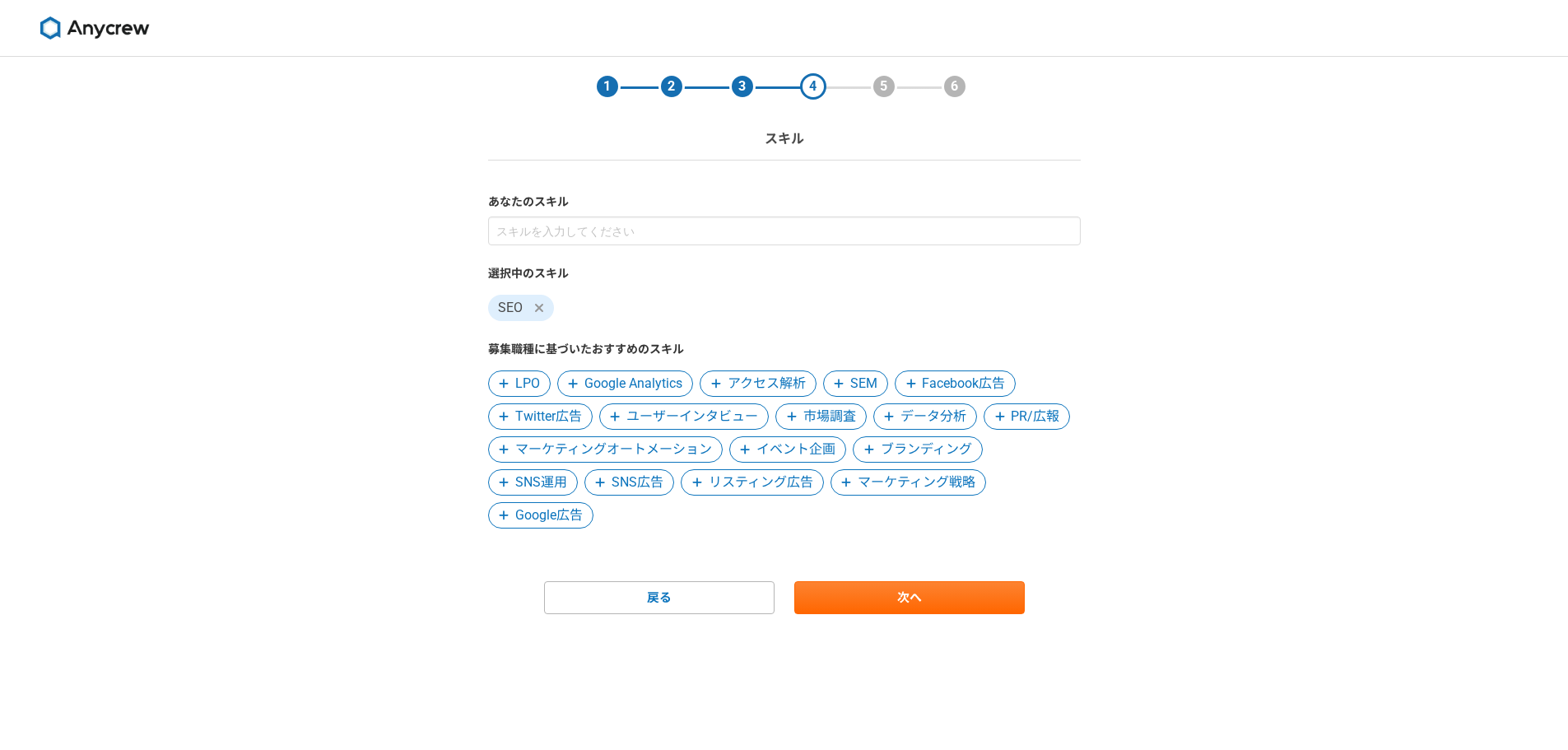
click at [850, 373] on span "SEM" at bounding box center [856, 384] width 65 height 27
click at [702, 421] on span "市場調査" at bounding box center [717, 416] width 52 height 20
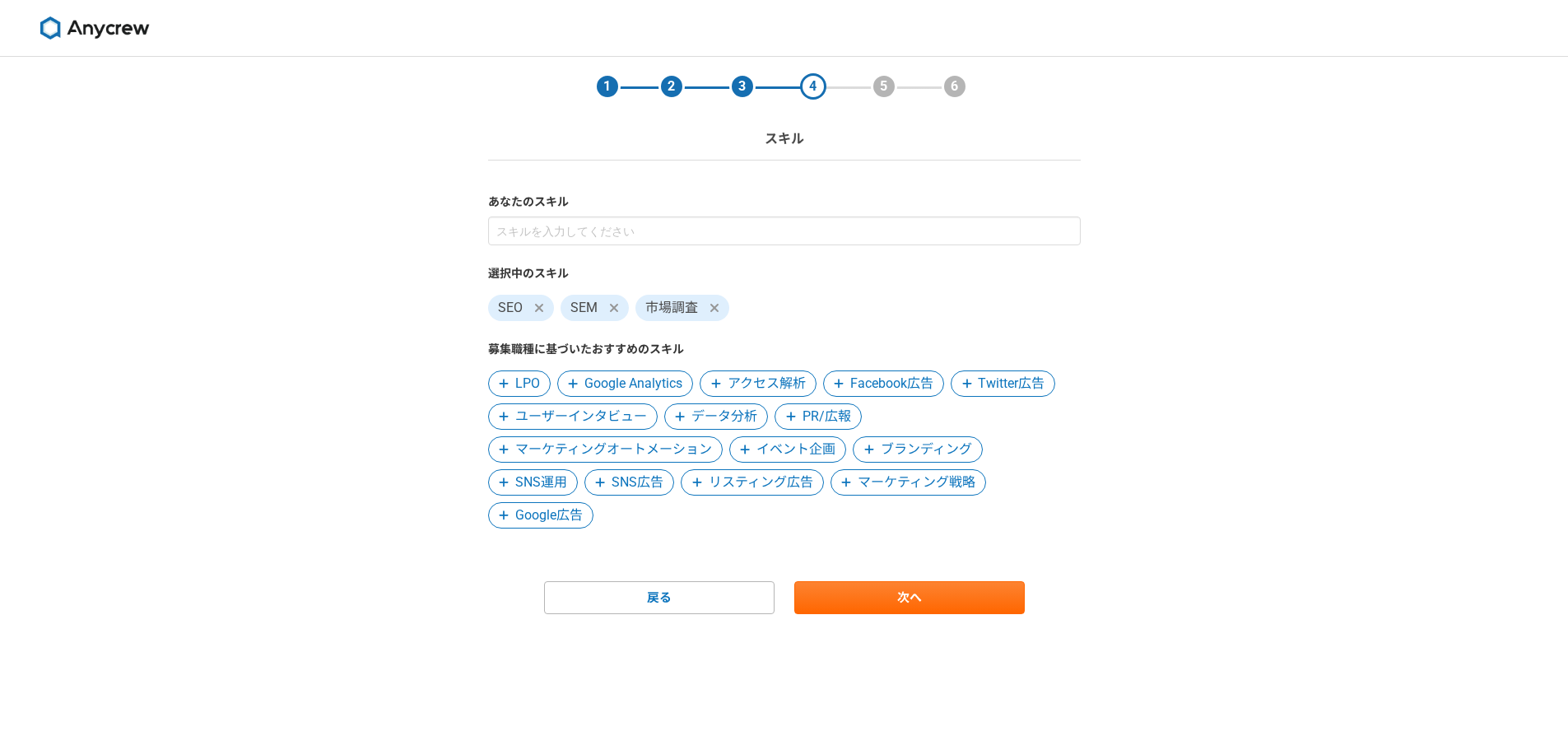
click at [702, 421] on span "データ分析" at bounding box center [724, 416] width 66 height 20
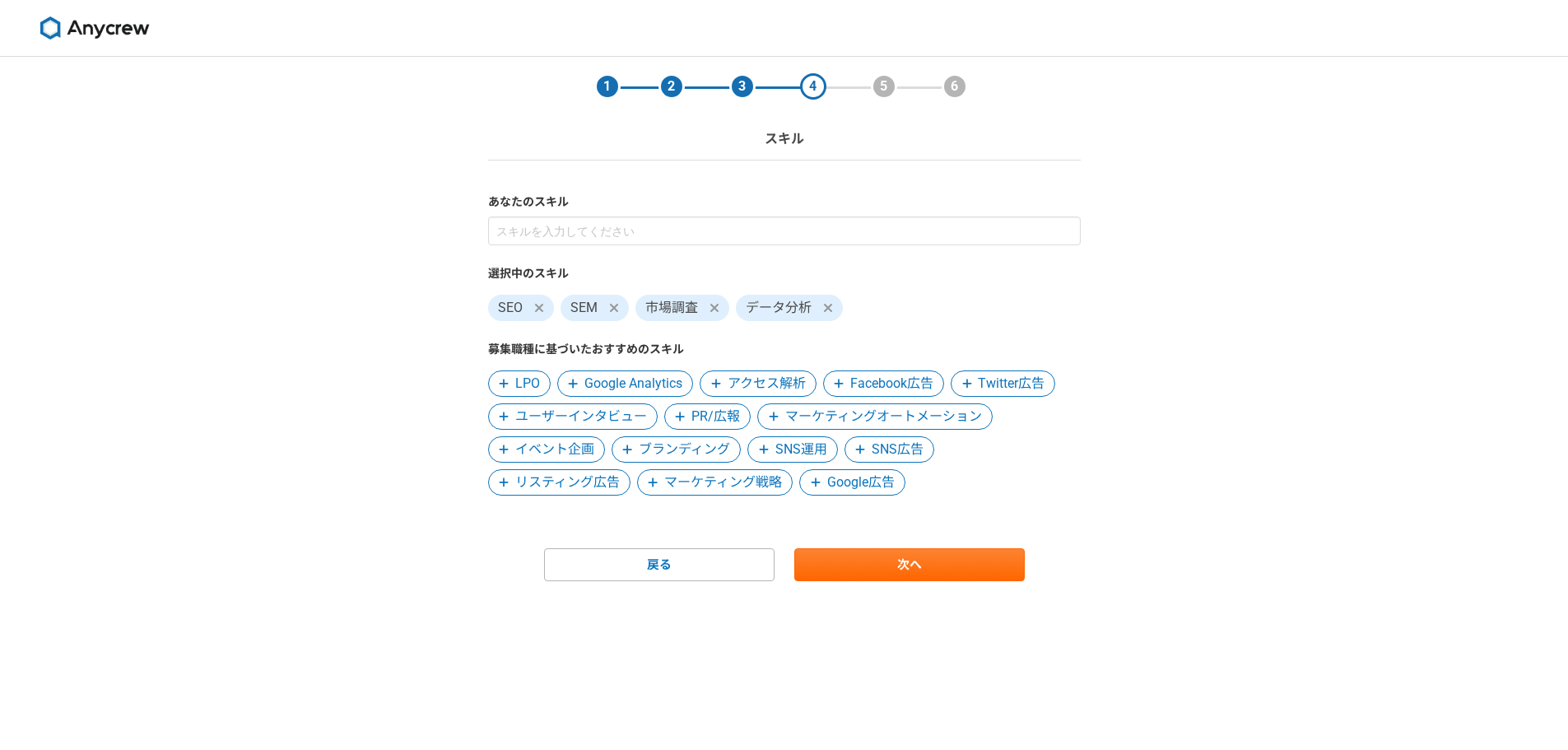
click at [702, 420] on span "PR/広報" at bounding box center [715, 416] width 48 height 20
click at [699, 420] on span "マーケティングオートメーション" at bounding box center [789, 416] width 197 height 20
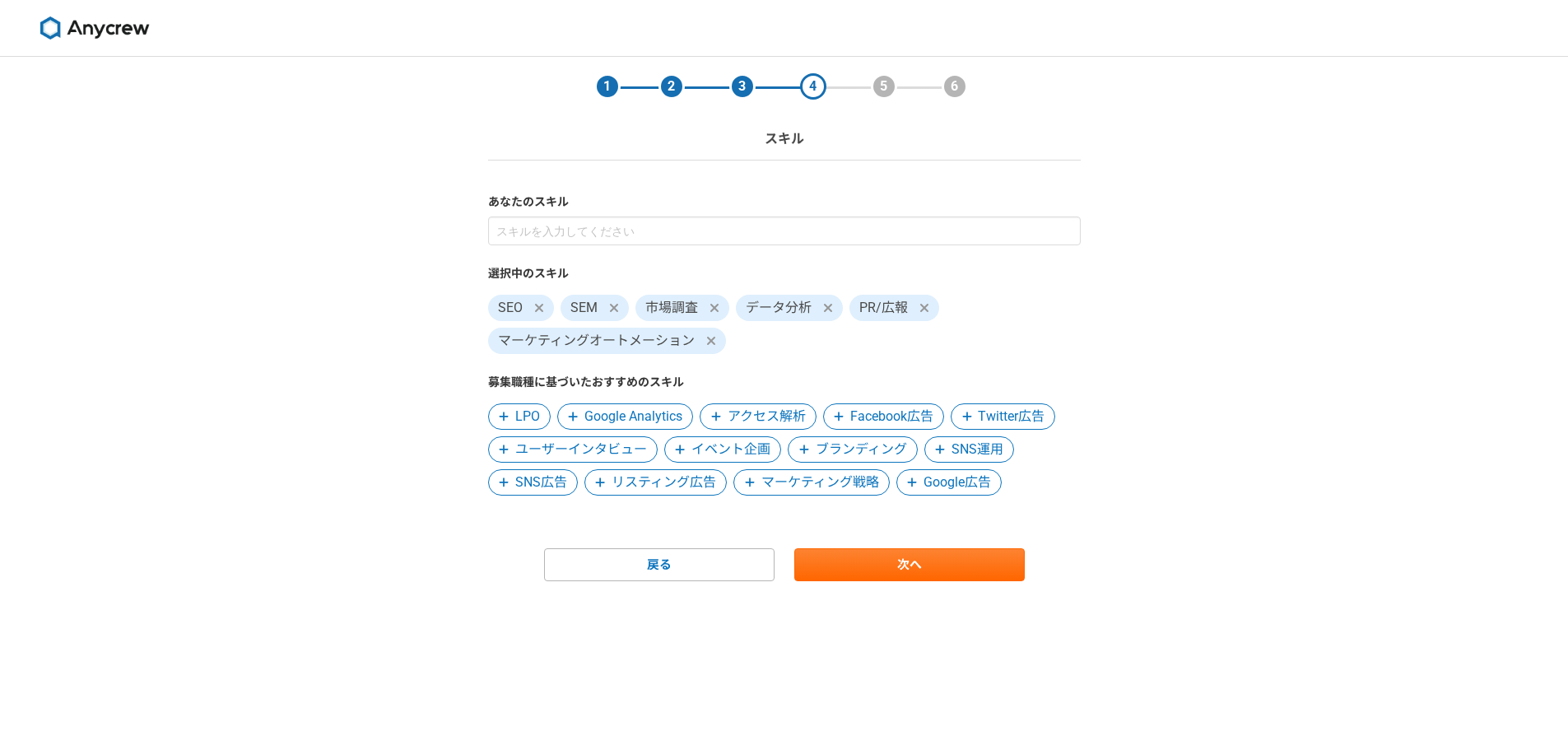
click at [836, 441] on span "ブランディング" at bounding box center [861, 449] width 91 height 20
click at [753, 478] on span "マーケティング戦略" at bounding box center [724, 482] width 118 height 20
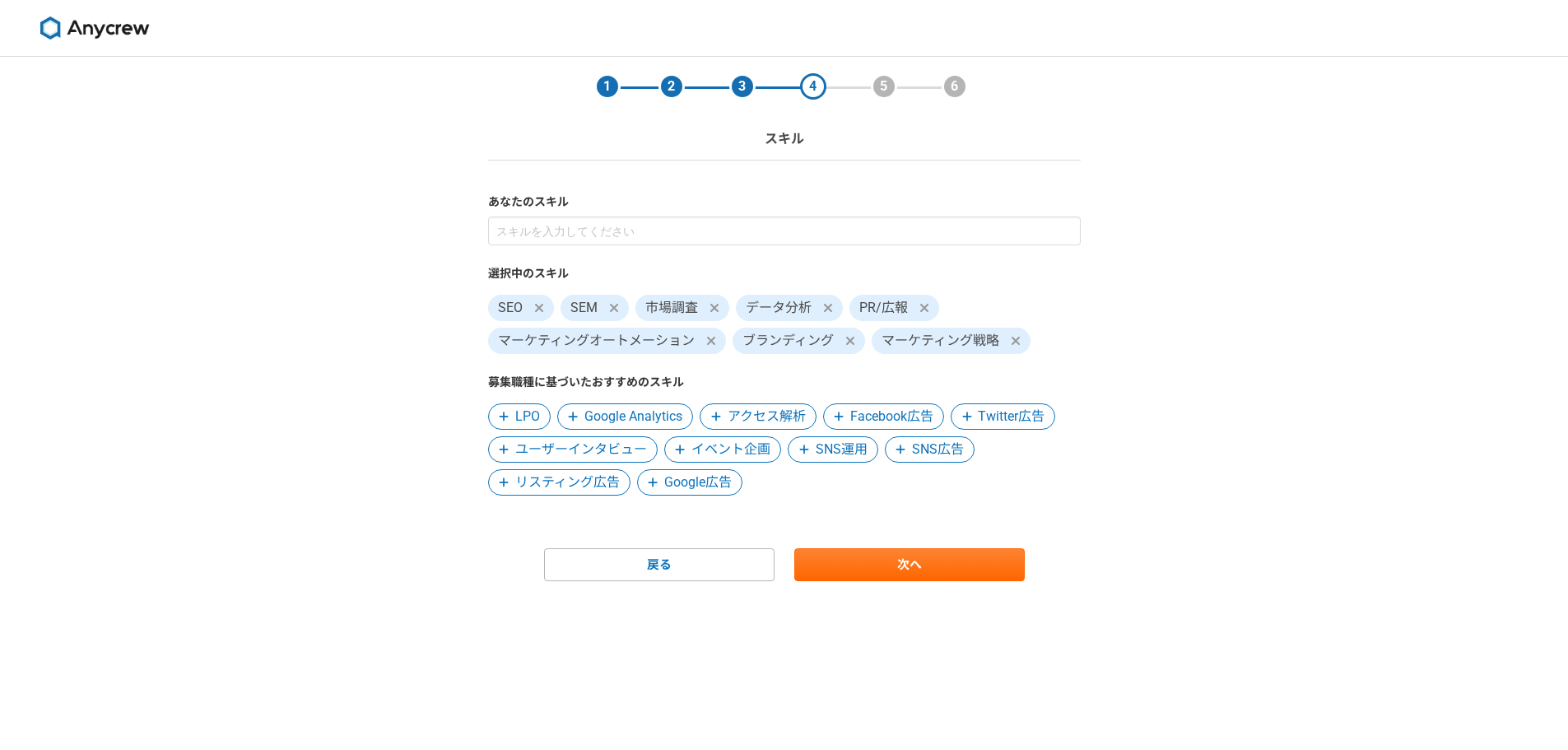
click at [918, 451] on span "SNS広告" at bounding box center [937, 449] width 52 height 20
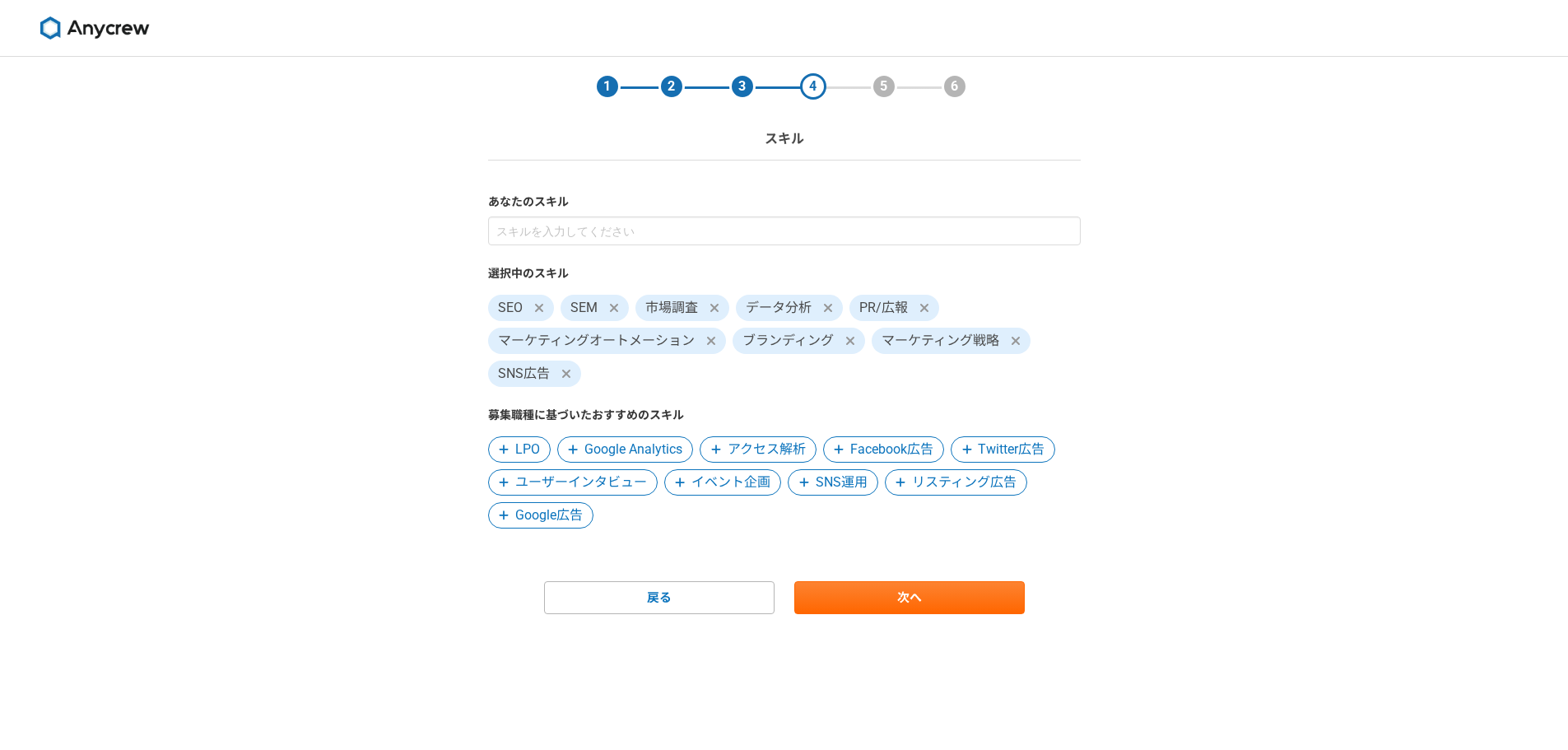
click at [913, 485] on span "リスティング広告" at bounding box center [964, 482] width 104 height 20
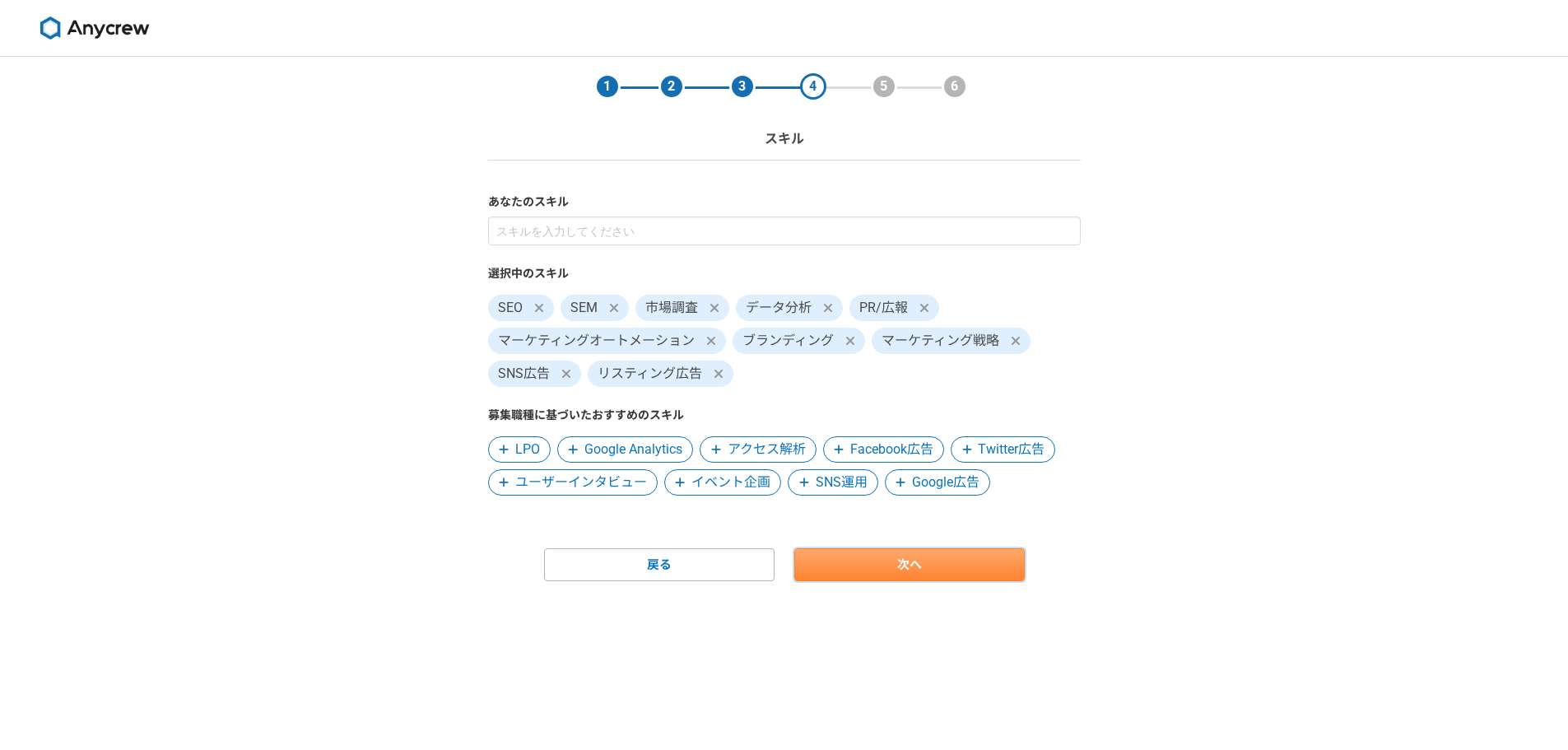
click at [875, 566] on link "次へ" at bounding box center [909, 564] width 231 height 33
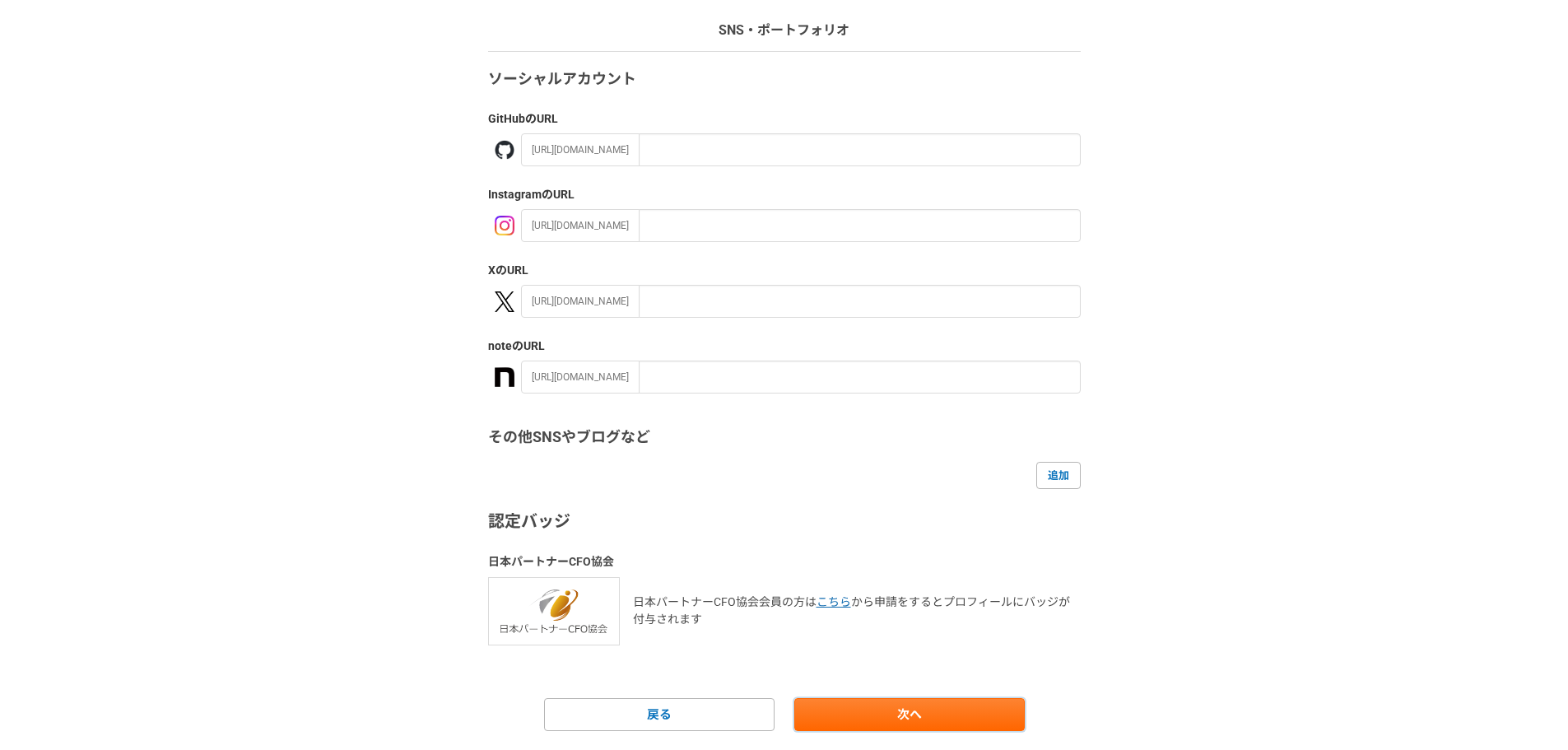
scroll to position [109, 0]
click at [826, 709] on link "次へ" at bounding box center [909, 713] width 231 height 33
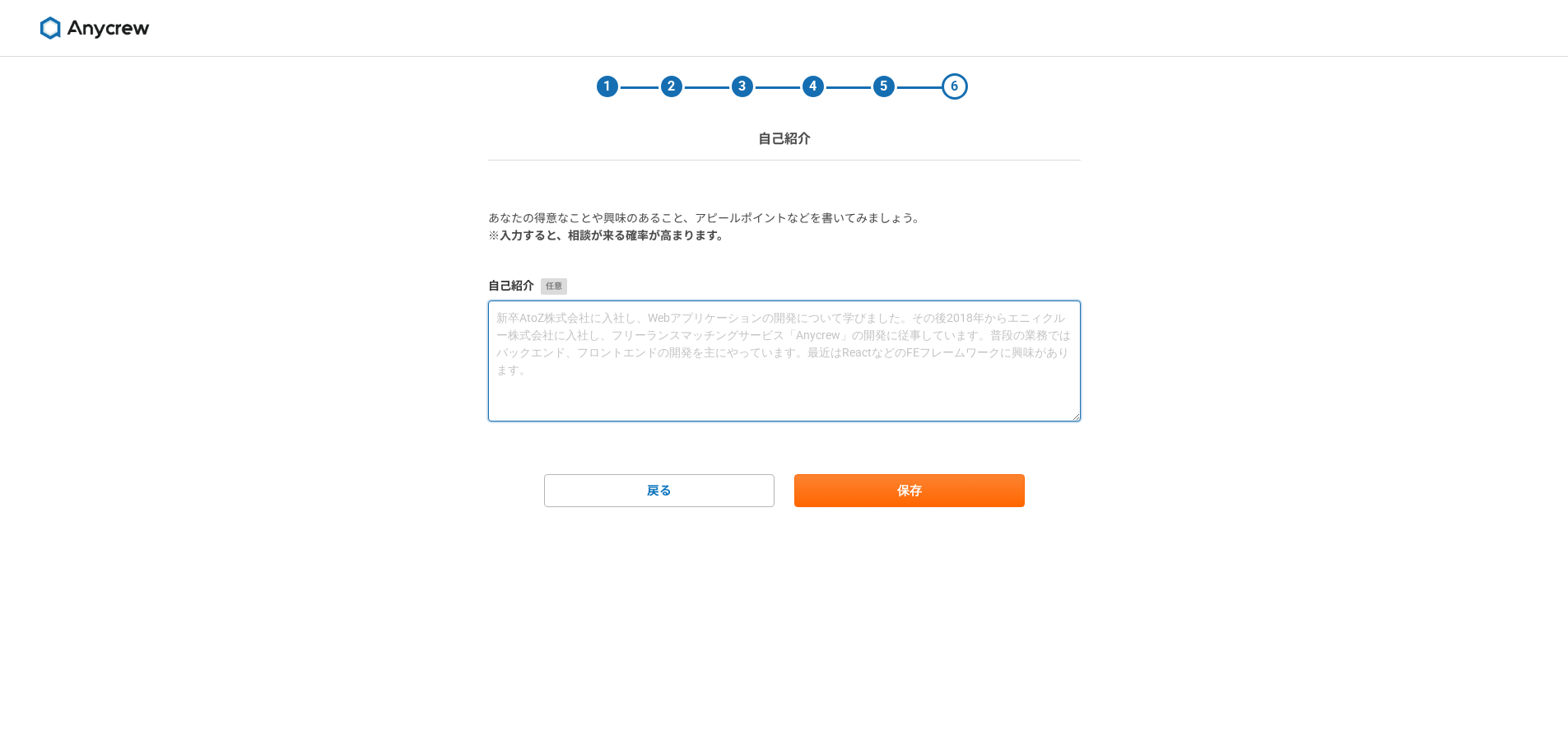
click at [621, 327] on textarea at bounding box center [784, 360] width 593 height 121
paste textarea "株式会社アイ工務店では、短期間の経験ですが、営業推進部の課長として勤務し、現場が自社製品の住宅を売りやすくする仕組みをつくるために、営業マニュアル作成と新卒研…"
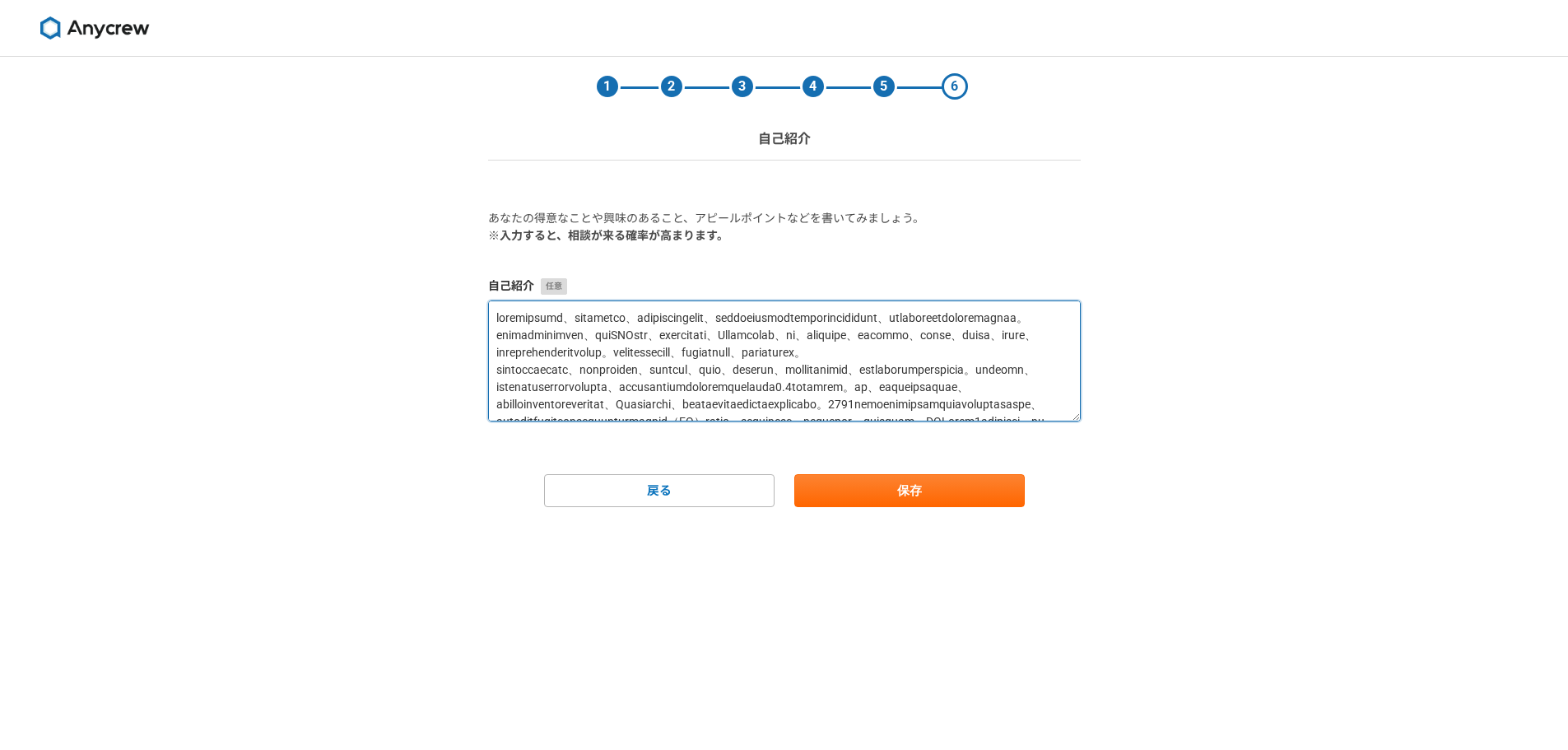
scroll to position [199, 0]
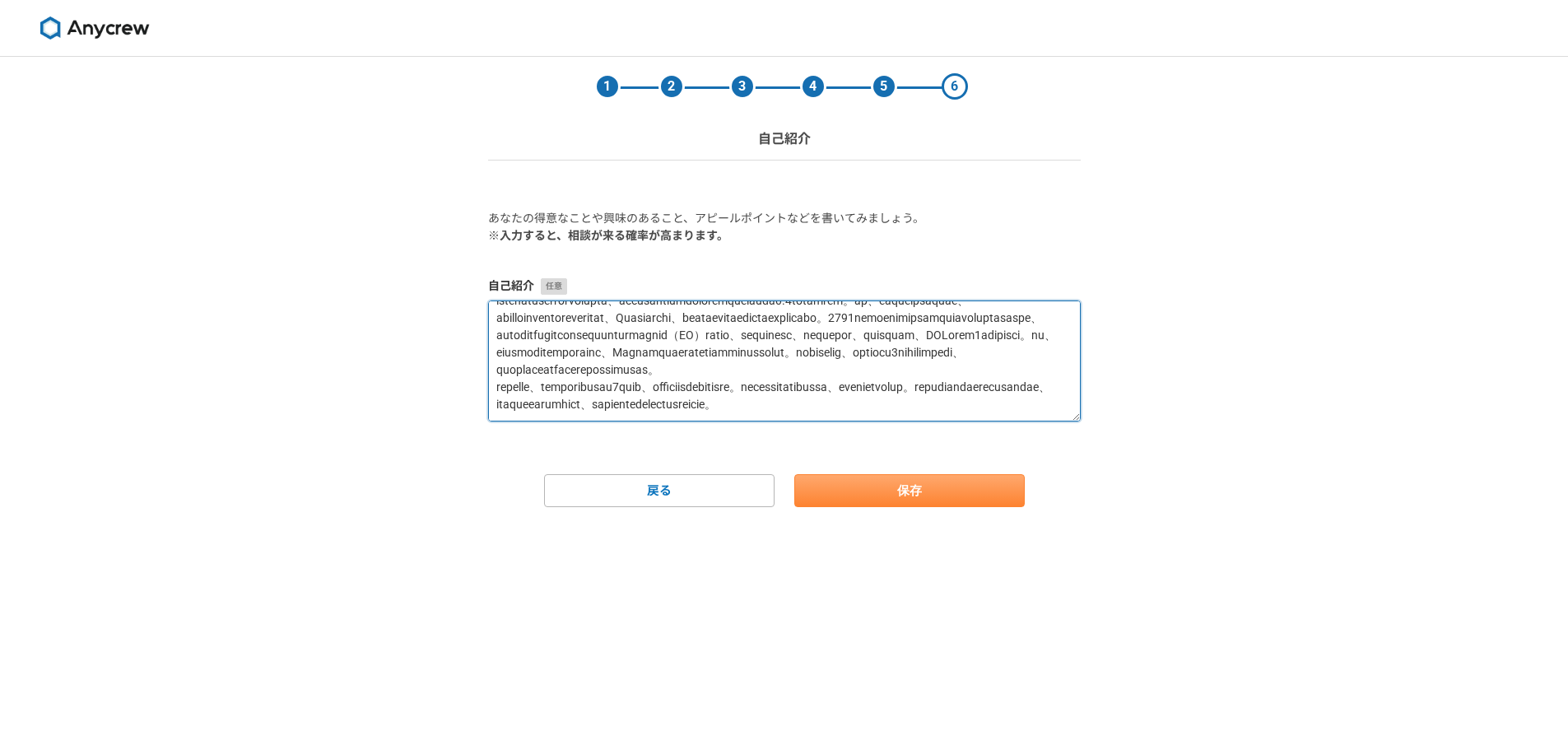
type textarea "株式会社アイ工務店では、短期間の経験ですが、営業推進部の課長として勤務し、現場が自社製品の住宅を売りやすくする仕組みをつくるために、営業マニュアル作成と新卒研…"
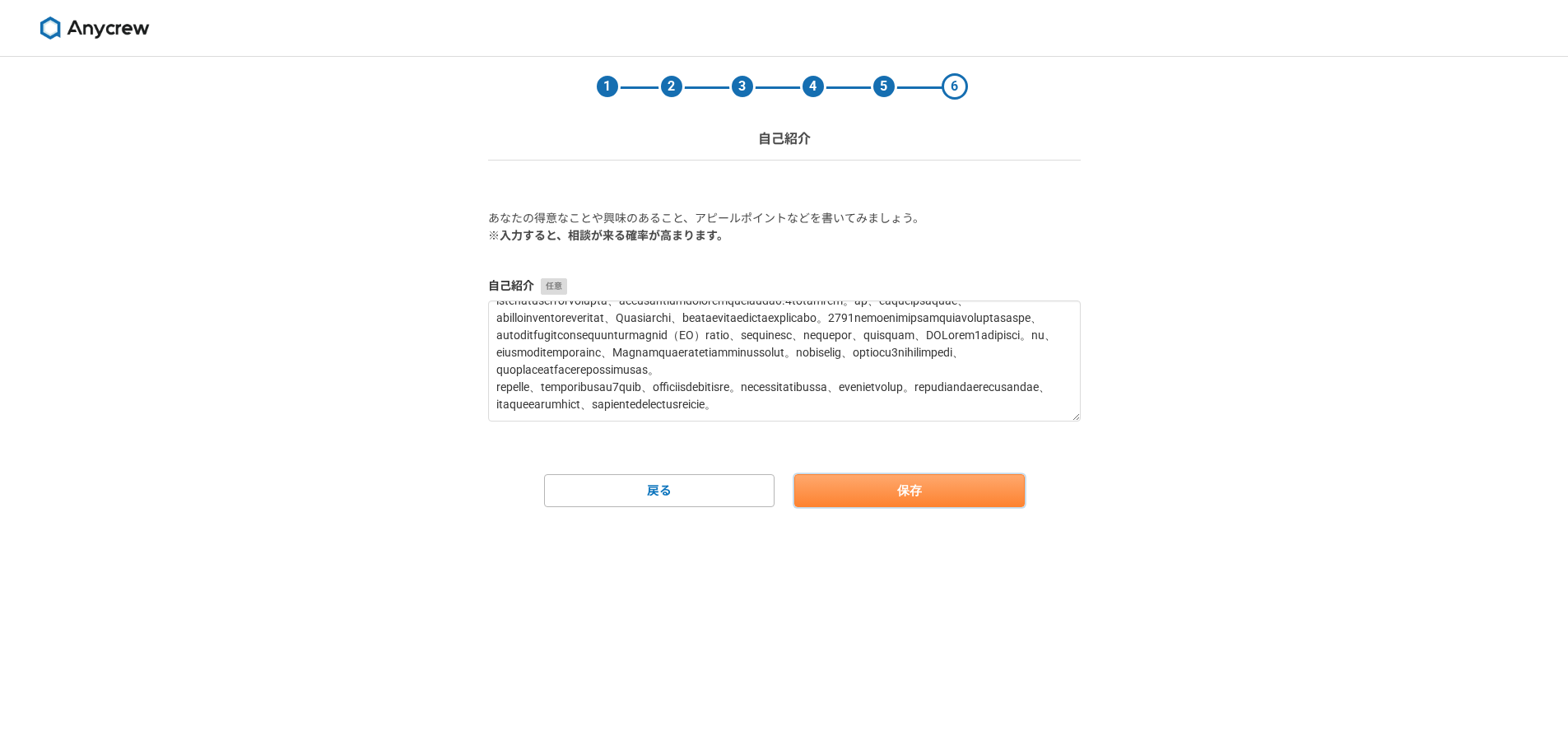
click at [875, 498] on button "保存" at bounding box center [909, 490] width 231 height 33
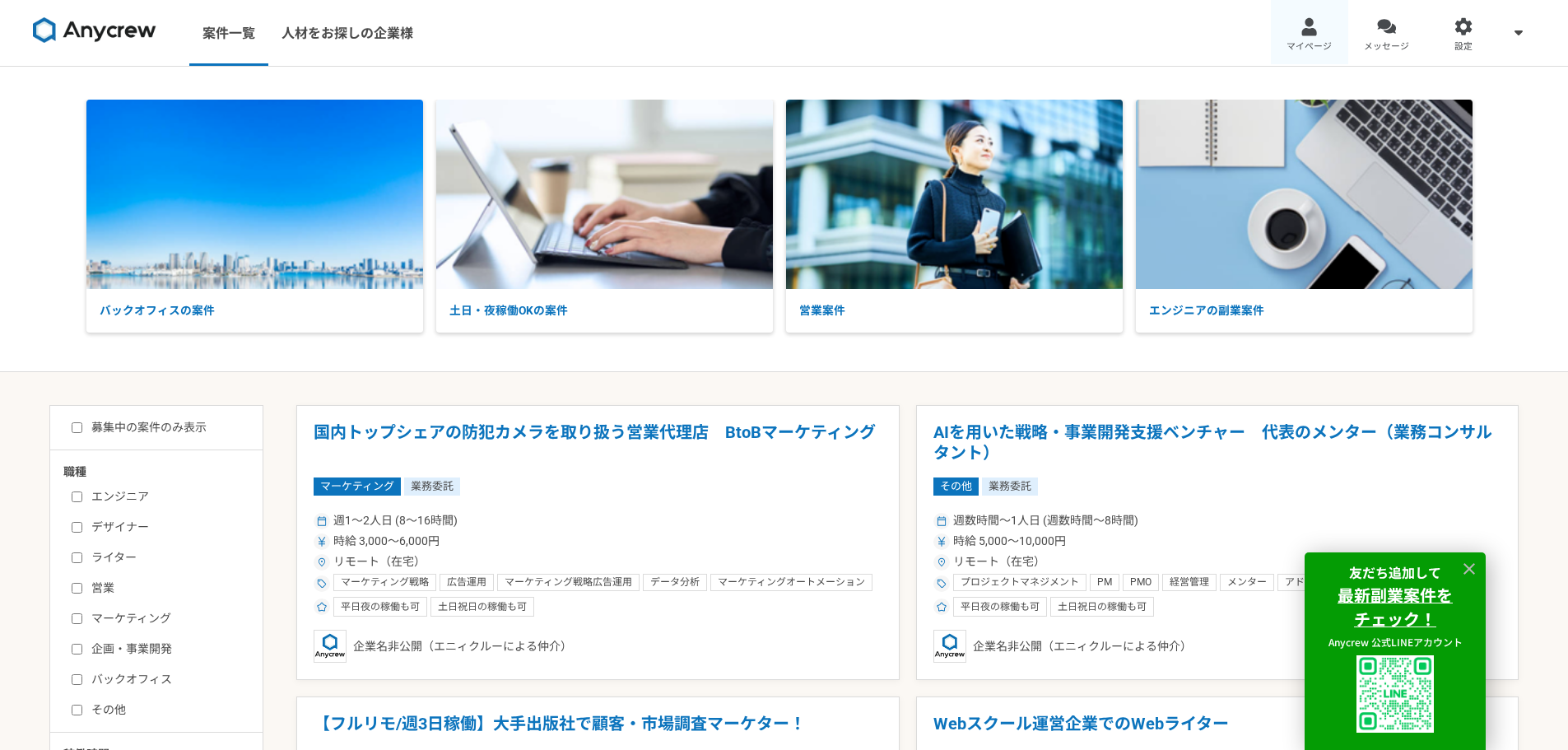
click at [1316, 20] on div at bounding box center [1310, 27] width 19 height 19
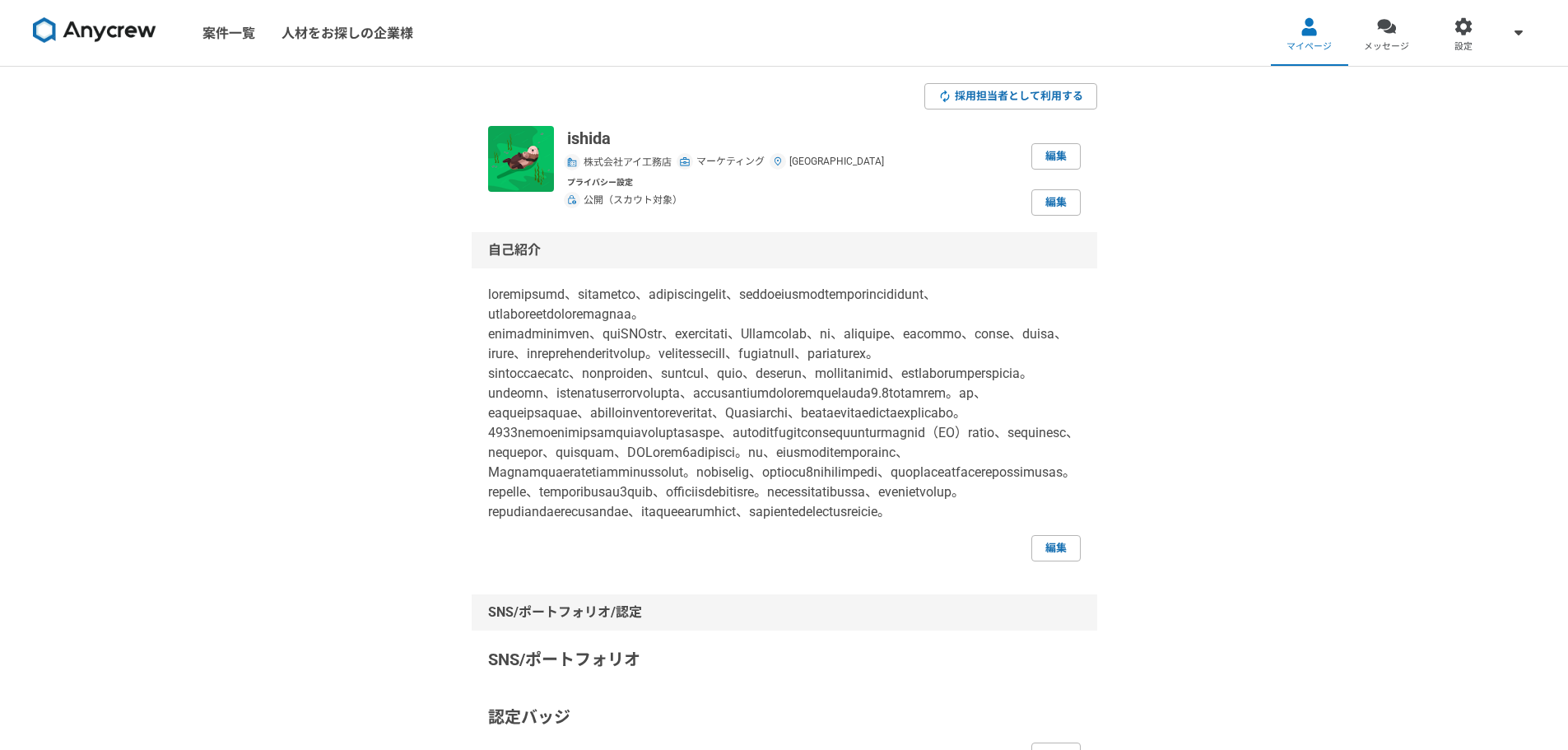
drag, startPoint x: 33, startPoint y: 0, endPoint x: 387, endPoint y: 583, distance: 682.1
click at [238, 34] on link "案件一覧" at bounding box center [228, 32] width 79 height 66
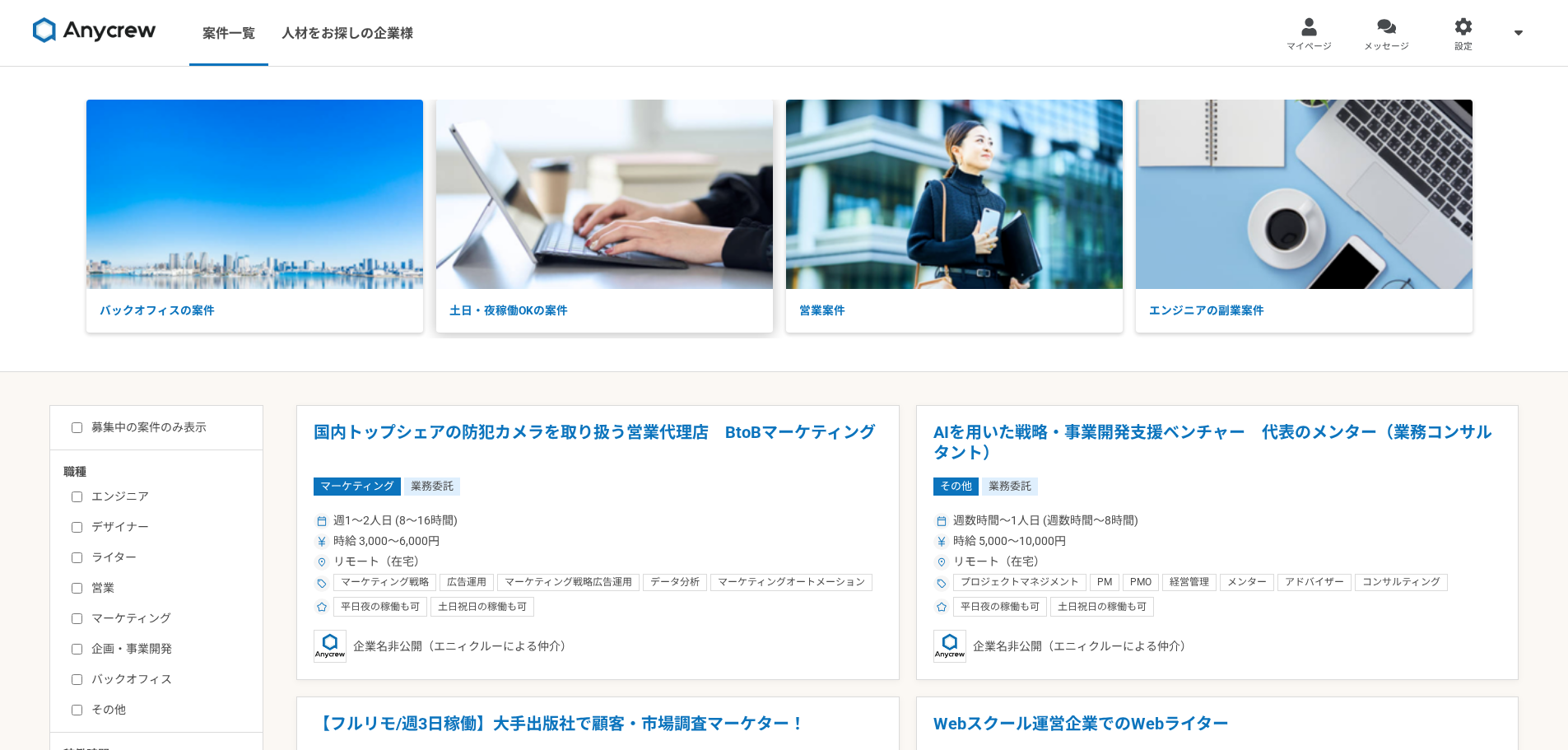
scroll to position [219, 0]
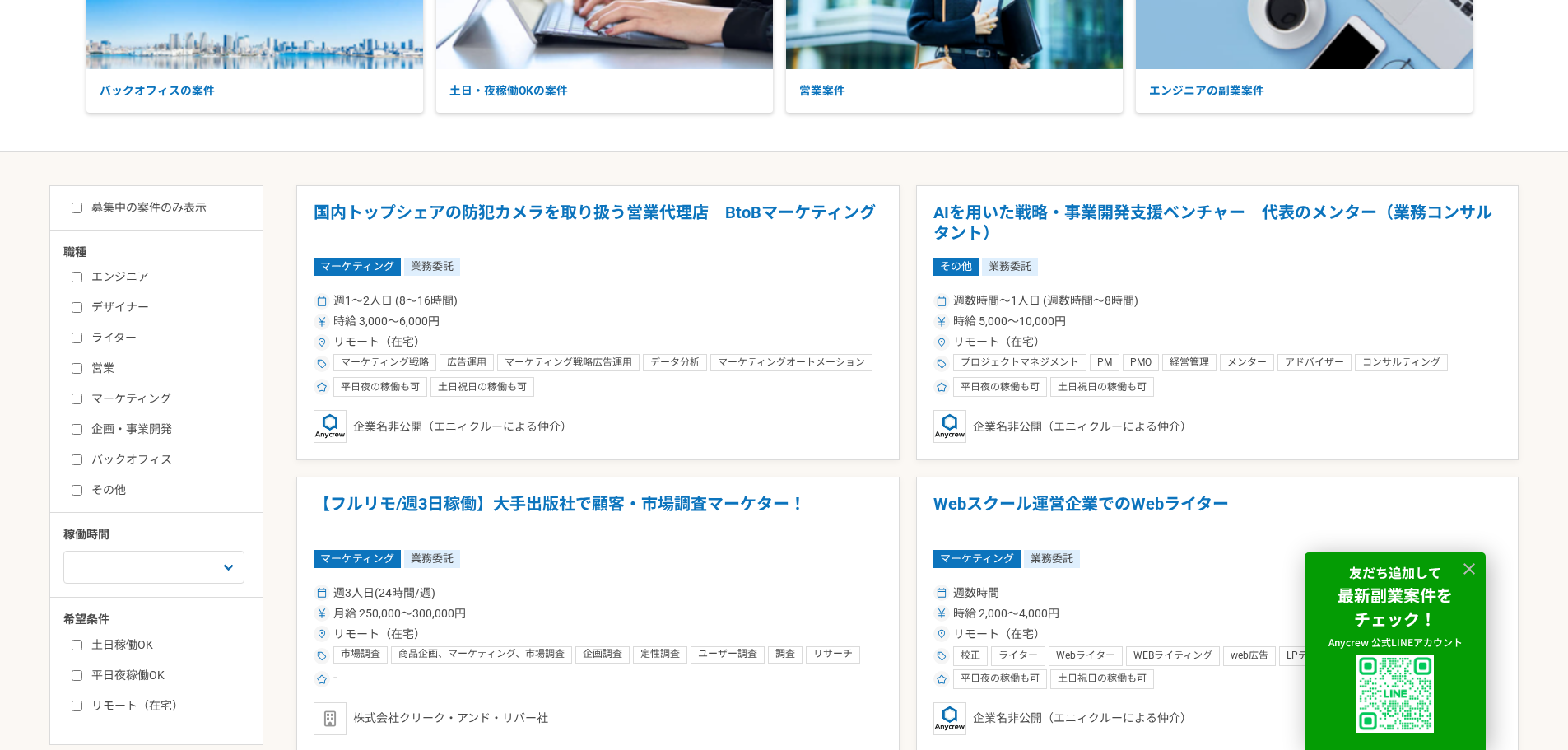
click at [155, 403] on label "マーケティング" at bounding box center [165, 399] width 189 height 17
click at [83, 403] on input "マーケティング" at bounding box center [76, 398] width 10 height 10
checkbox input "true"
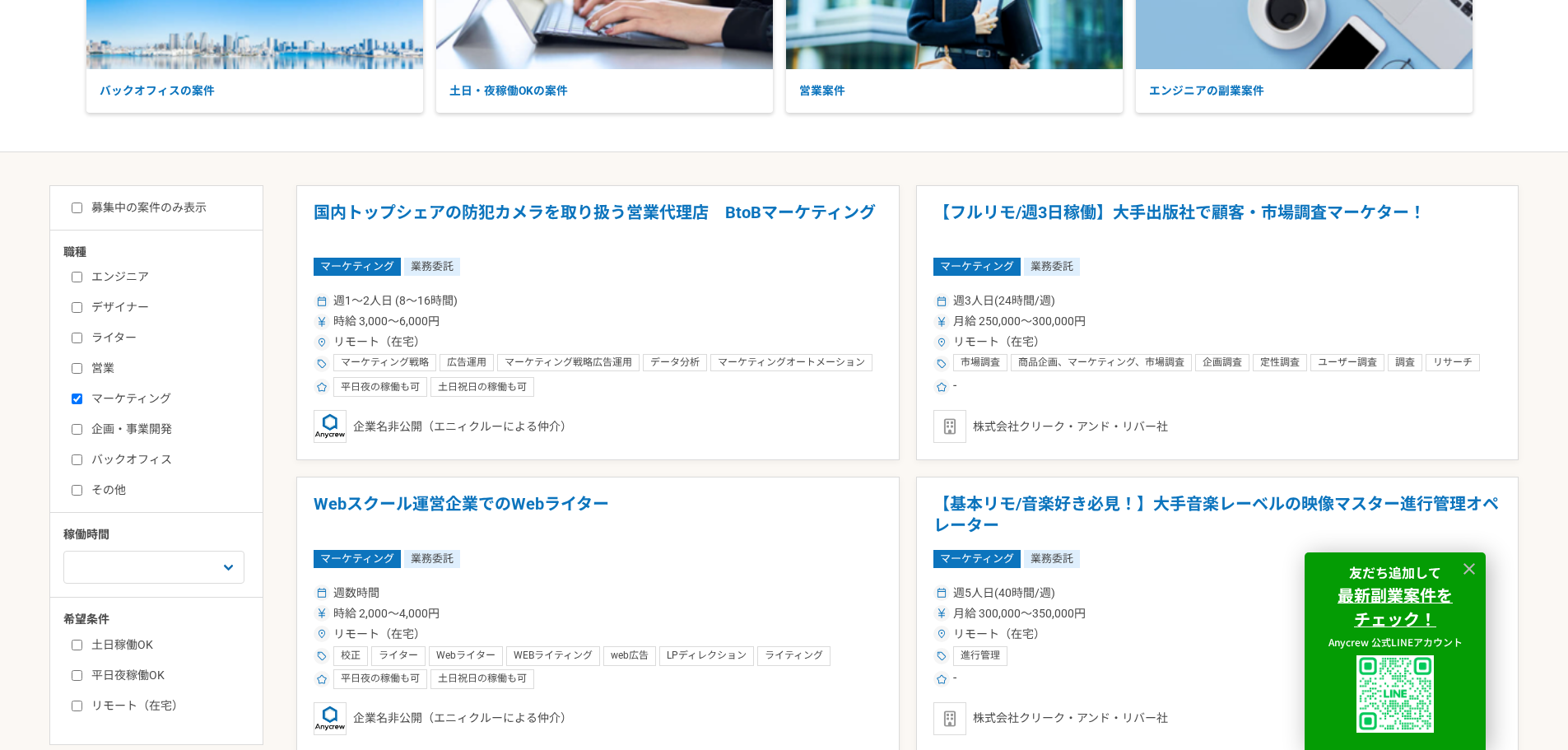
click at [108, 429] on label "企画・事業開発" at bounding box center [165, 429] width 189 height 17
click at [83, 429] on input "企画・事業開発" at bounding box center [76, 428] width 10 height 10
checkbox input "true"
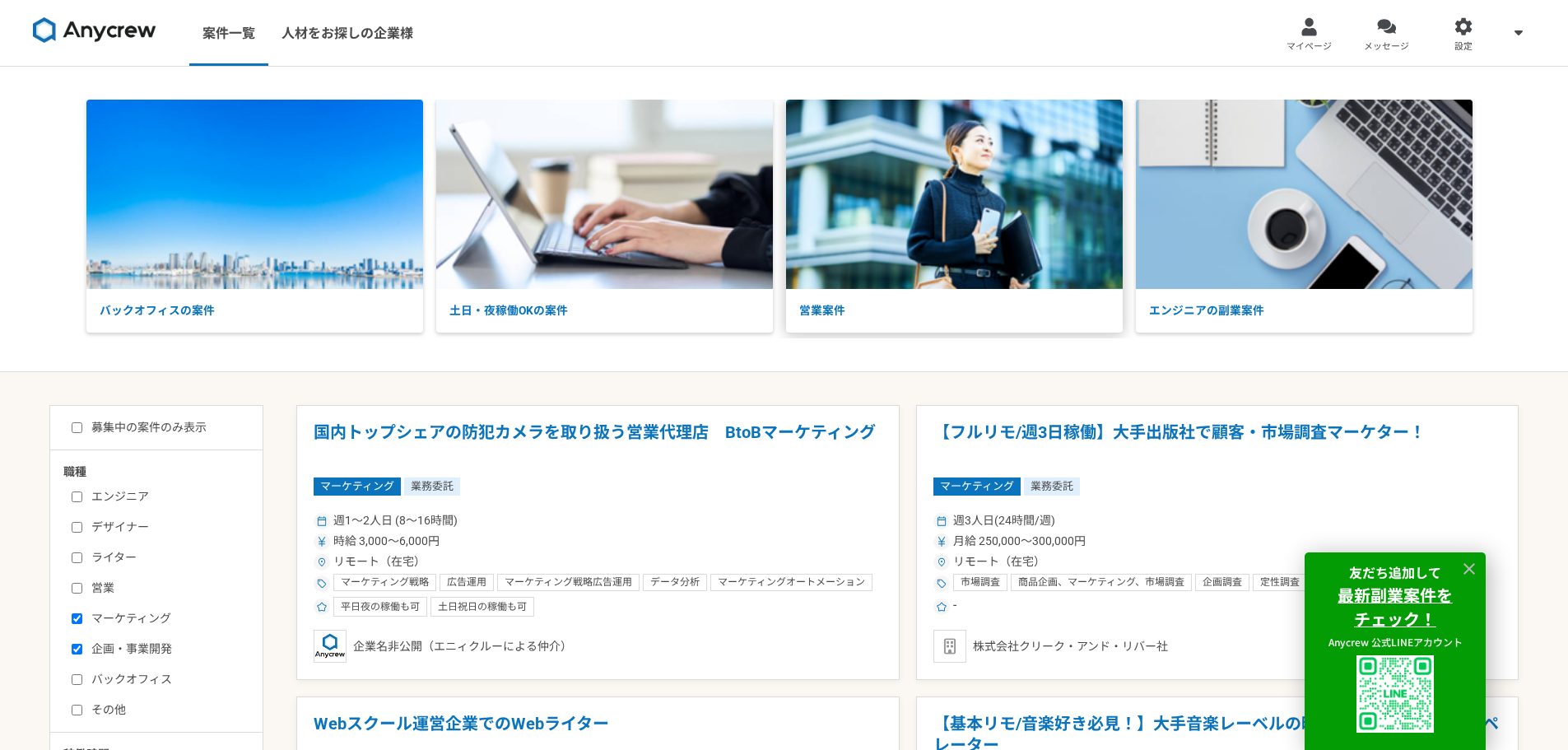
click at [996, 257] on img at bounding box center [954, 194] width 337 height 189
click at [504, 210] on img at bounding box center [604, 194] width 337 height 189
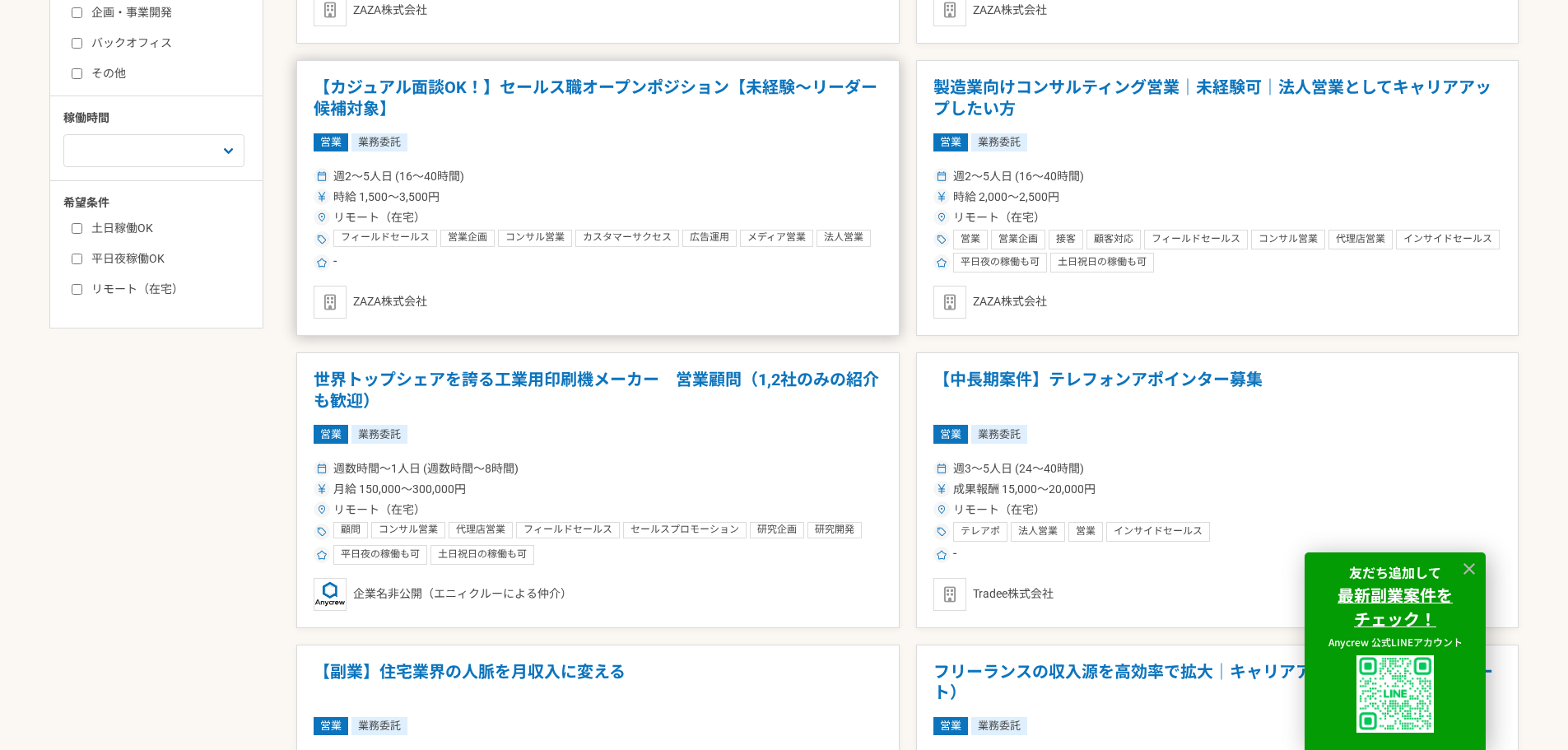
scroll to position [658, 0]
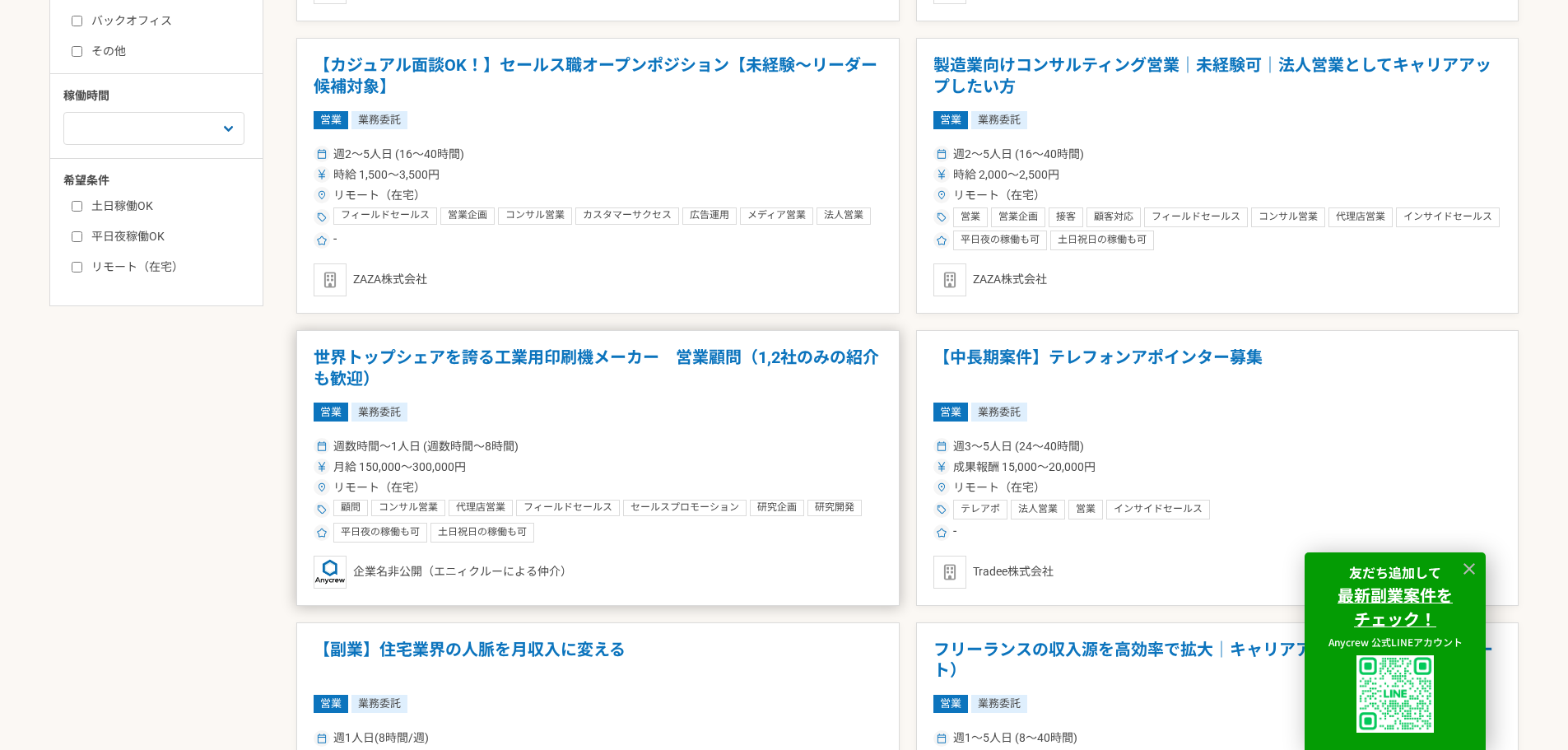
click at [723, 407] on div "営業 業務委託" at bounding box center [597, 411] width 569 height 18
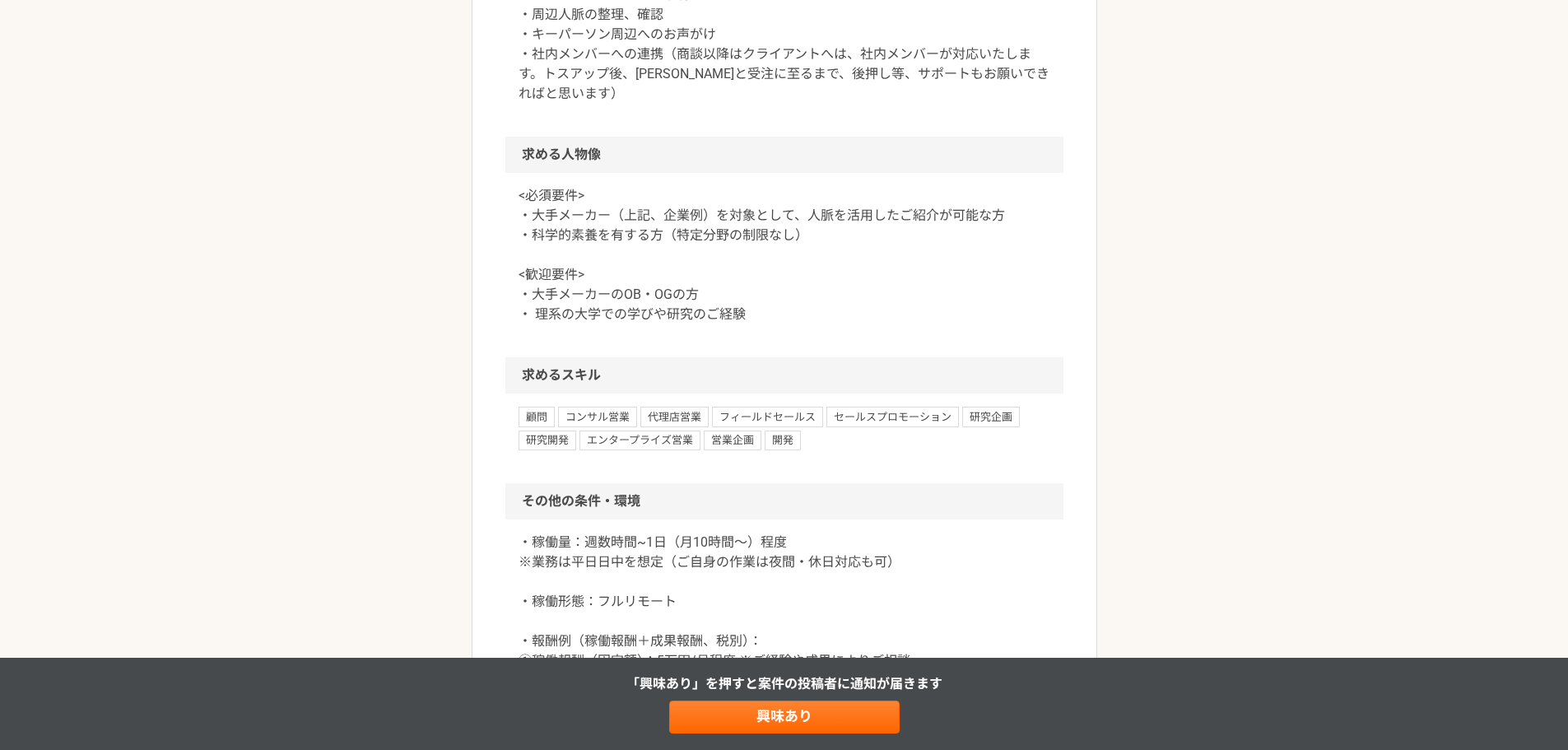
scroll to position [1536, 0]
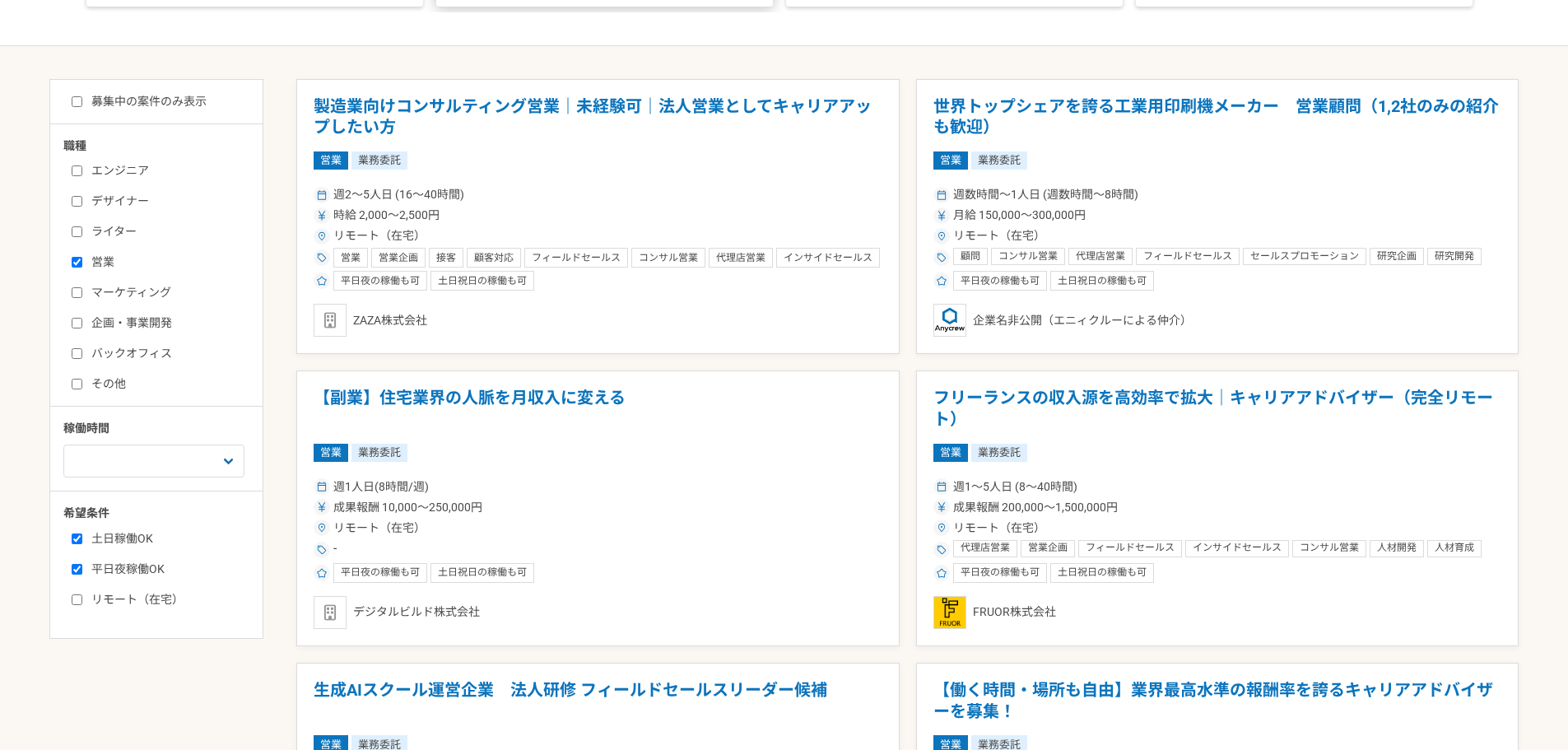
scroll to position [329, 0]
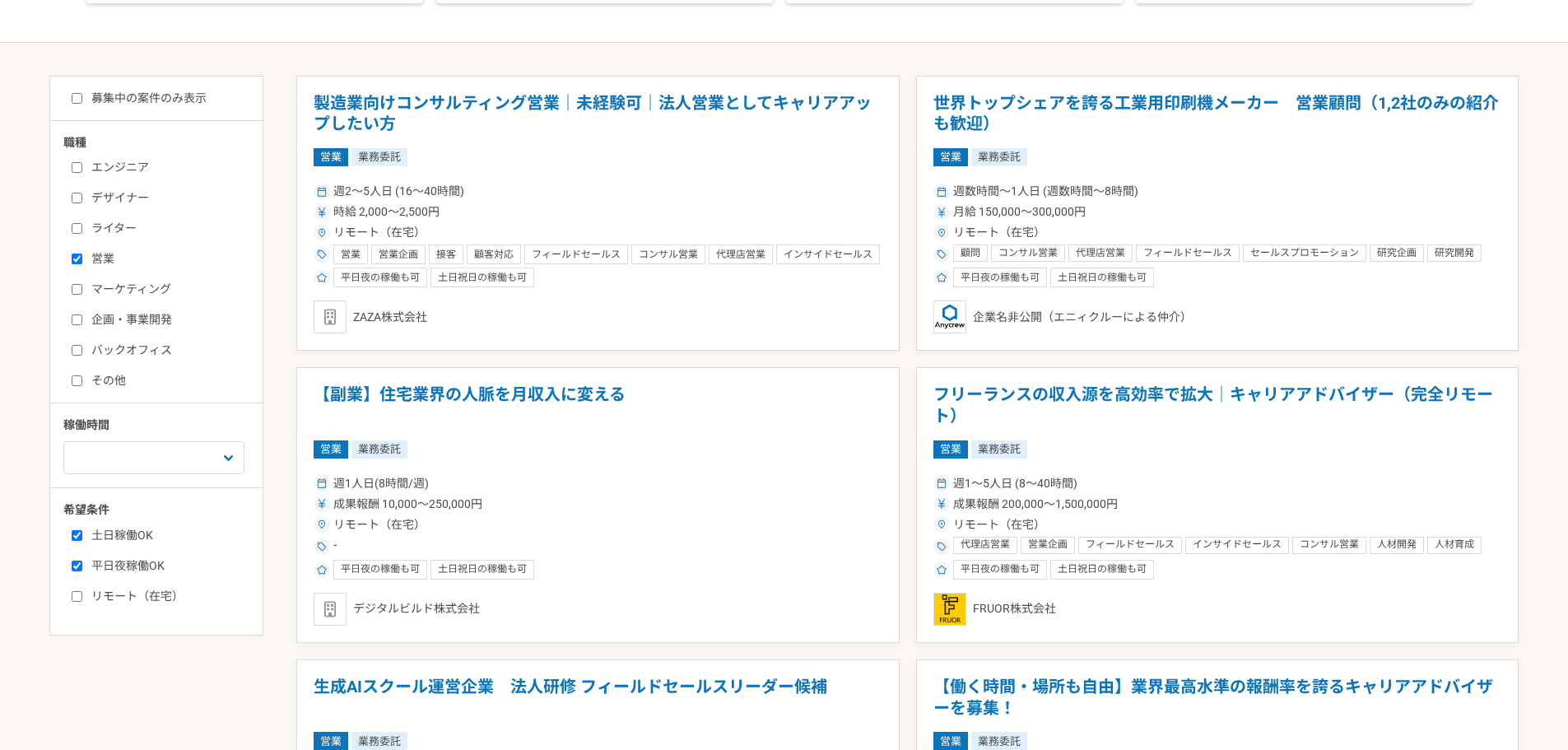
click at [87, 283] on label "マーケティング" at bounding box center [165, 290] width 189 height 17
click at [83, 284] on input "マーケティング" at bounding box center [76, 289] width 10 height 10
checkbox input "true"
